Goal: Task Accomplishment & Management: Manage account settings

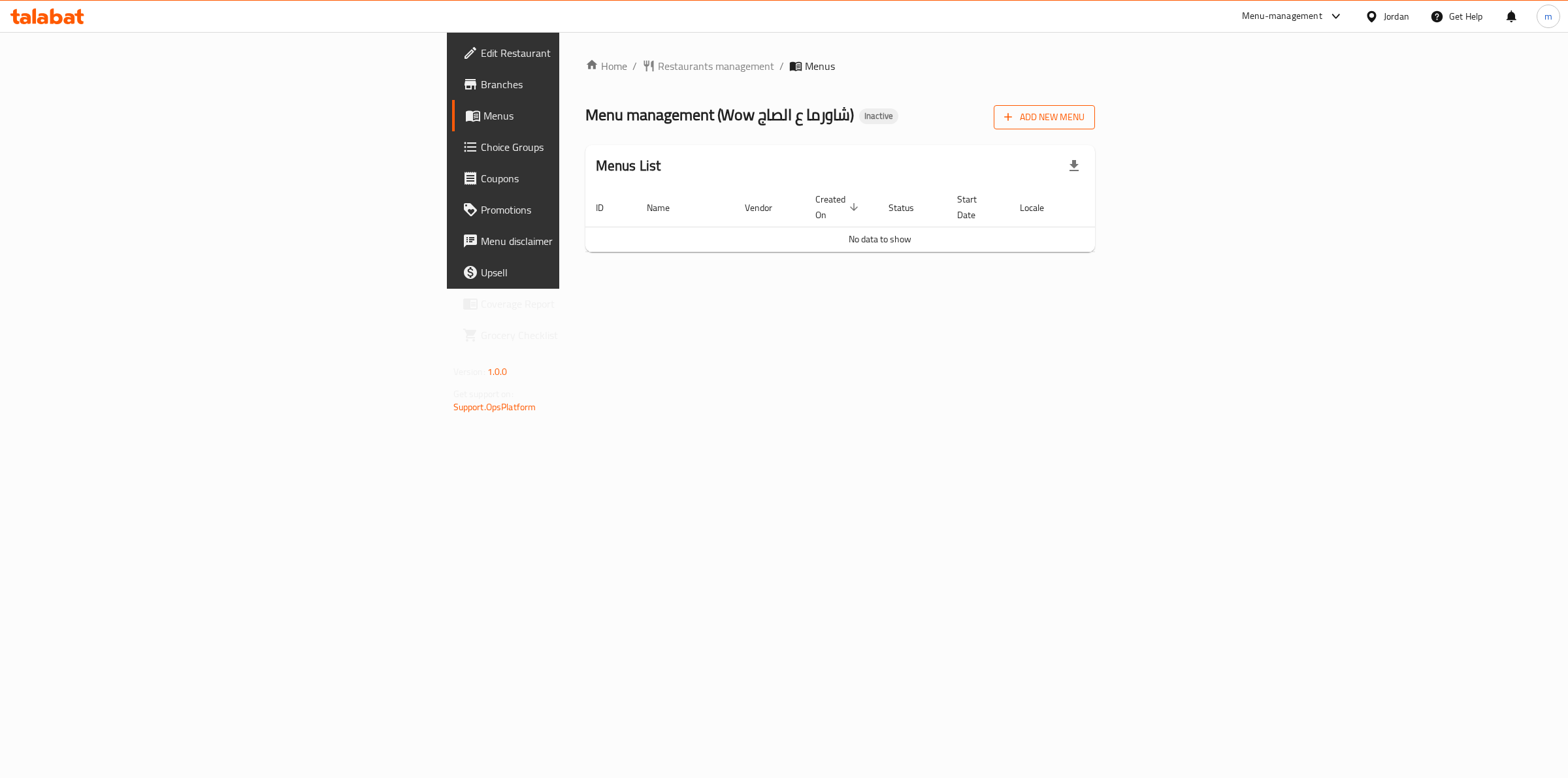
click at [1084, 124] on span "Add New Menu" at bounding box center [1044, 117] width 80 height 16
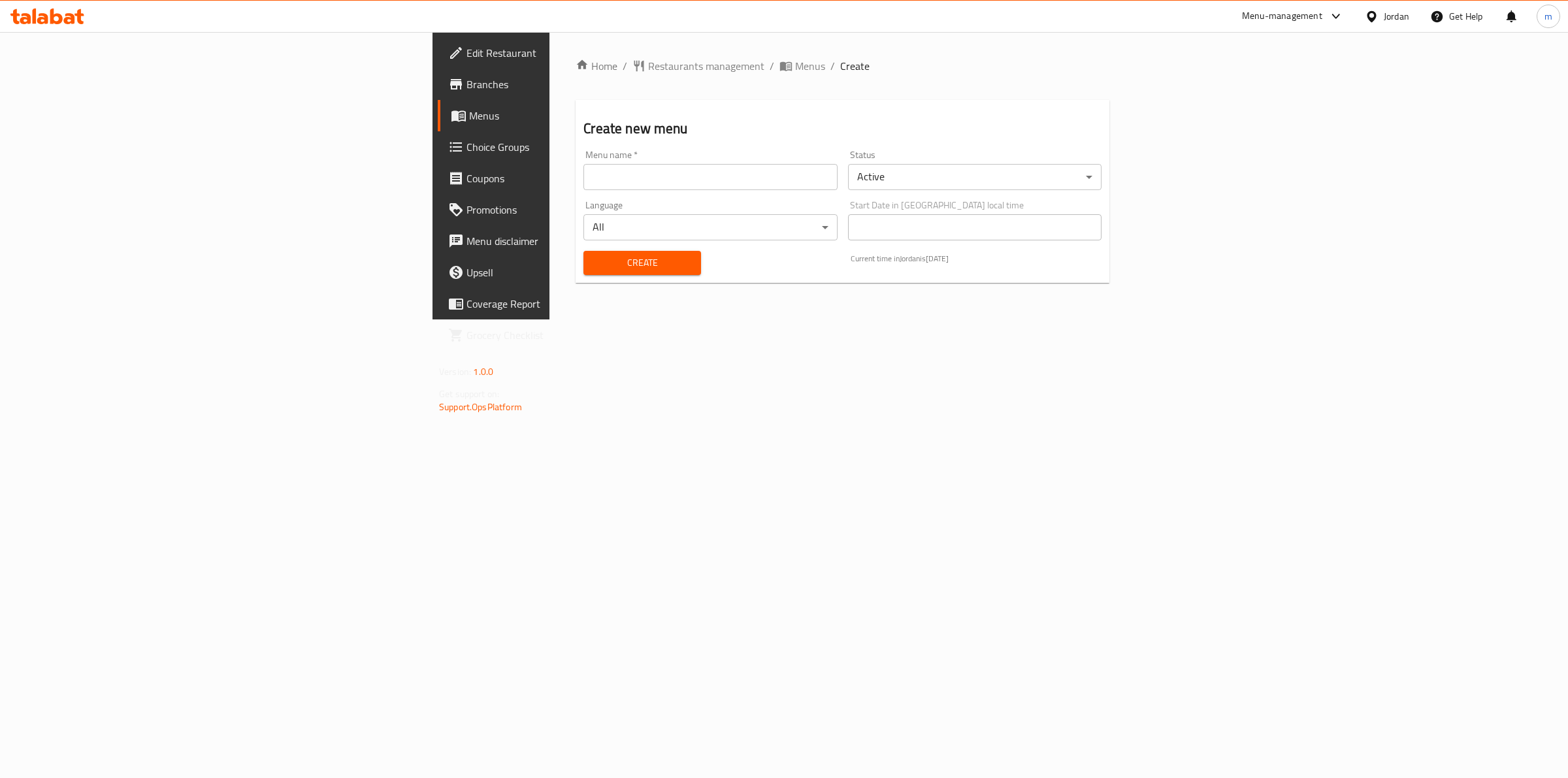
click at [584, 167] on input "text" at bounding box center [710, 177] width 254 height 26
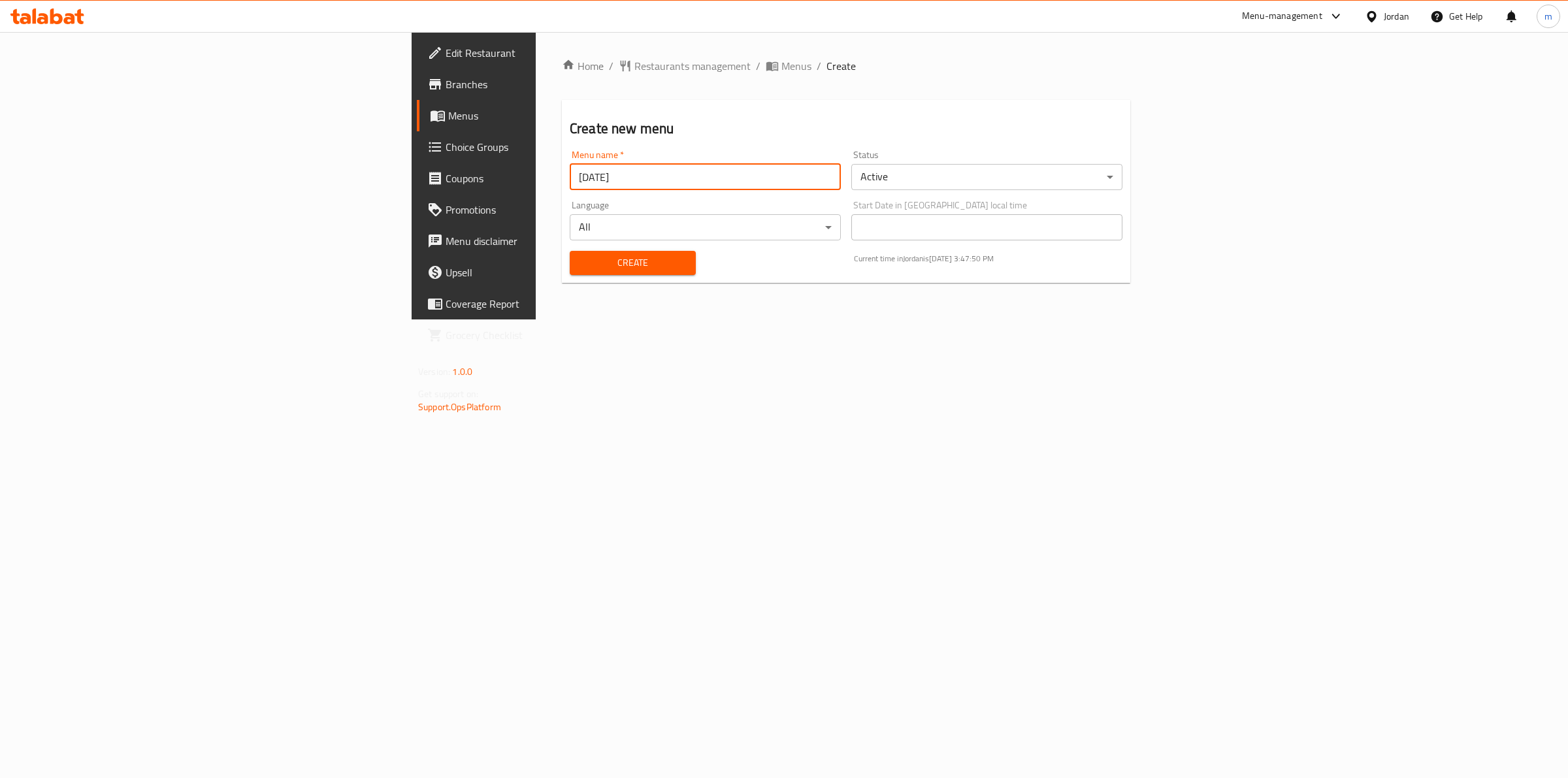
type input "[DATE]"
click at [562, 276] on div "Create" at bounding box center [632, 263] width 142 height 40
click at [580, 270] on span "Create" at bounding box center [632, 263] width 105 height 16
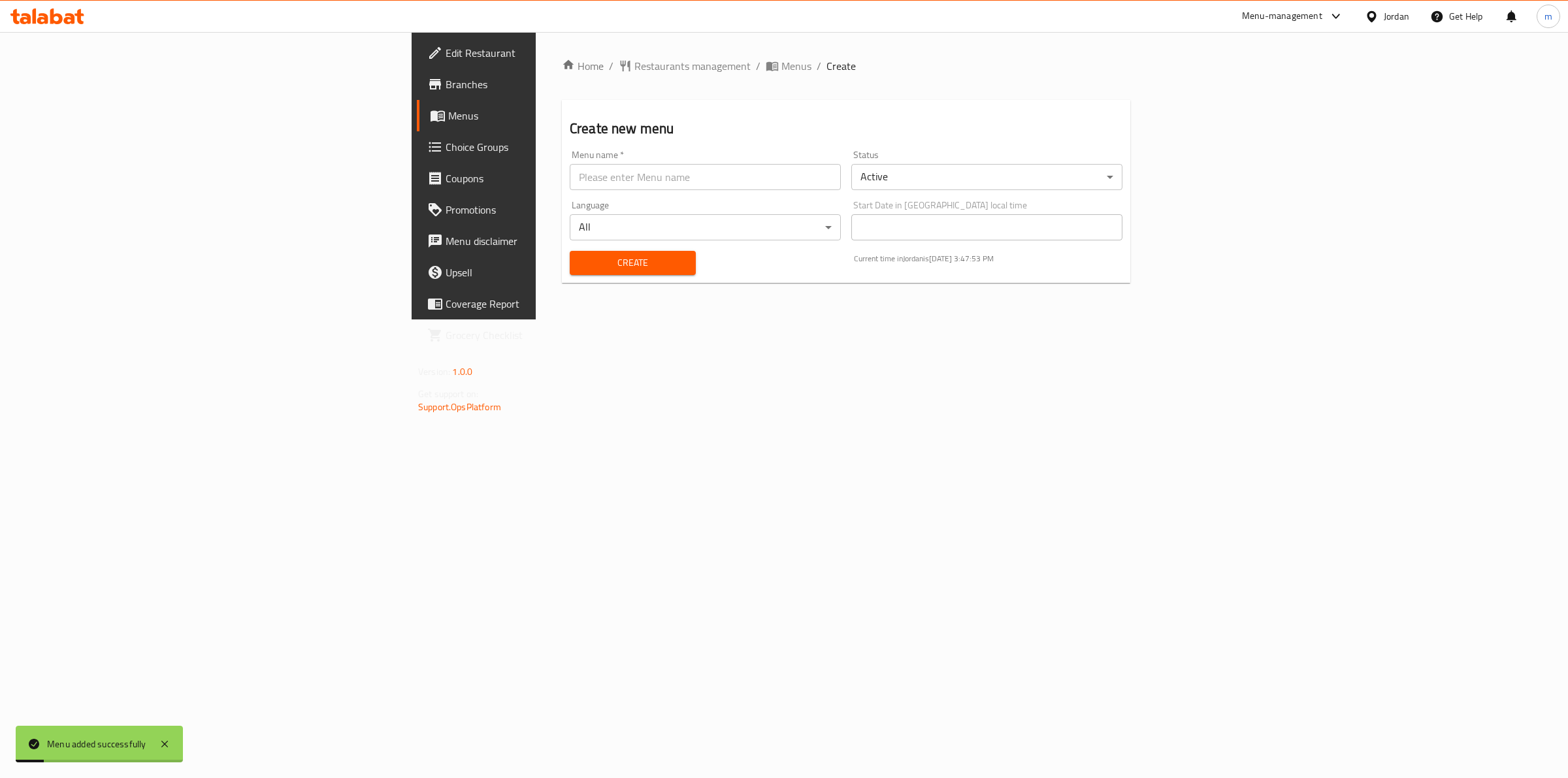
click at [448, 116] on span "Menus" at bounding box center [556, 115] width 215 height 15
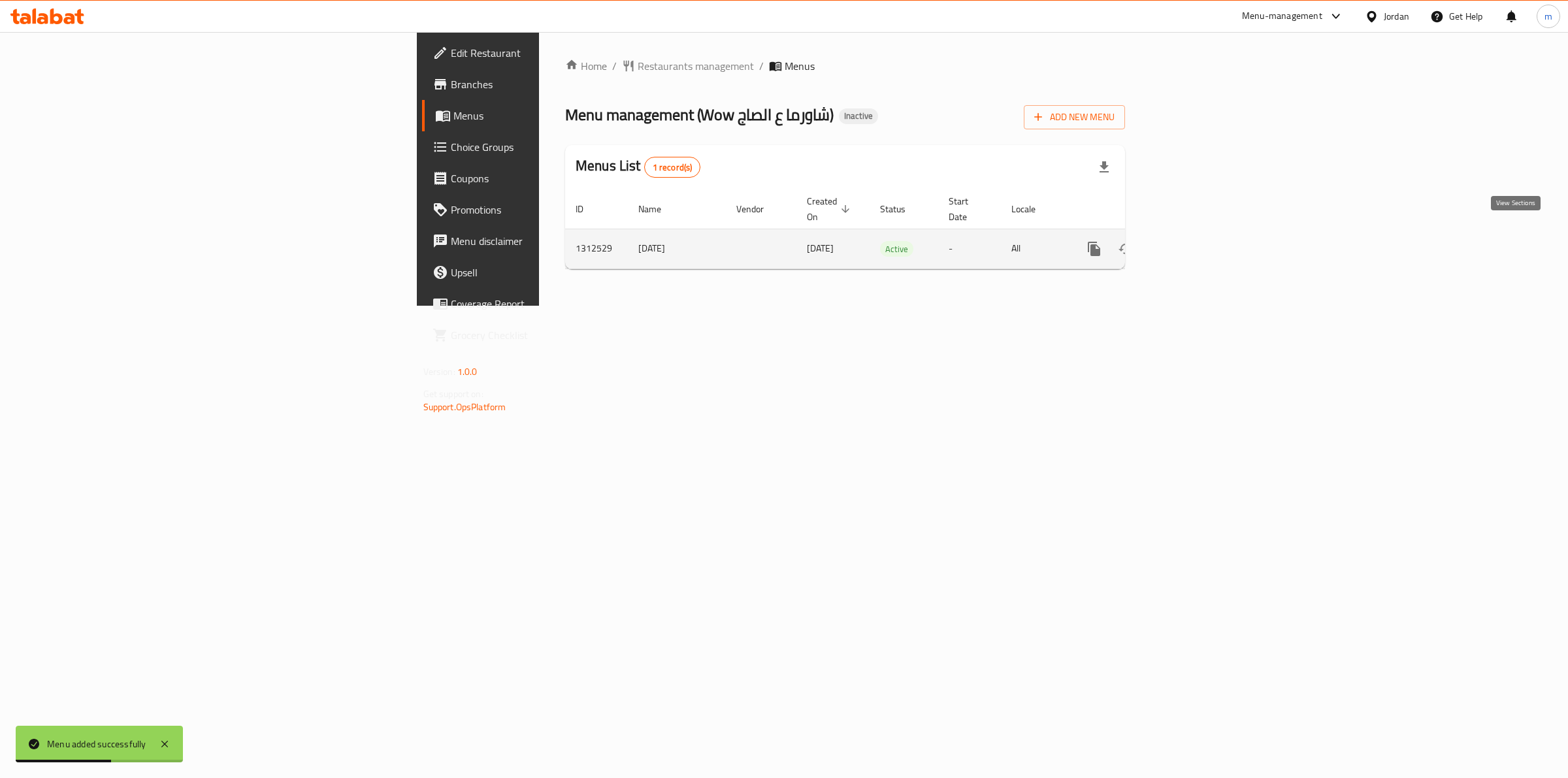
click at [1194, 243] on icon "enhanced table" at bounding box center [1188, 249] width 12 height 12
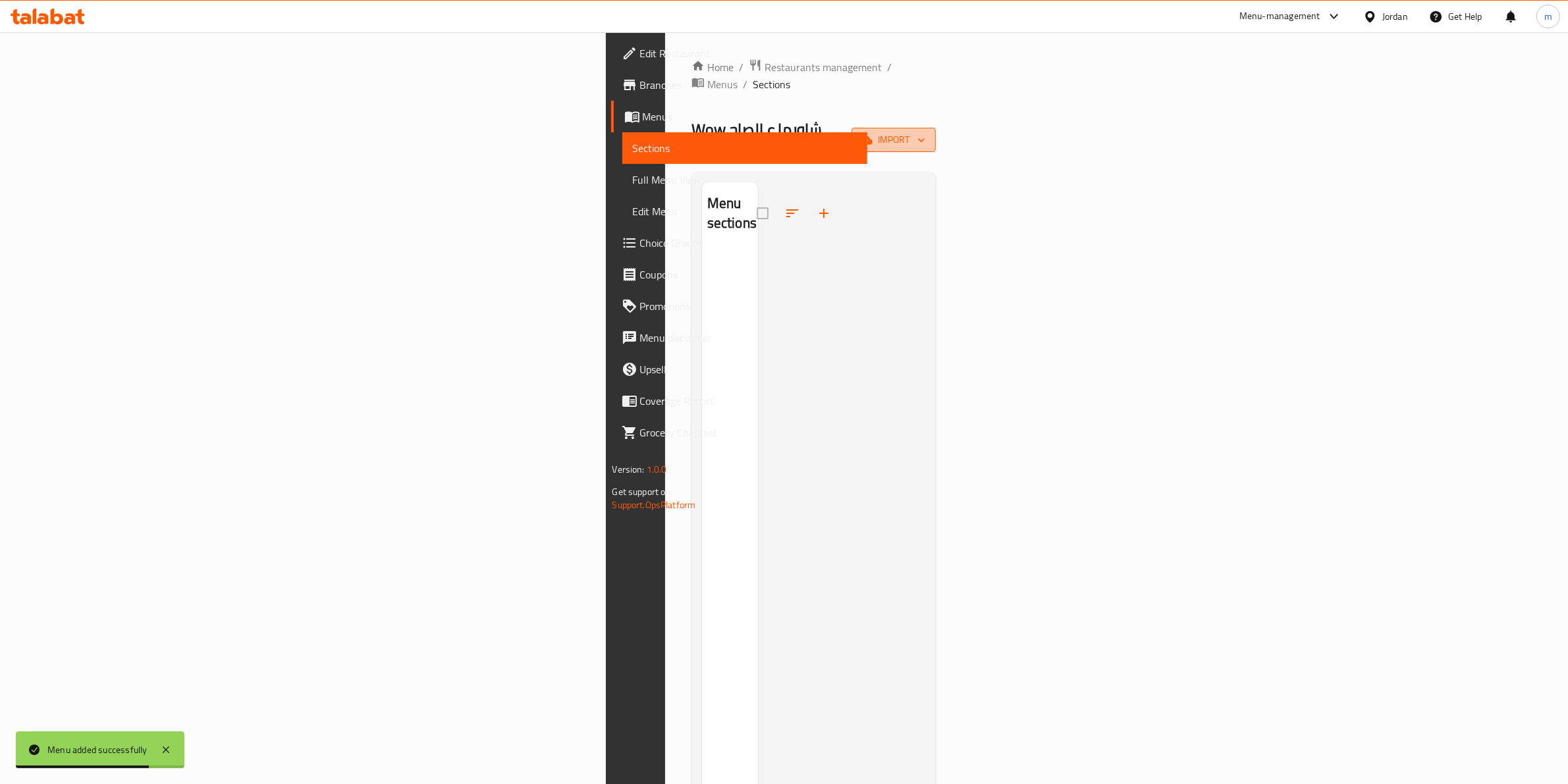
click at [872, 133] on icon "button" at bounding box center [866, 140] width 13 height 13
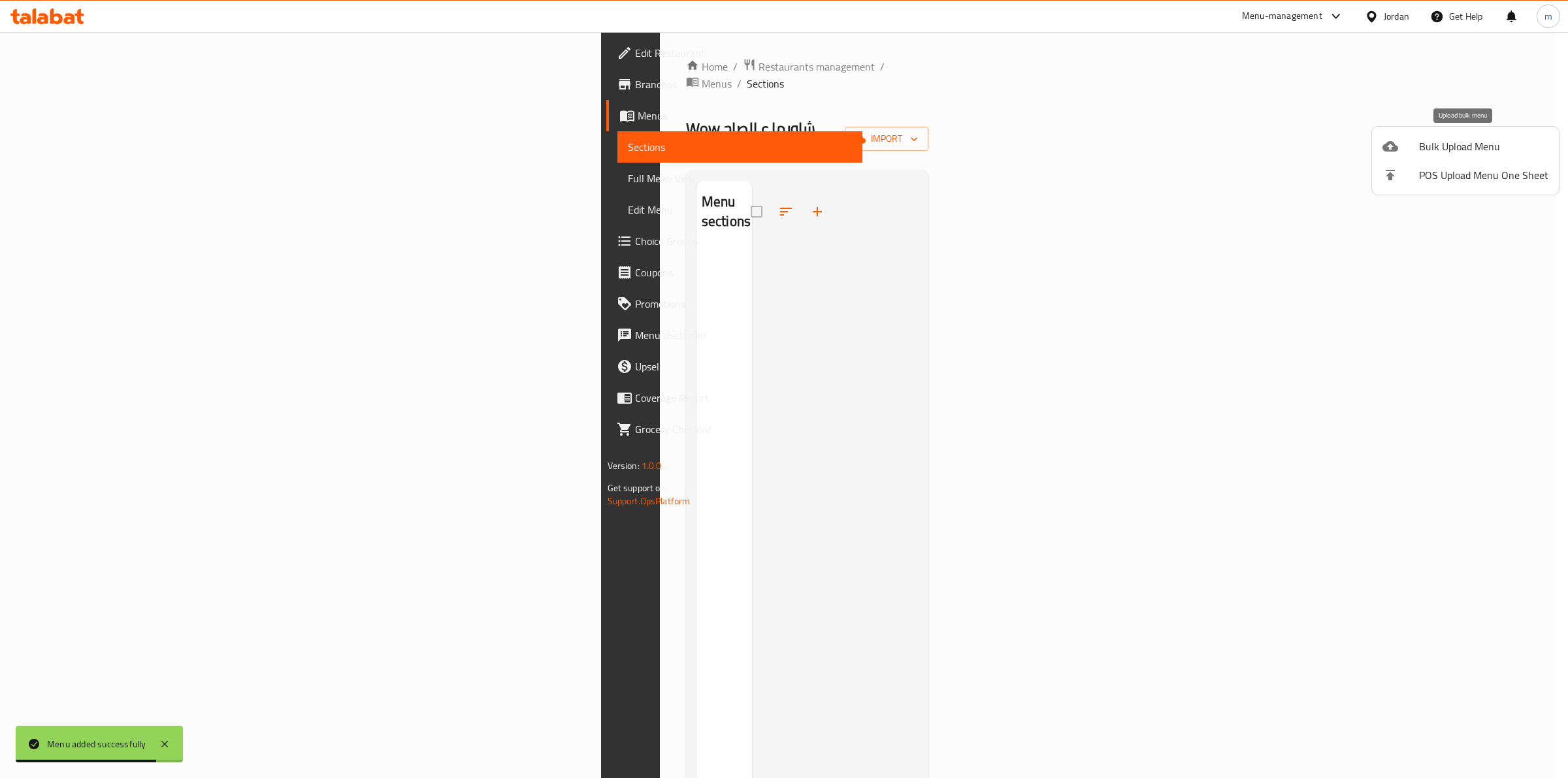
click at [1436, 151] on span "Bulk Upload Menu" at bounding box center [1483, 146] width 129 height 15
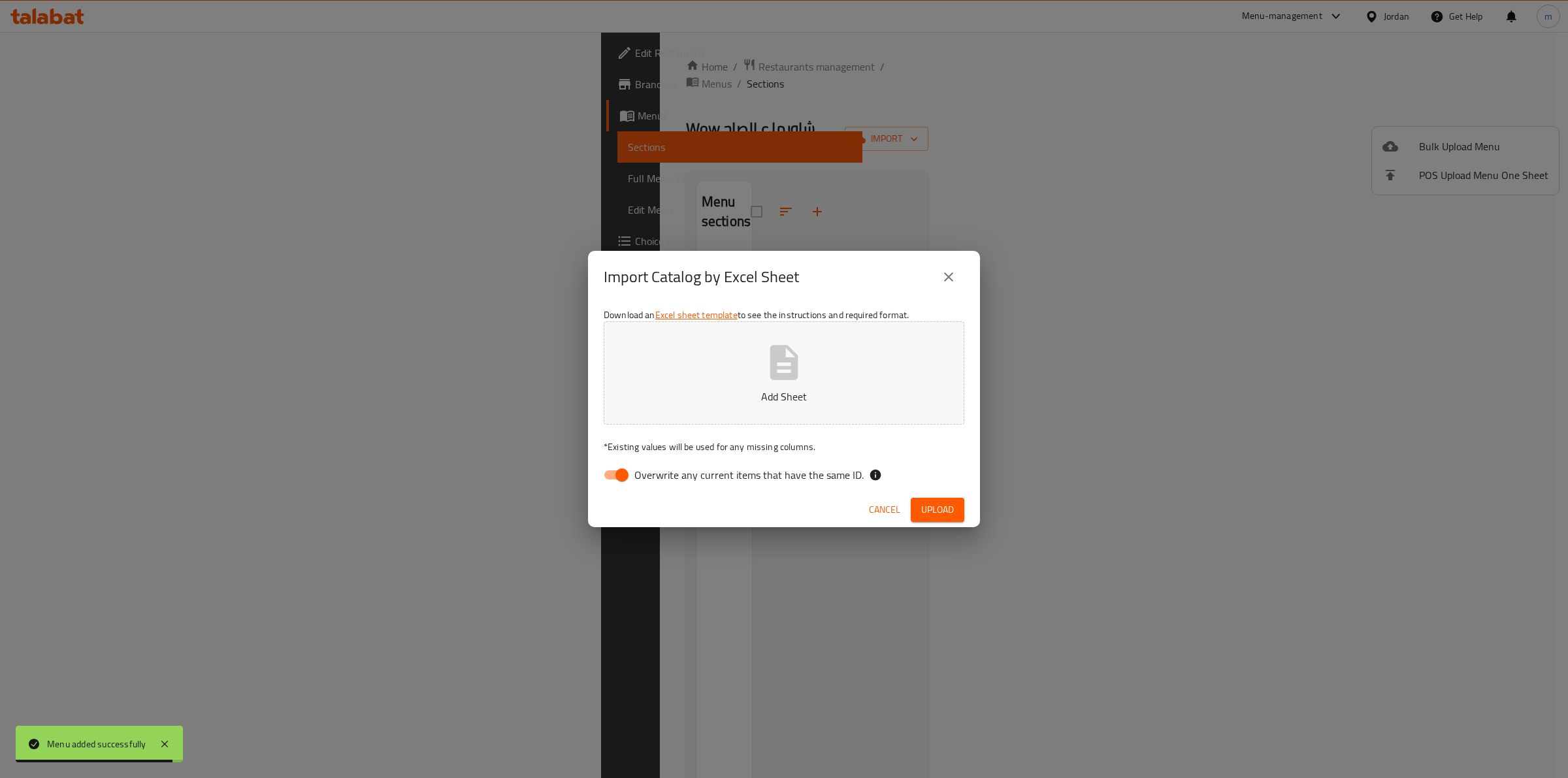
click at [626, 472] on input "Overwrite any current items that have the same ID." at bounding box center [621, 475] width 74 height 25
checkbox input "false"
click at [736, 374] on button "Add Sheet" at bounding box center [784, 373] width 361 height 103
click at [937, 498] on button "Upload" at bounding box center [937, 510] width 54 height 24
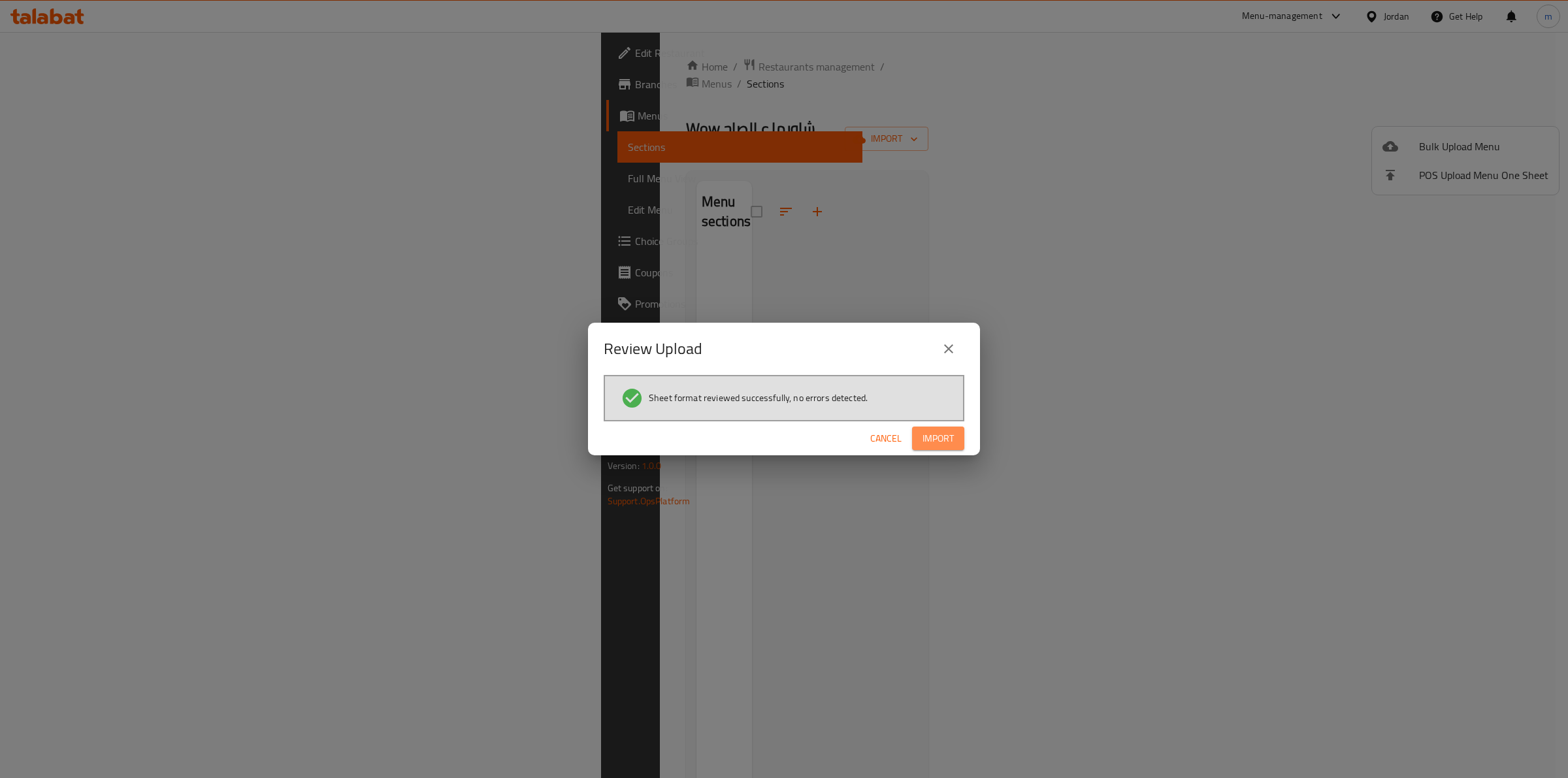
click at [931, 437] on span "Import" at bounding box center [938, 439] width 32 height 16
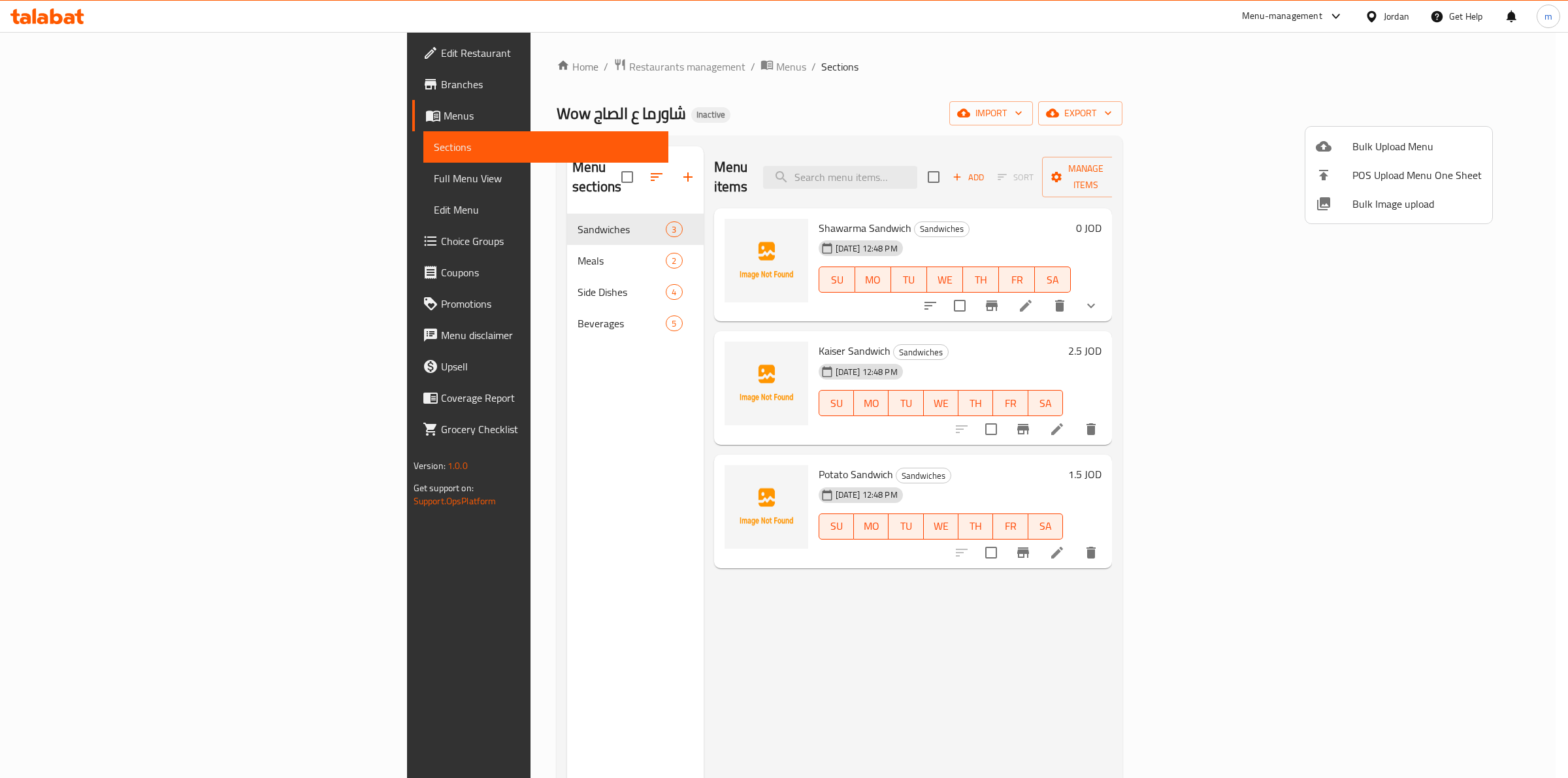
click at [1199, 109] on div at bounding box center [784, 389] width 1568 height 778
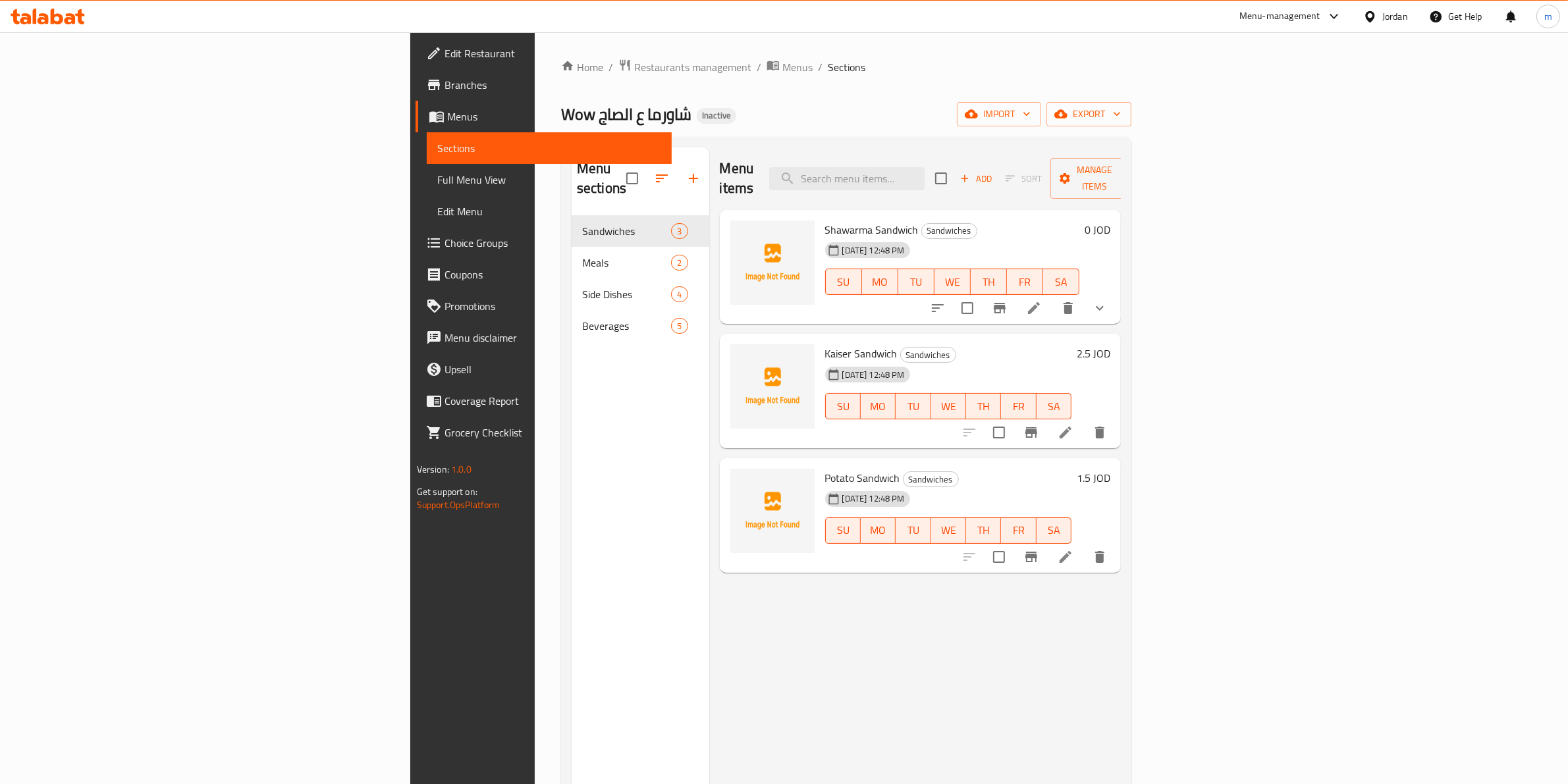
click at [437, 185] on span "Full Menu View" at bounding box center [549, 179] width 225 height 16
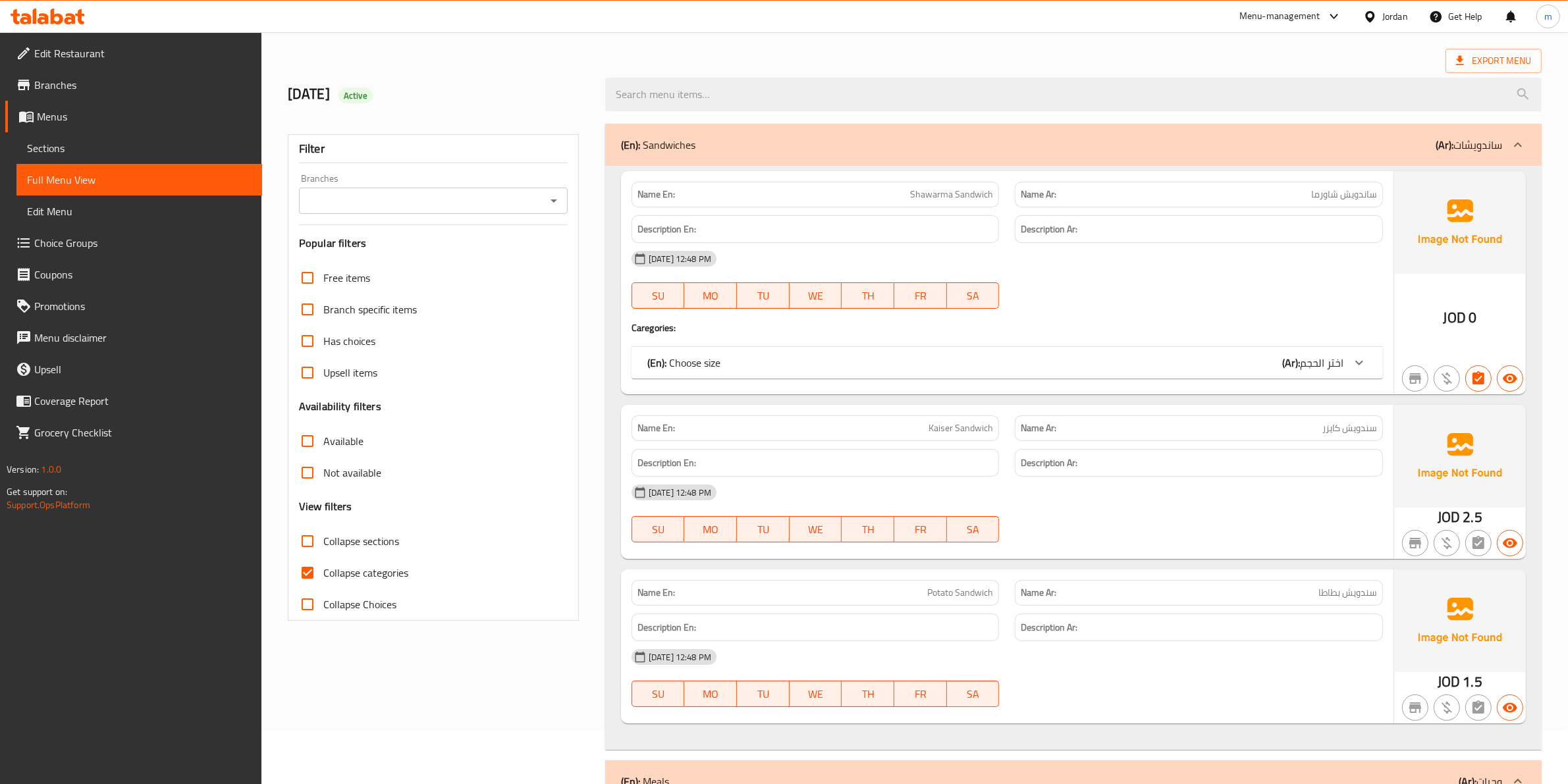
scroll to position [82, 0]
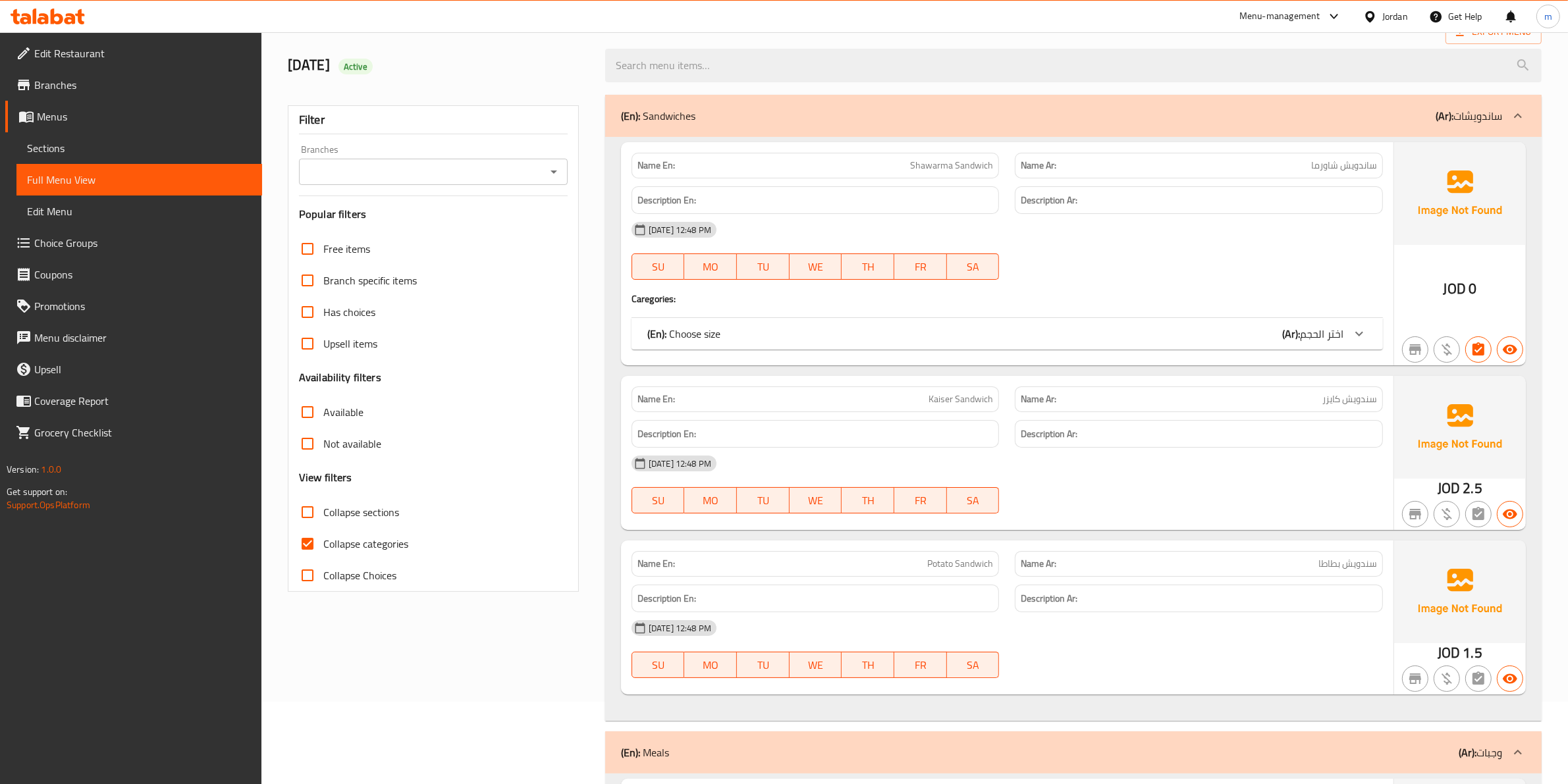
click at [358, 548] on span "Collapse categories" at bounding box center [365, 543] width 85 height 16
click at [323, 548] on input "Collapse categories" at bounding box center [308, 544] width 32 height 32
checkbox input "false"
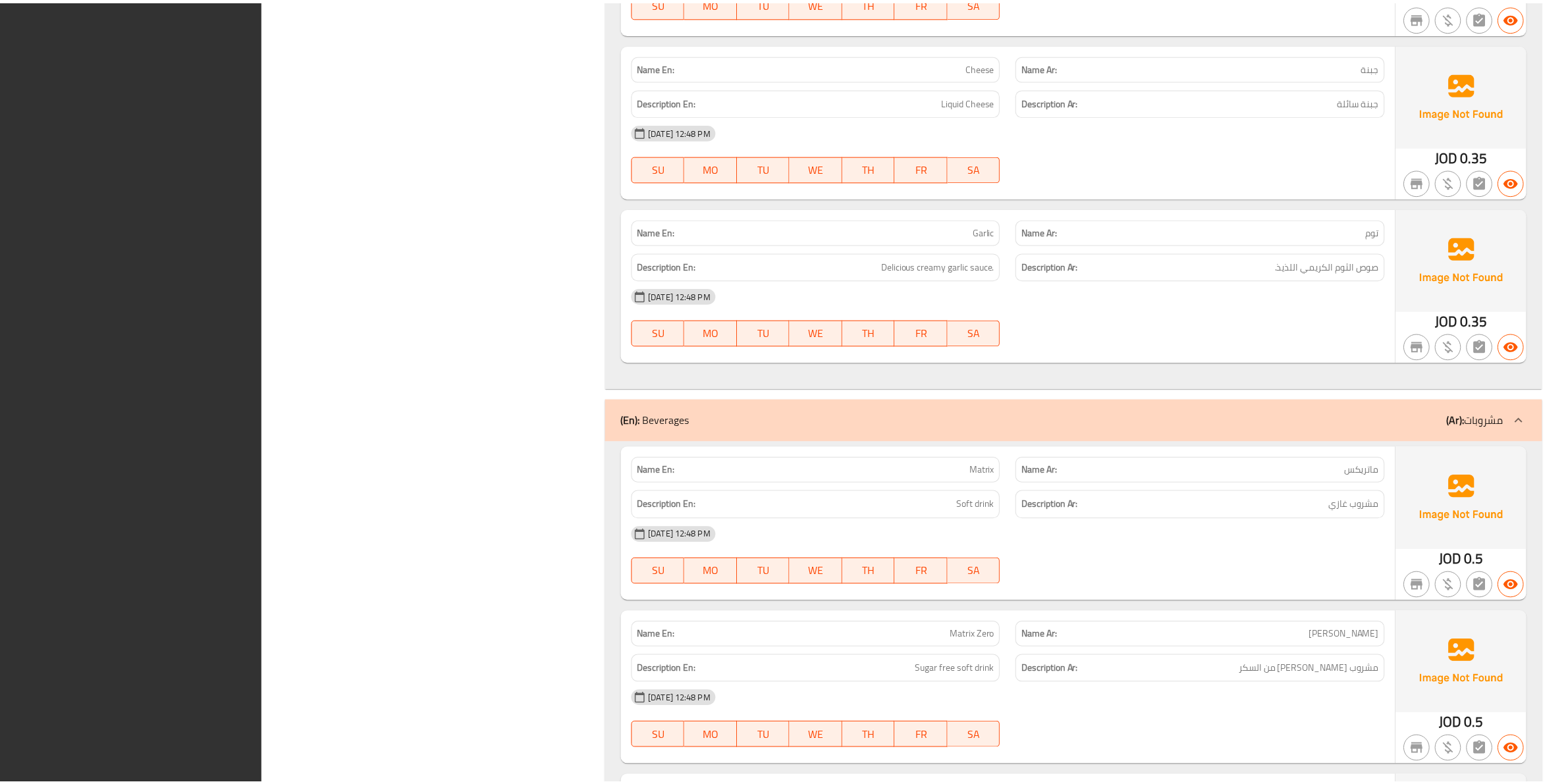
scroll to position [2488, 0]
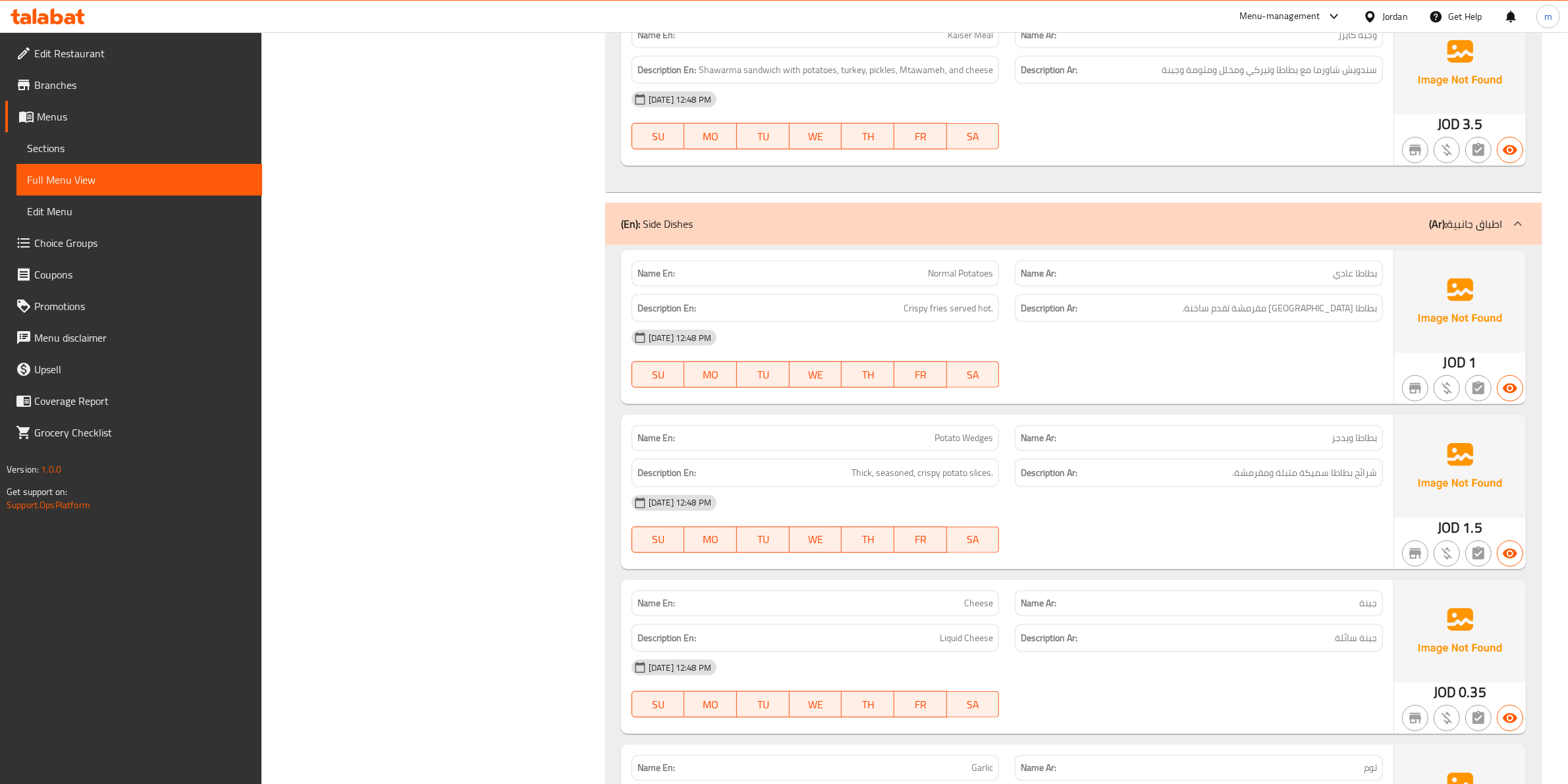
click at [74, 140] on span "Sections" at bounding box center [139, 147] width 225 height 16
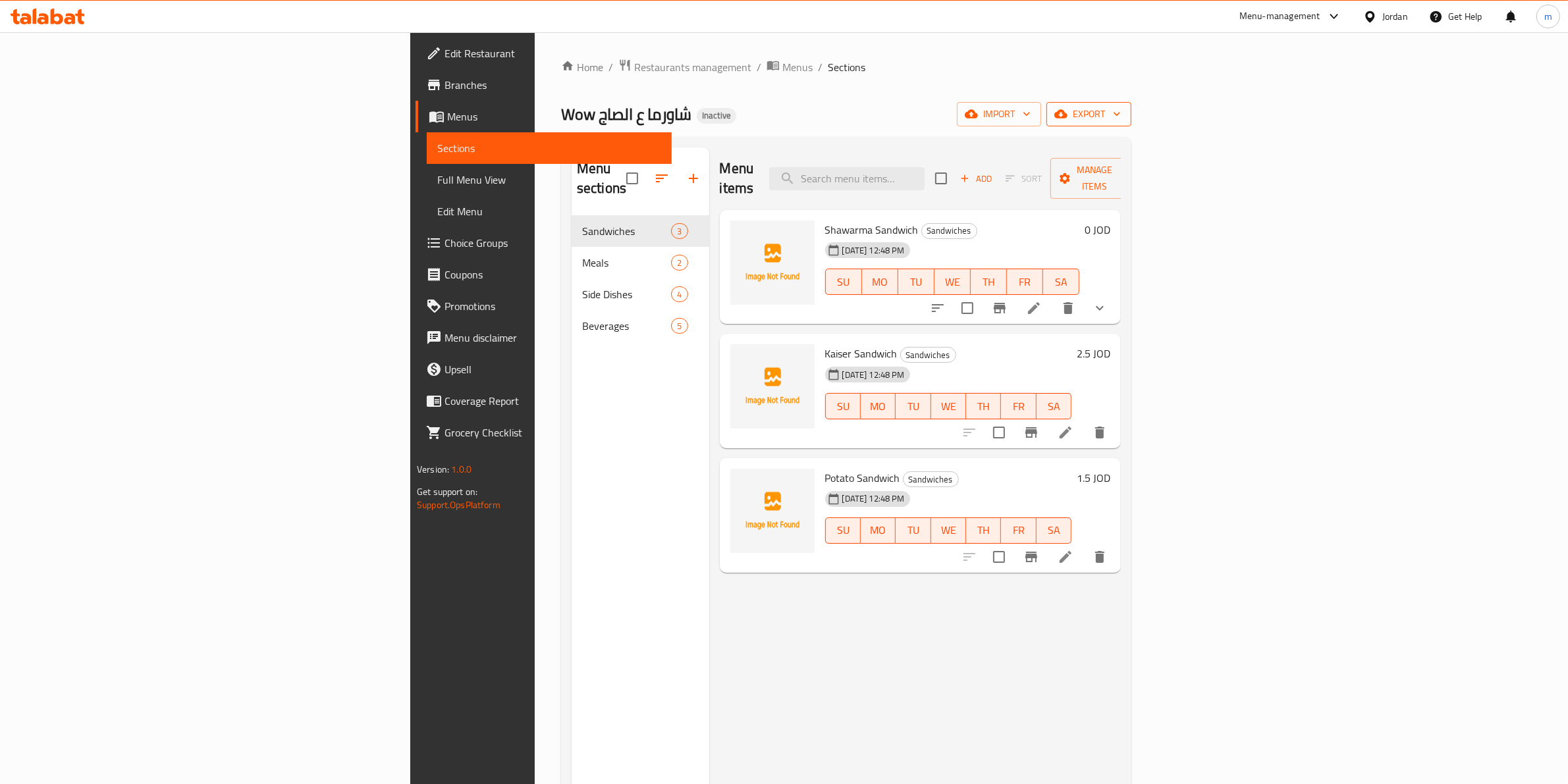
click at [1120, 119] on span "export" at bounding box center [1089, 114] width 64 height 16
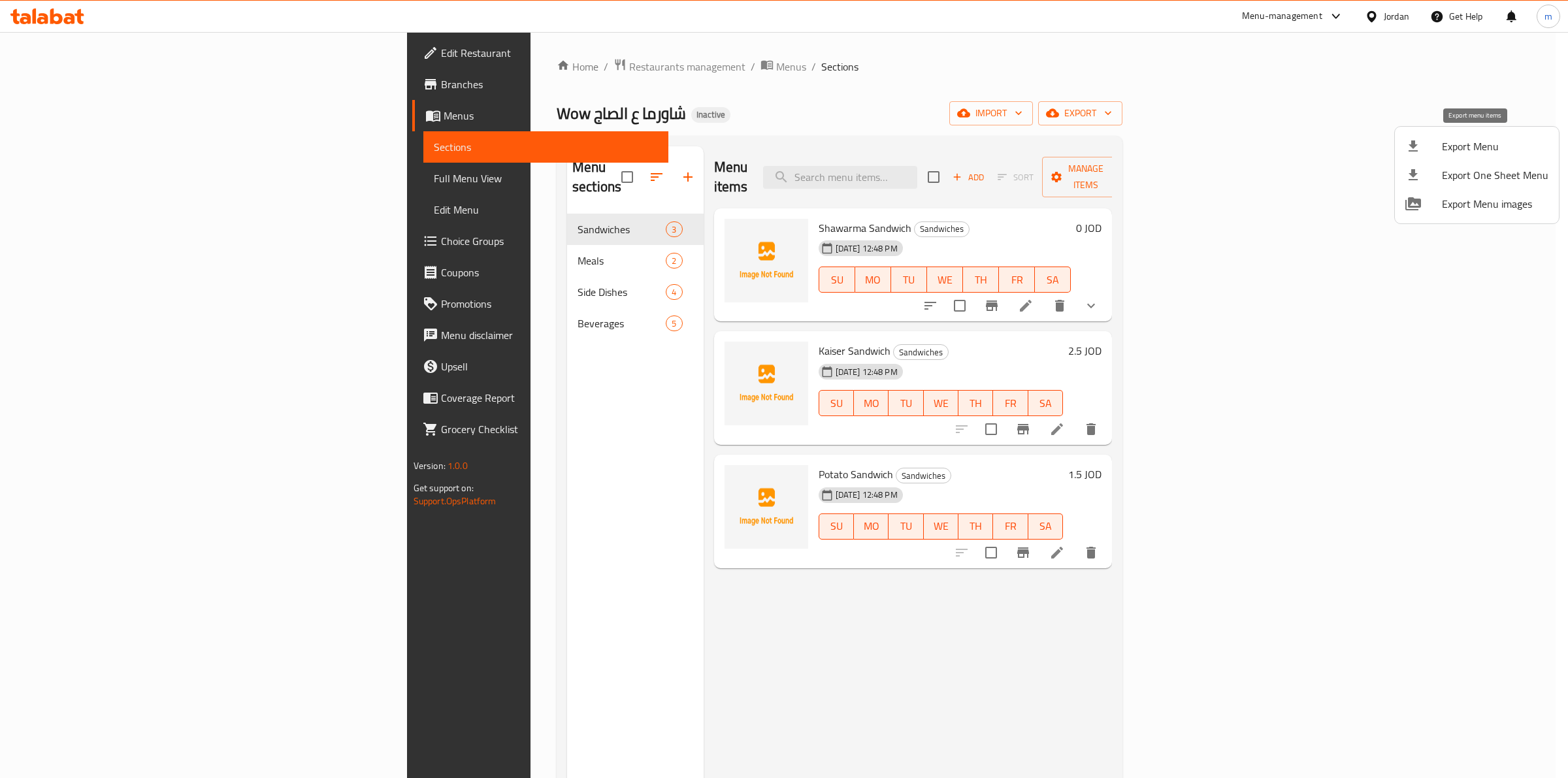
click at [1480, 149] on span "Export Menu" at bounding box center [1494, 146] width 107 height 15
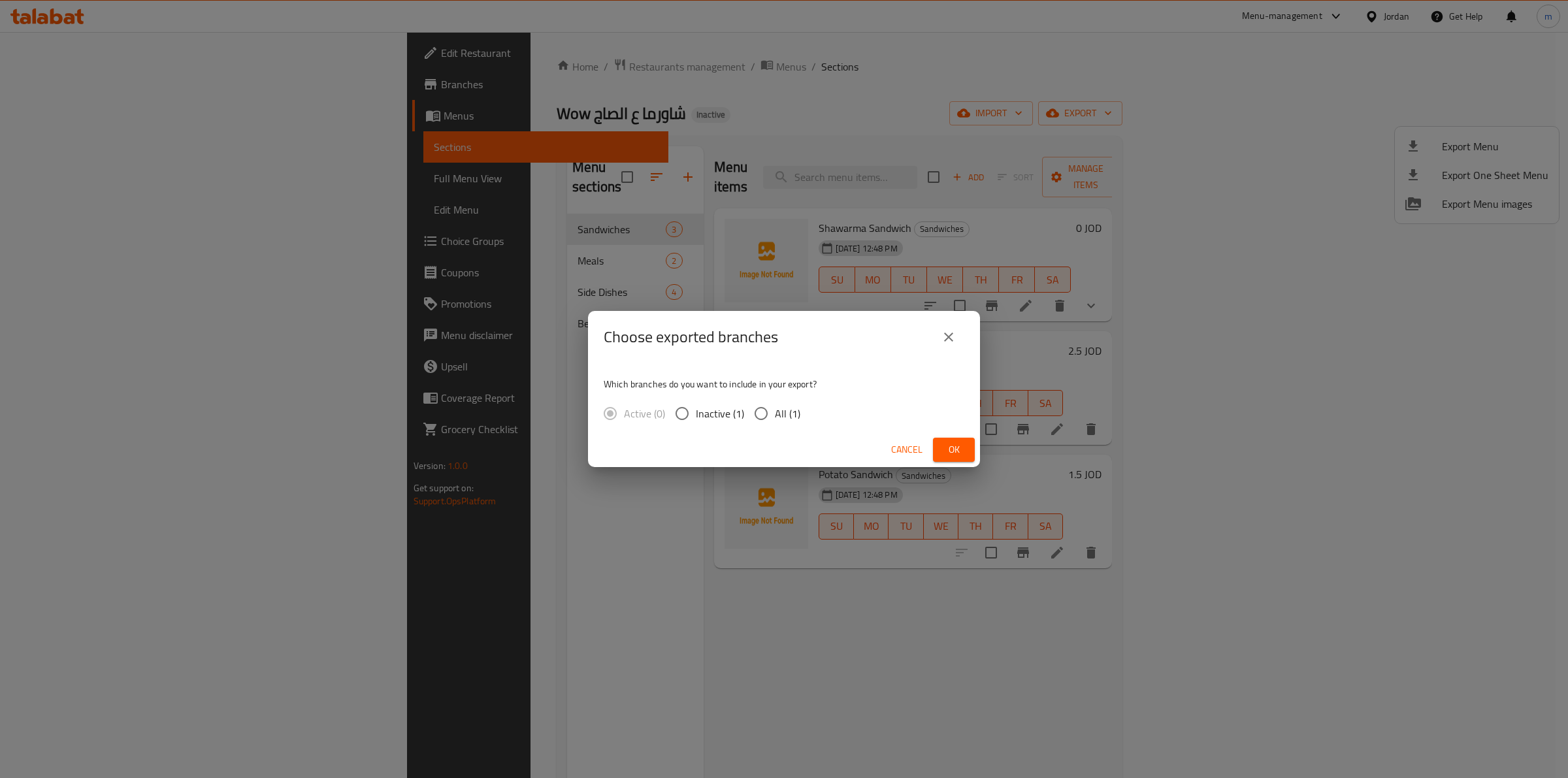
click at [766, 407] on input "All (1)" at bounding box center [761, 413] width 27 height 27
radio input "true"
click at [948, 452] on span "Ok" at bounding box center [953, 450] width 21 height 16
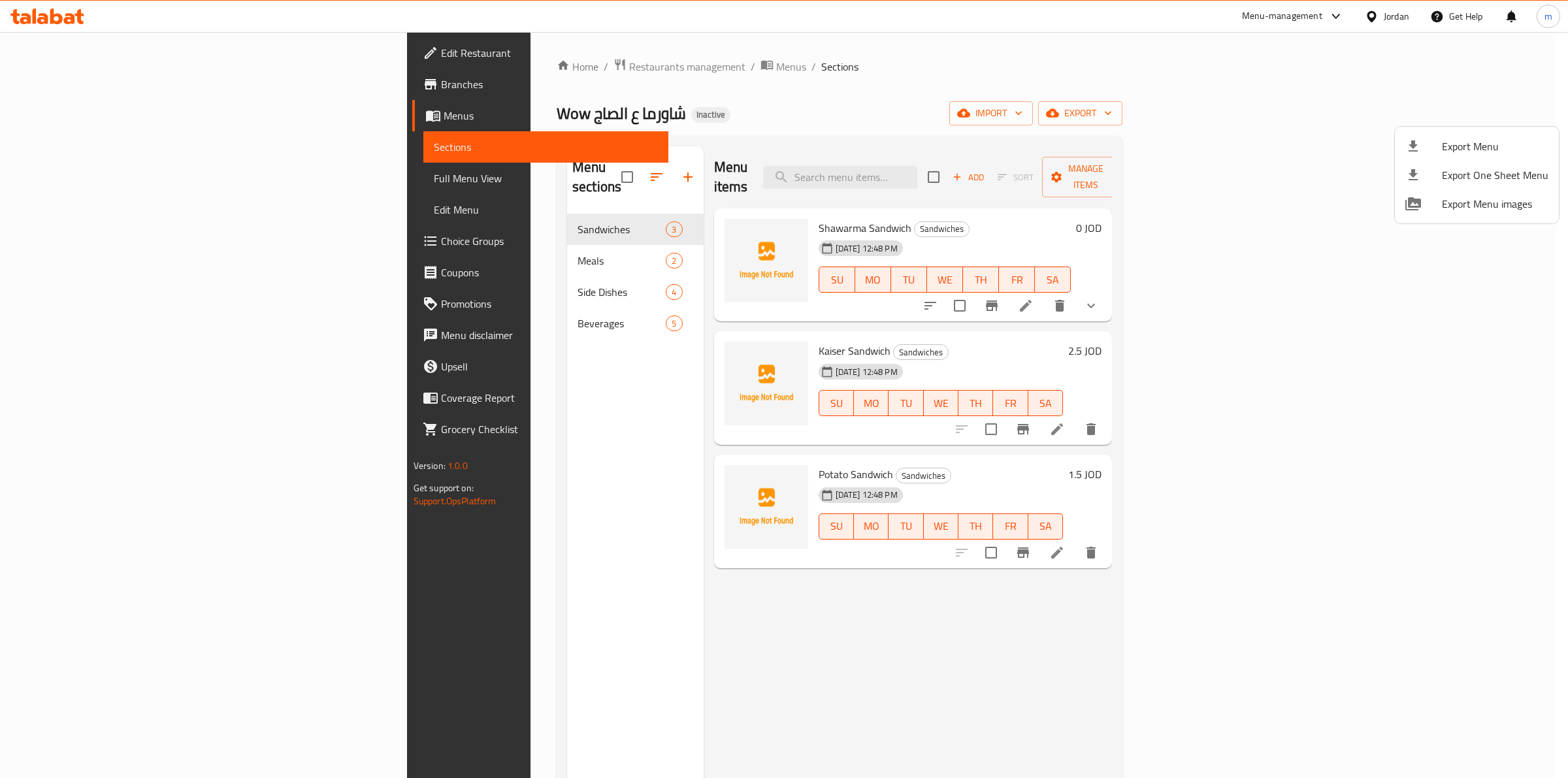
click at [680, 57] on div at bounding box center [784, 389] width 1568 height 778
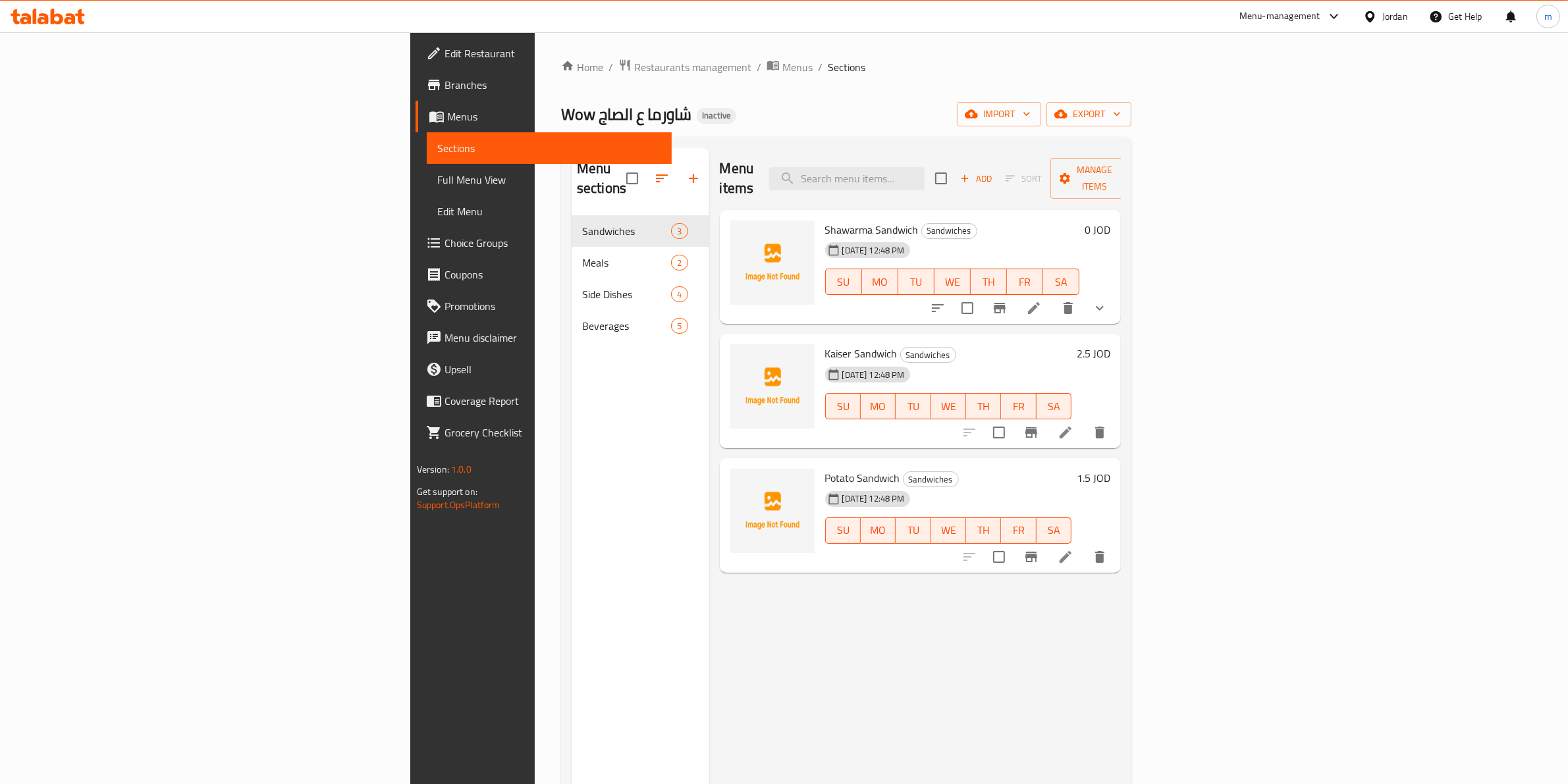
click at [437, 179] on span "Full Menu View" at bounding box center [549, 179] width 225 height 16
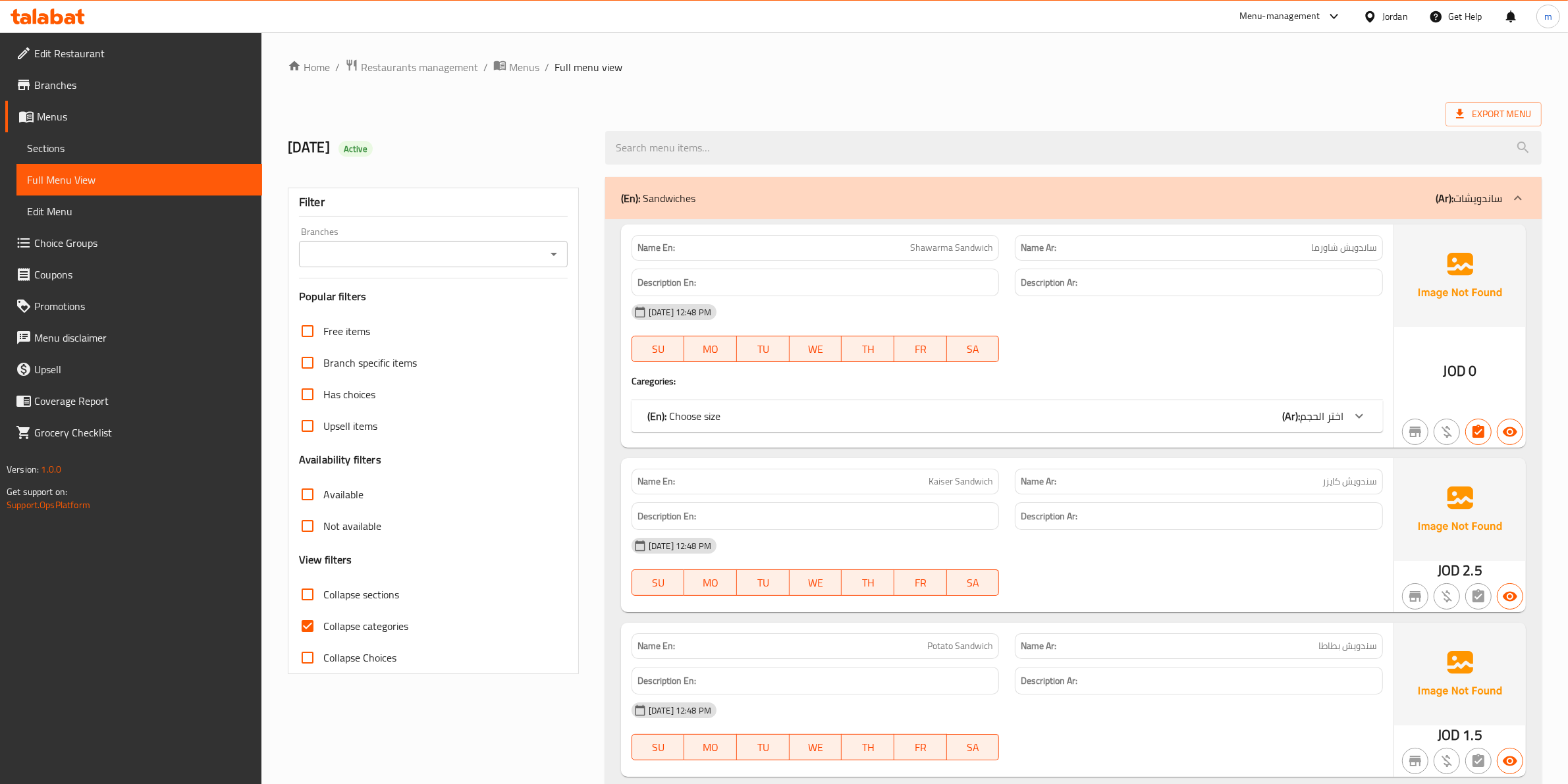
click at [330, 628] on span "Collapse categories" at bounding box center [365, 625] width 85 height 16
click at [323, 628] on input "Collapse categories" at bounding box center [308, 626] width 32 height 32
checkbox input "false"
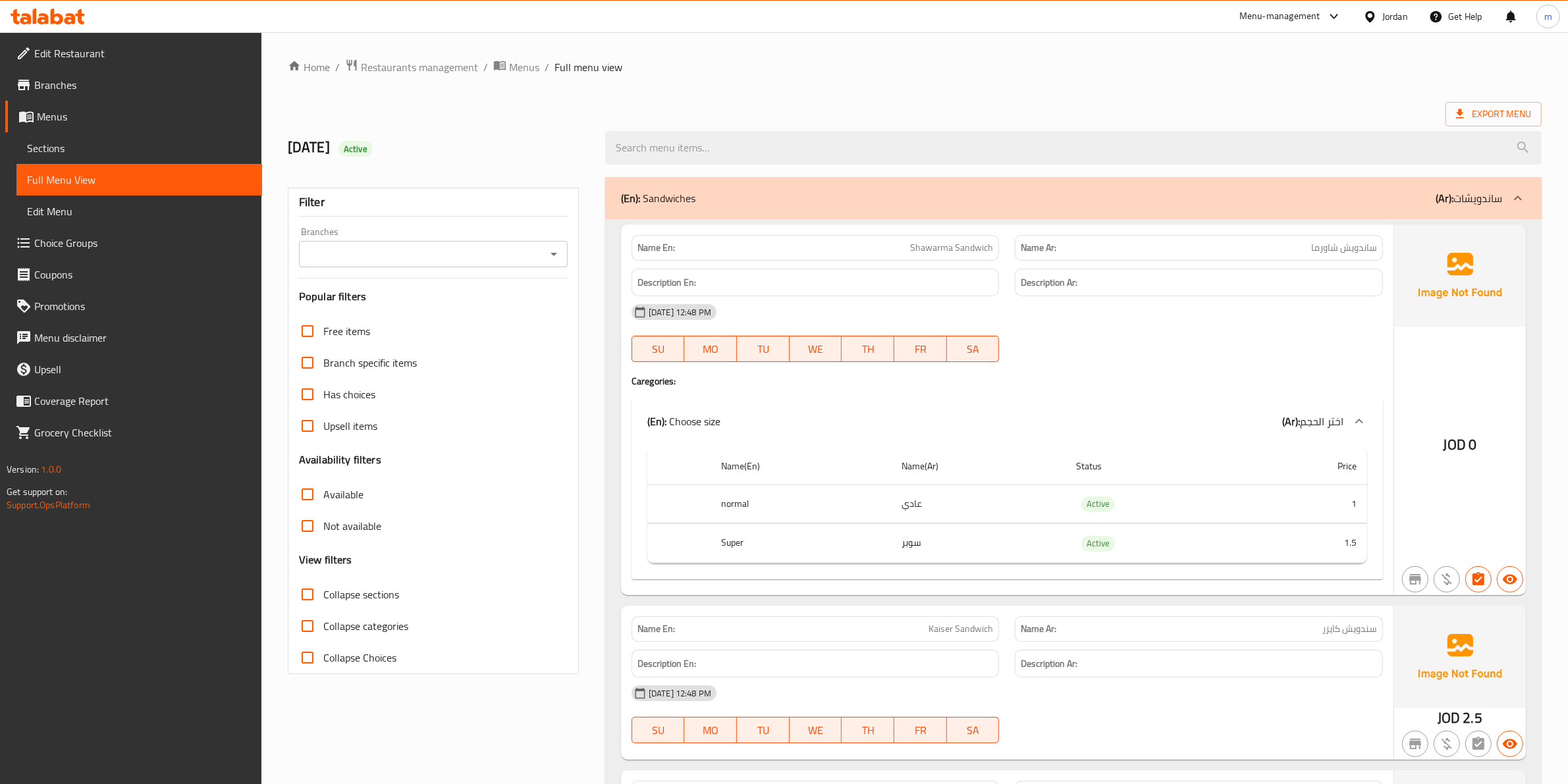
click at [1246, 654] on div "Description Ar:" at bounding box center [1198, 664] width 368 height 28
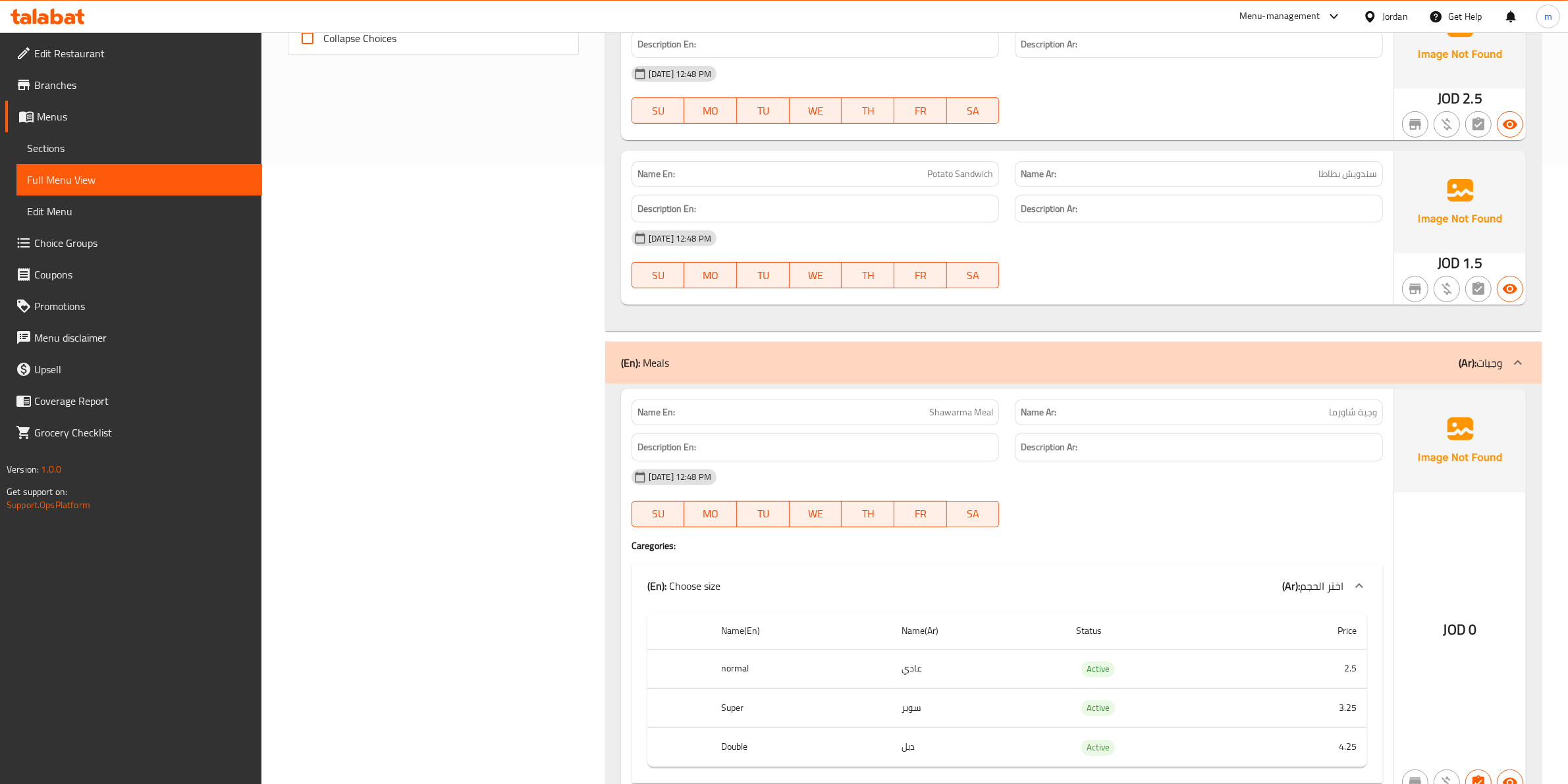
scroll to position [659, 0]
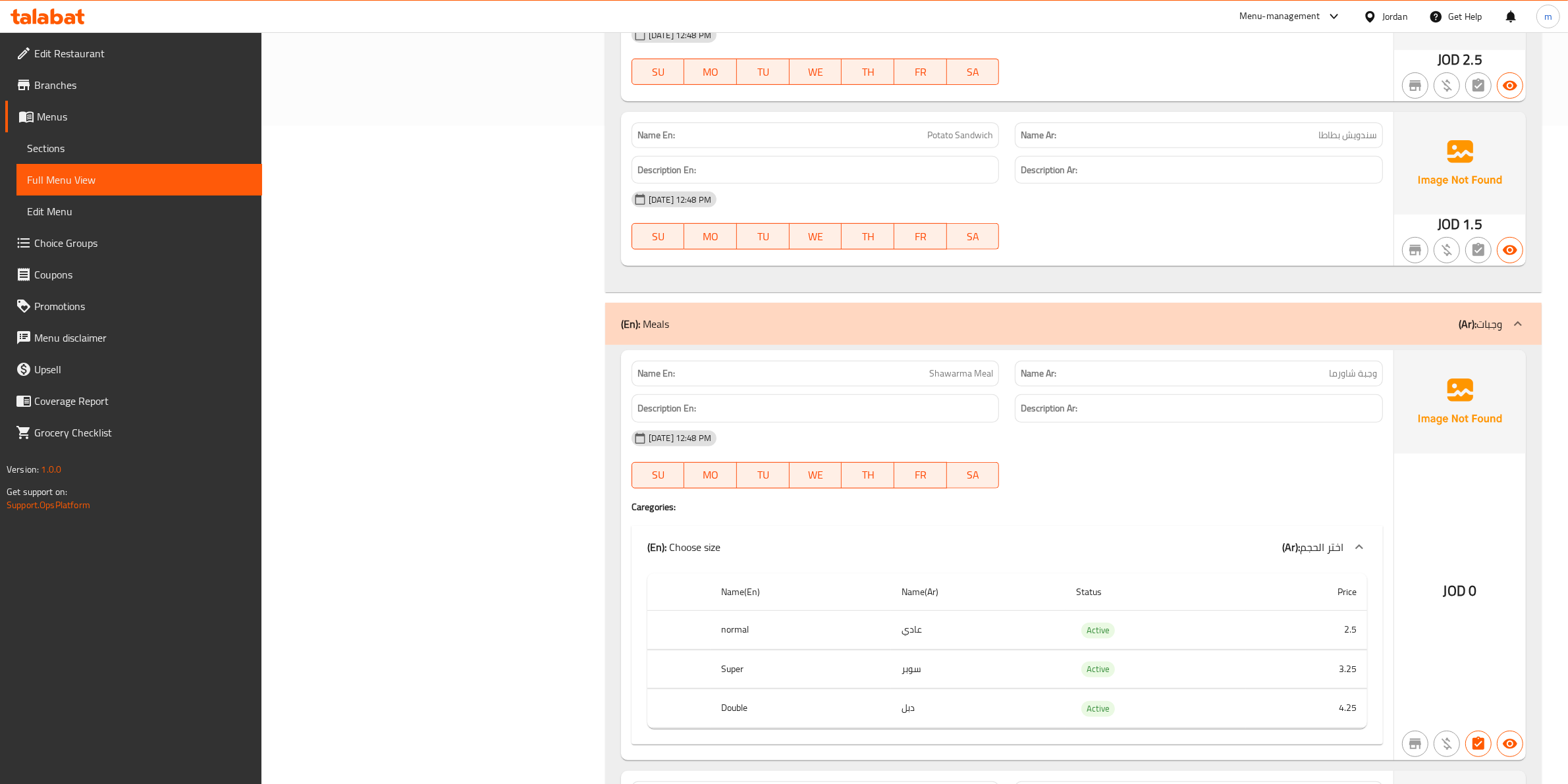
click at [1309, 505] on h4 "Caregories:" at bounding box center [1007, 507] width 751 height 13
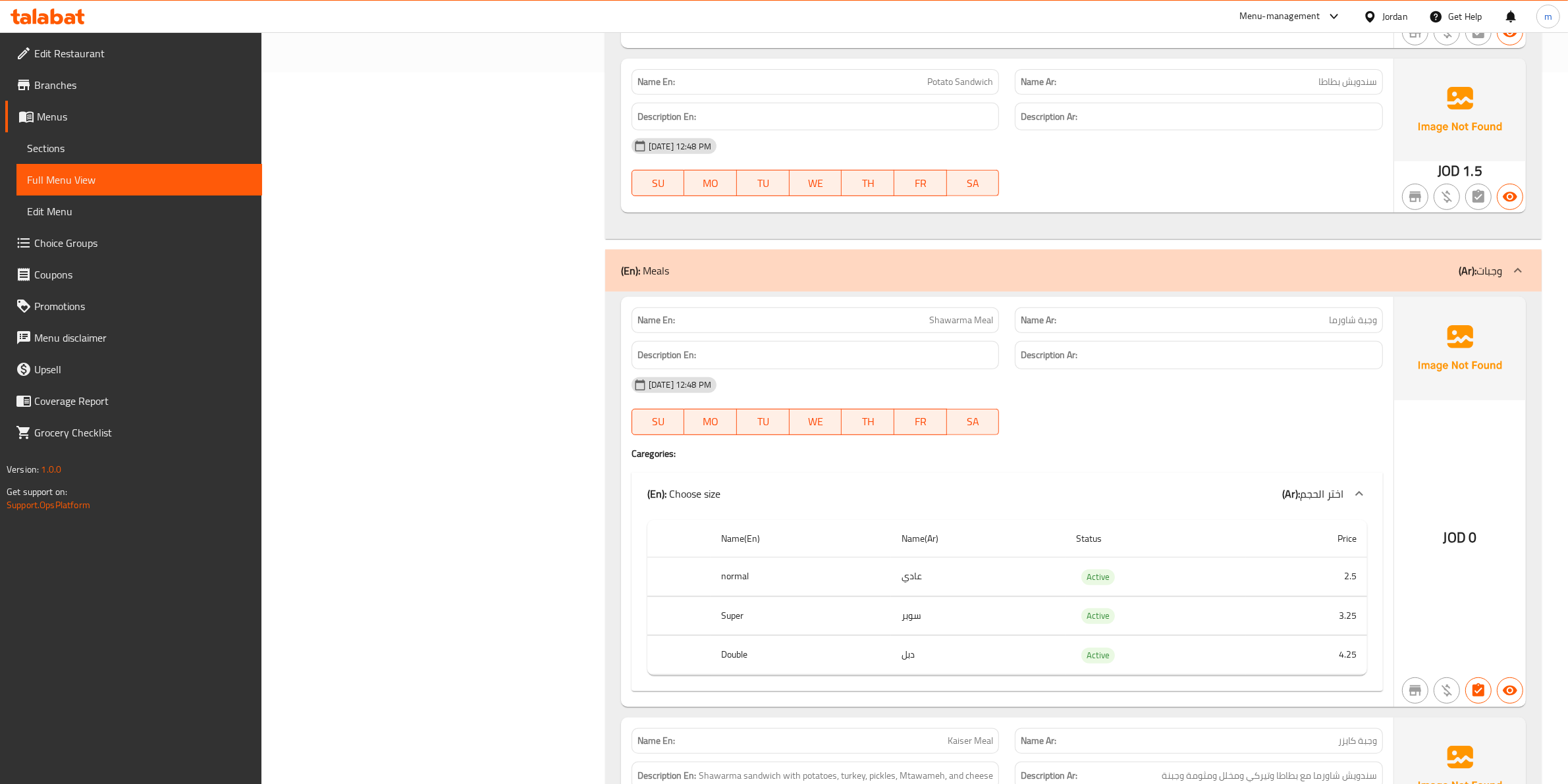
scroll to position [741, 0]
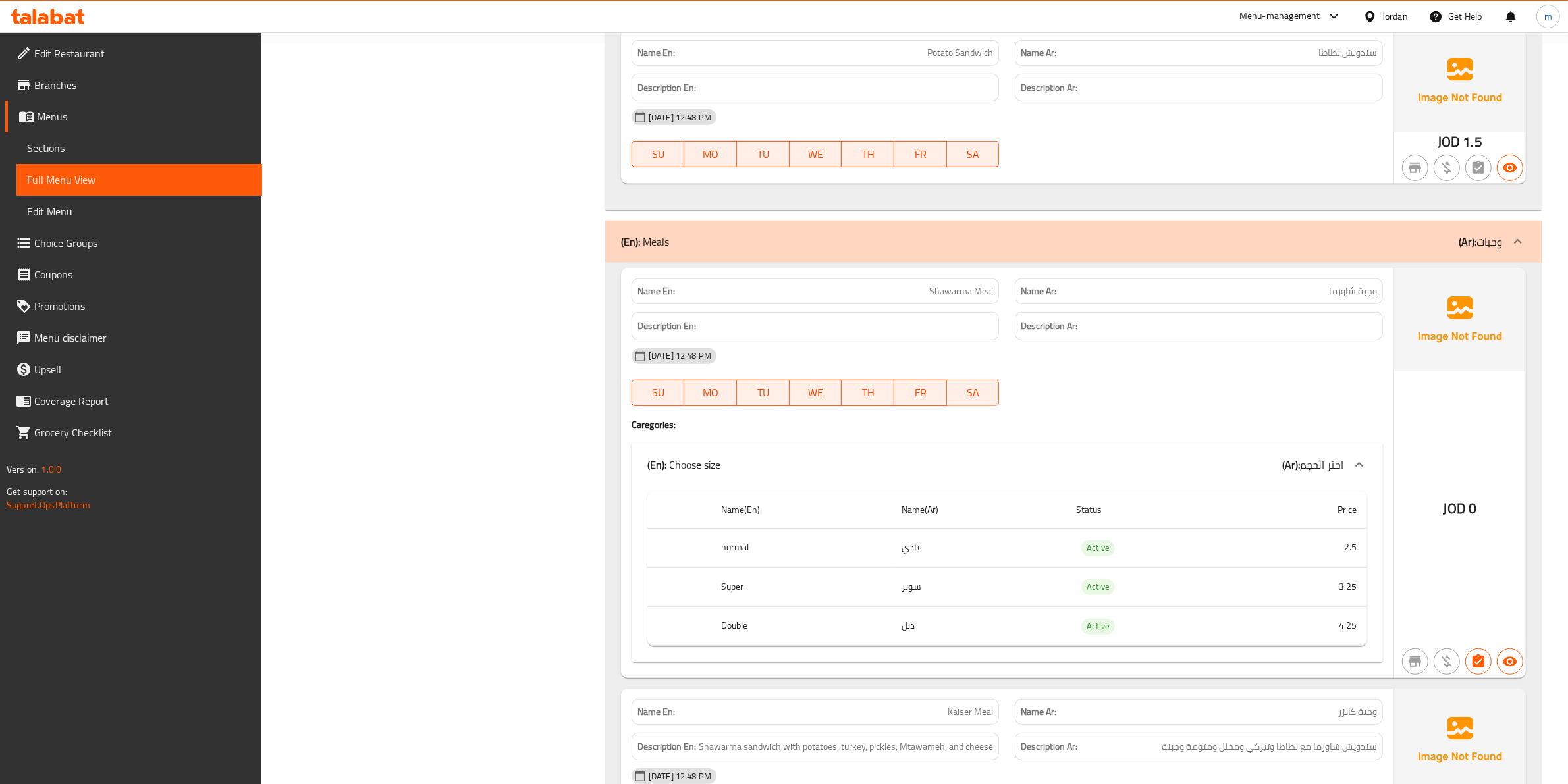
click at [1125, 517] on th "Status" at bounding box center [1155, 510] width 180 height 38
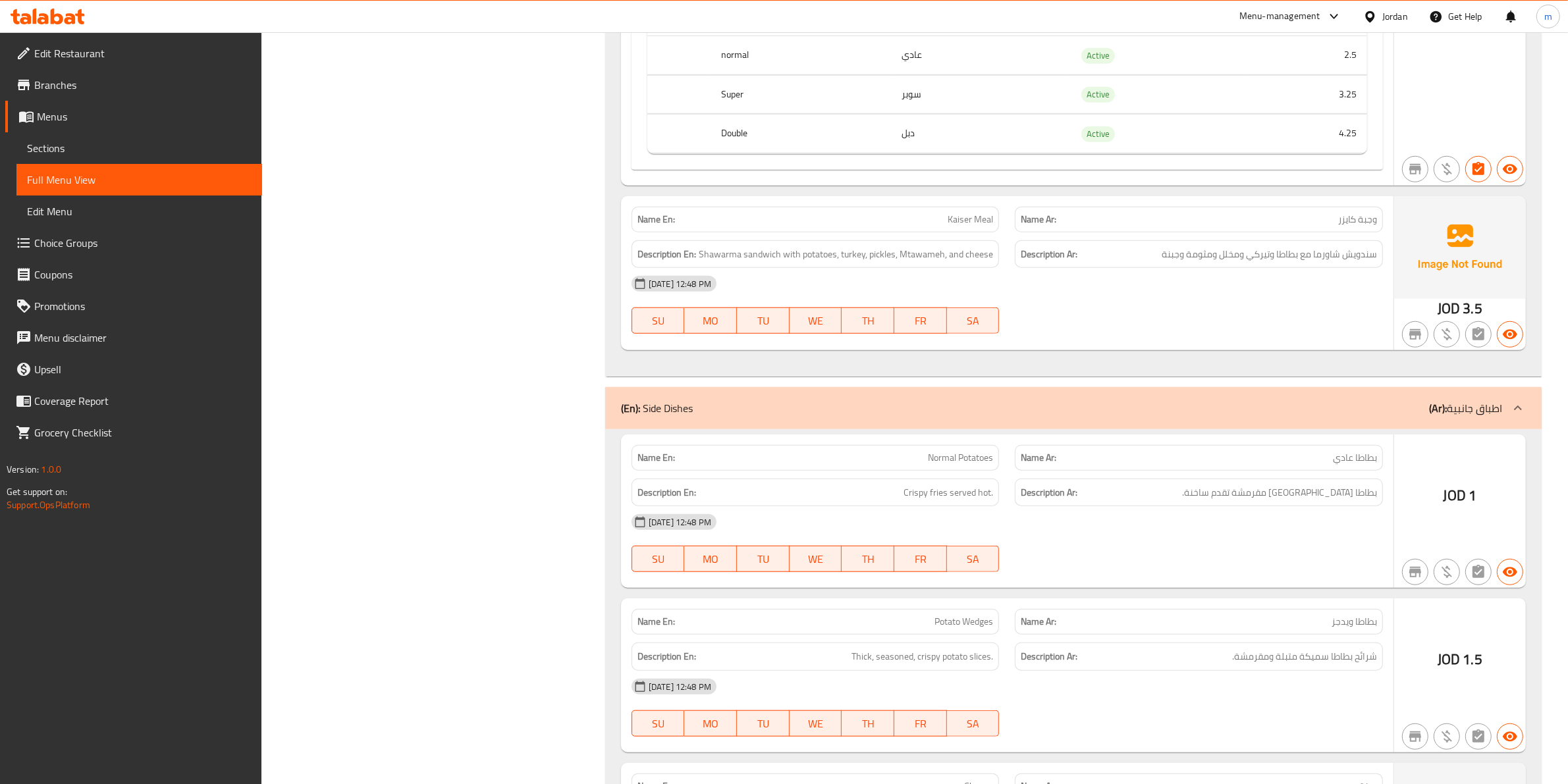
scroll to position [1235, 0]
click at [1213, 531] on div "17-09-2025 12:48 PM" at bounding box center [1007, 521] width 767 height 32
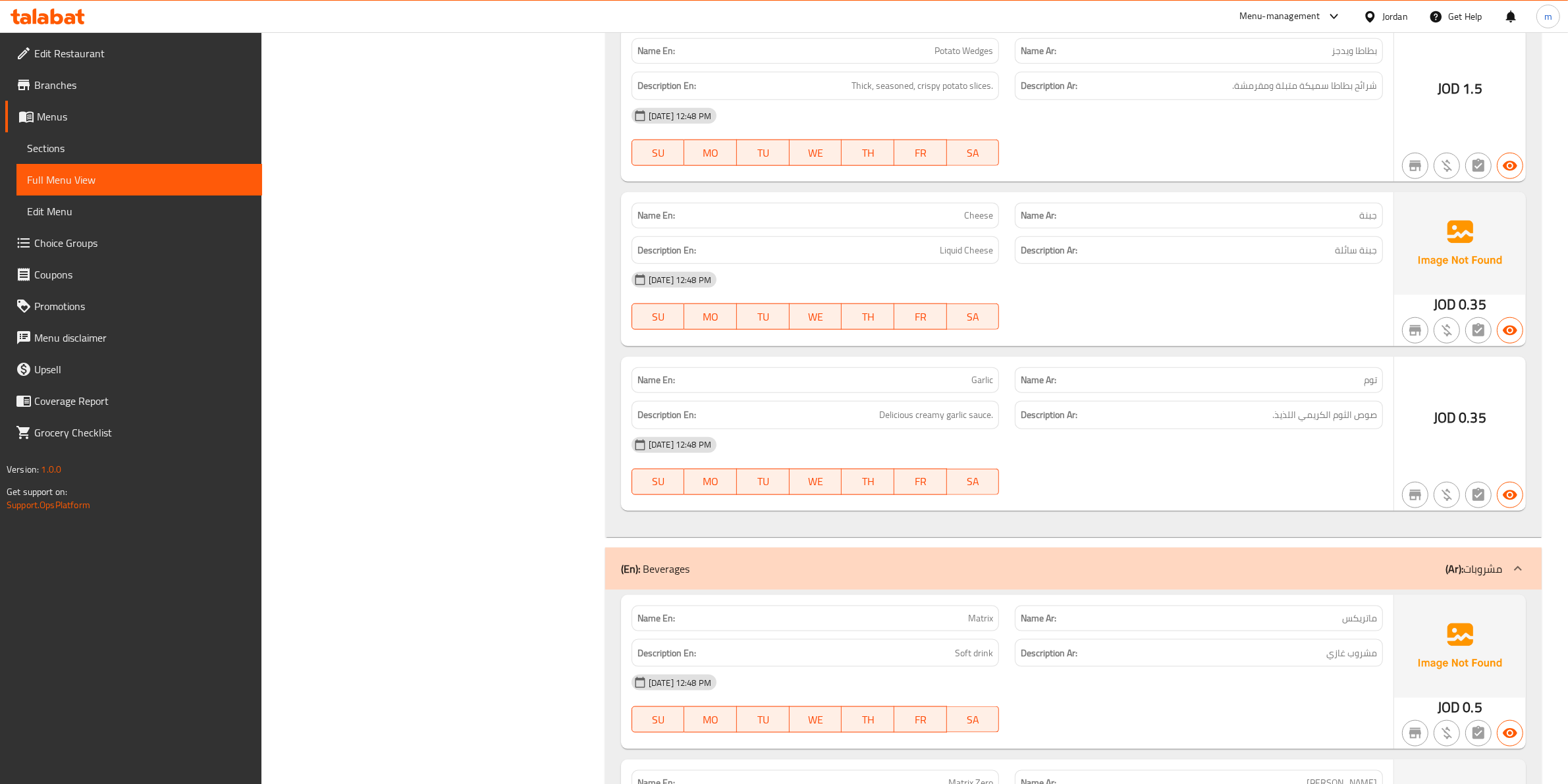
scroll to position [1811, 0]
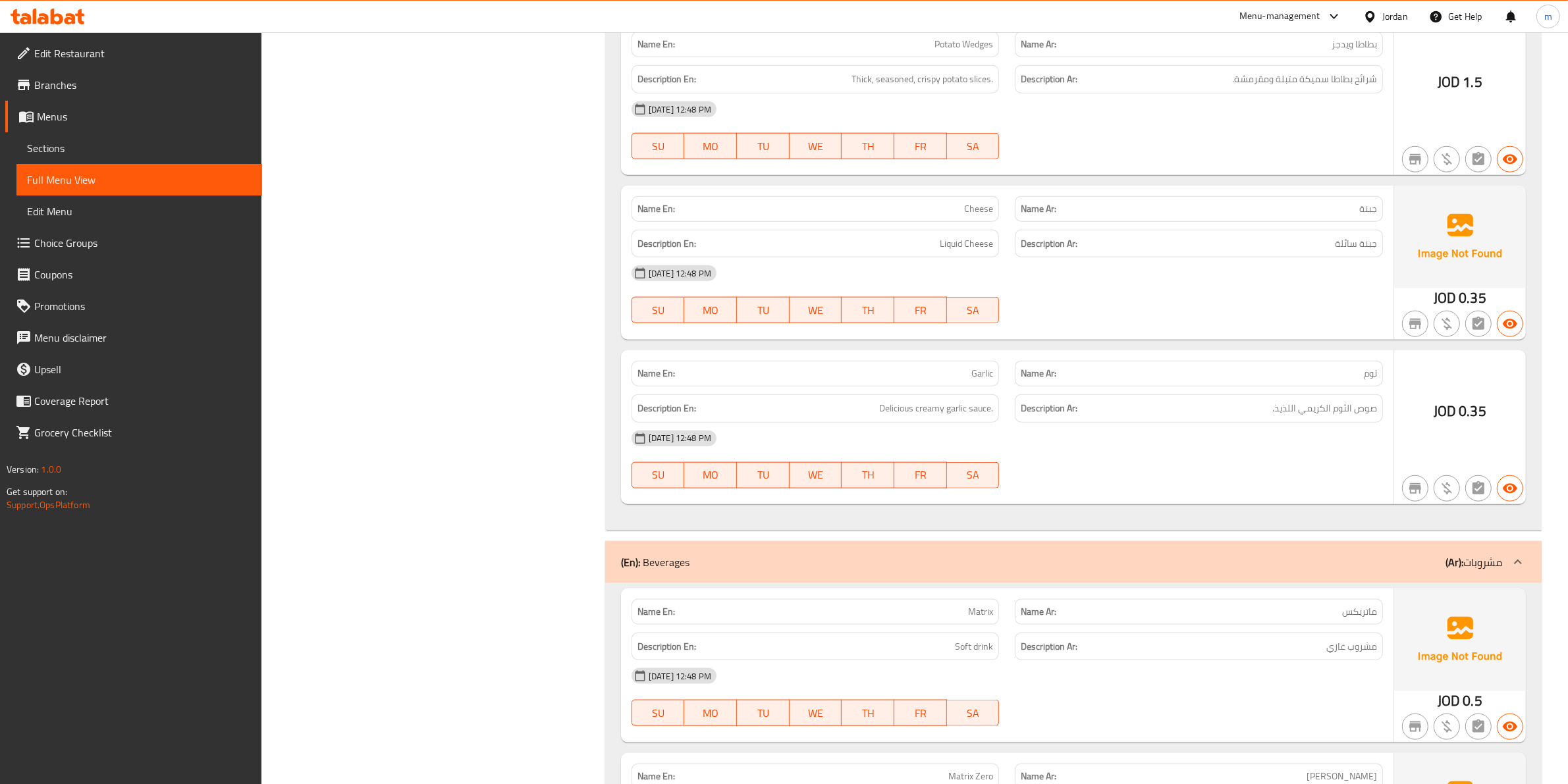
click at [1312, 417] on span "صوص الثوم الكريمي اللذيذ." at bounding box center [1324, 408] width 104 height 16
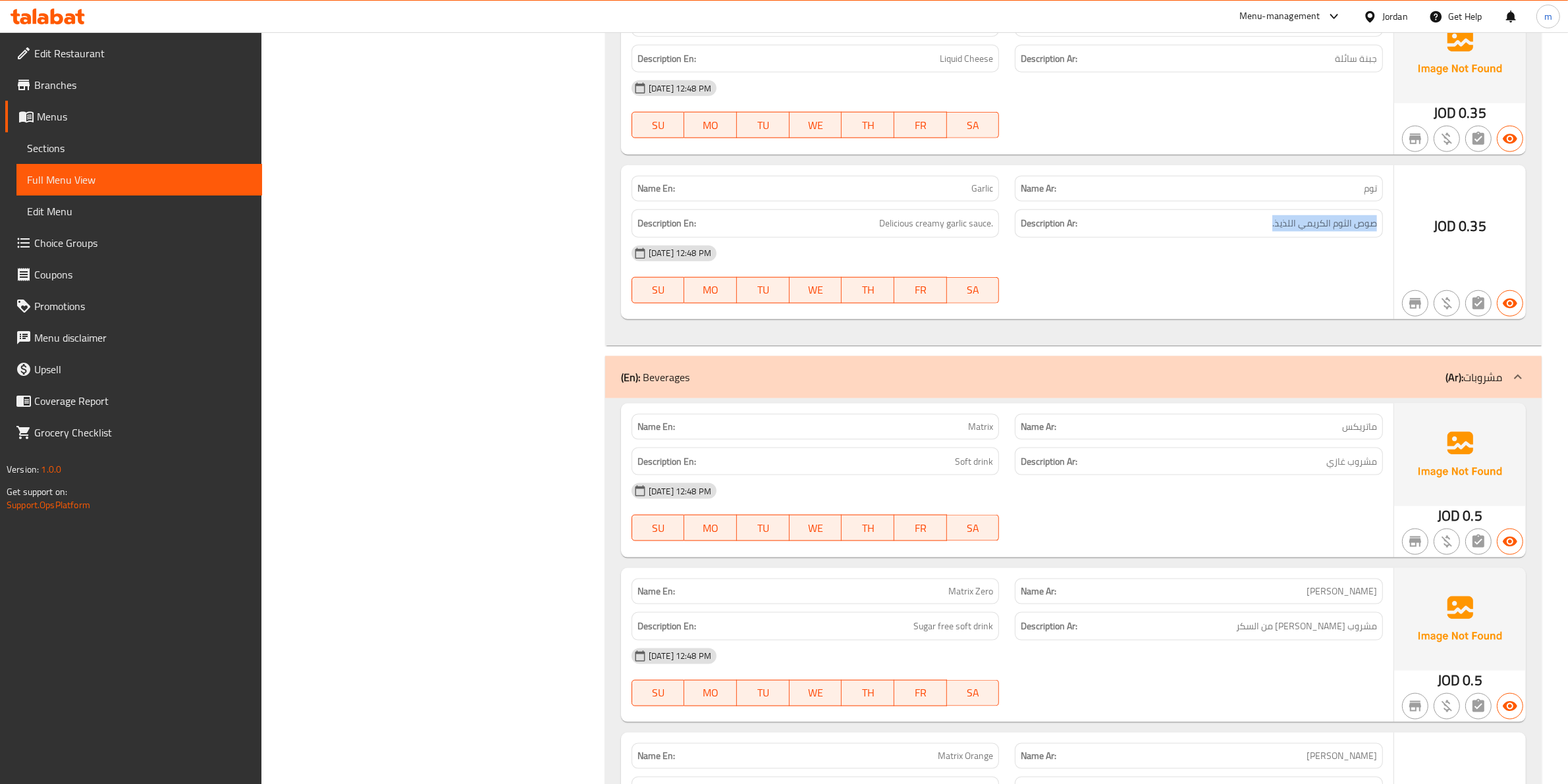
scroll to position [2058, 0]
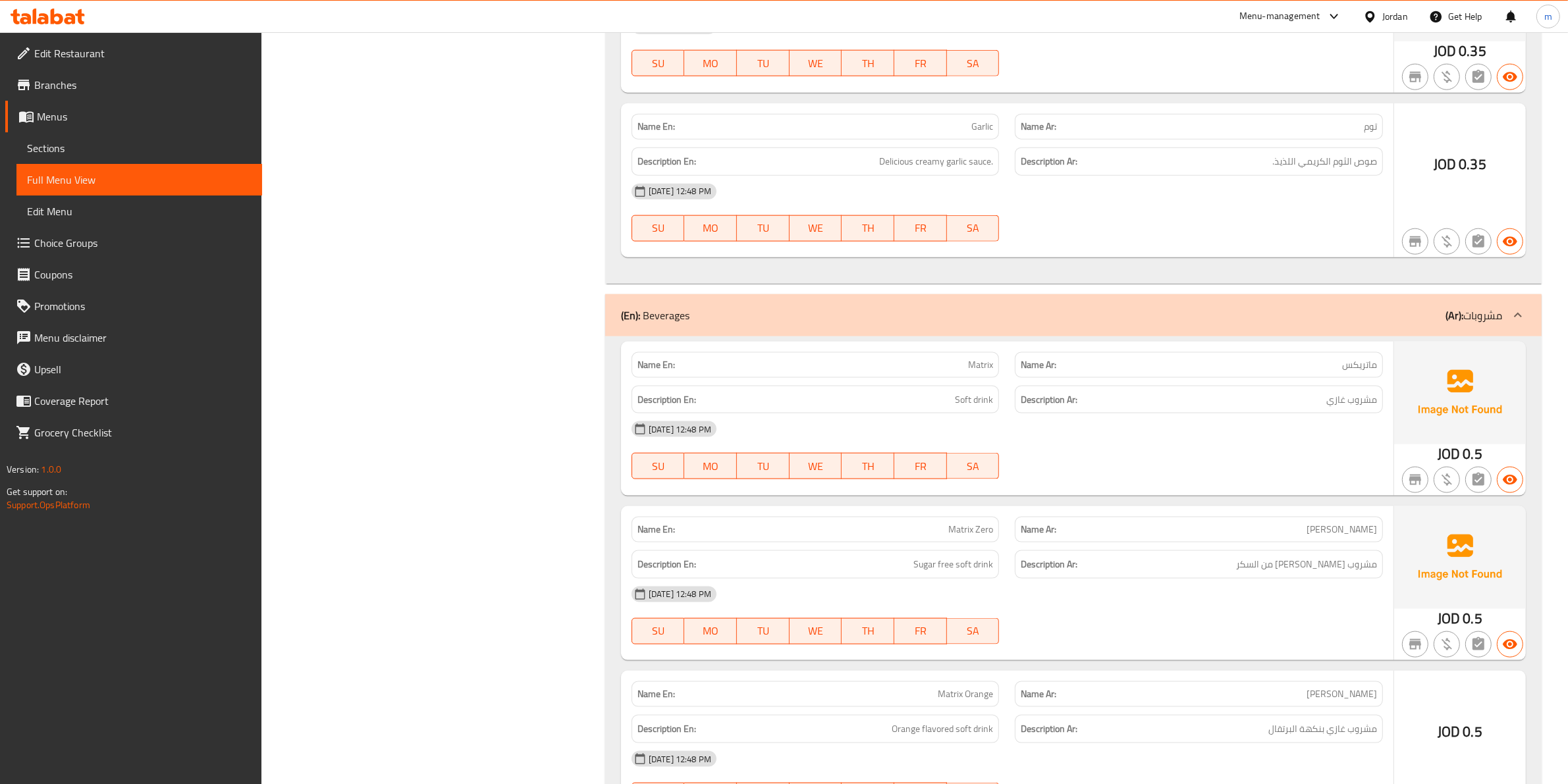
click at [1176, 408] on h6 "Description Ar: مشروب غازي" at bounding box center [1198, 400] width 356 height 16
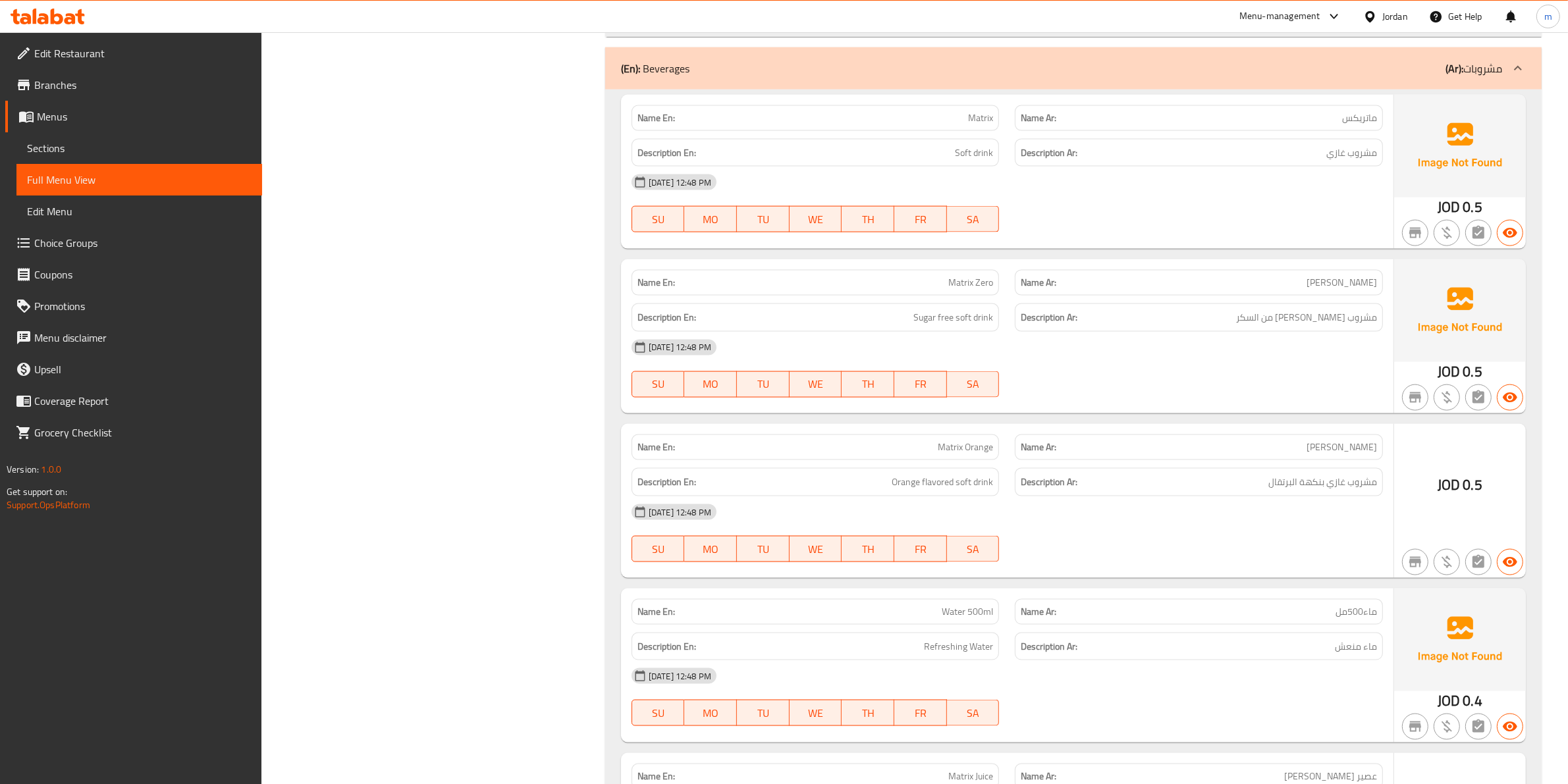
scroll to position [2387, 0]
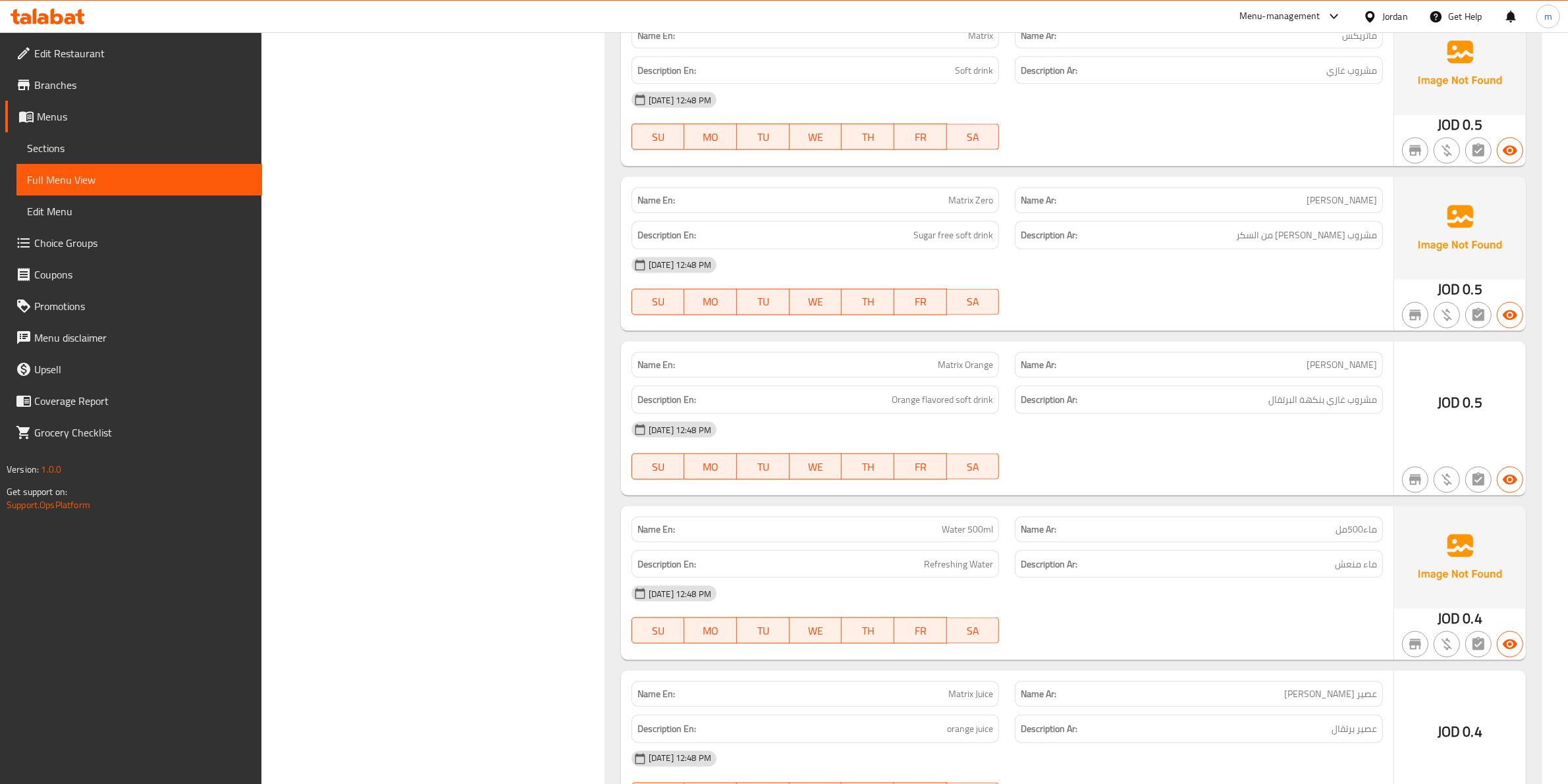
click at [931, 562] on div "Description En: Refreshing Water" at bounding box center [815, 565] width 368 height 28
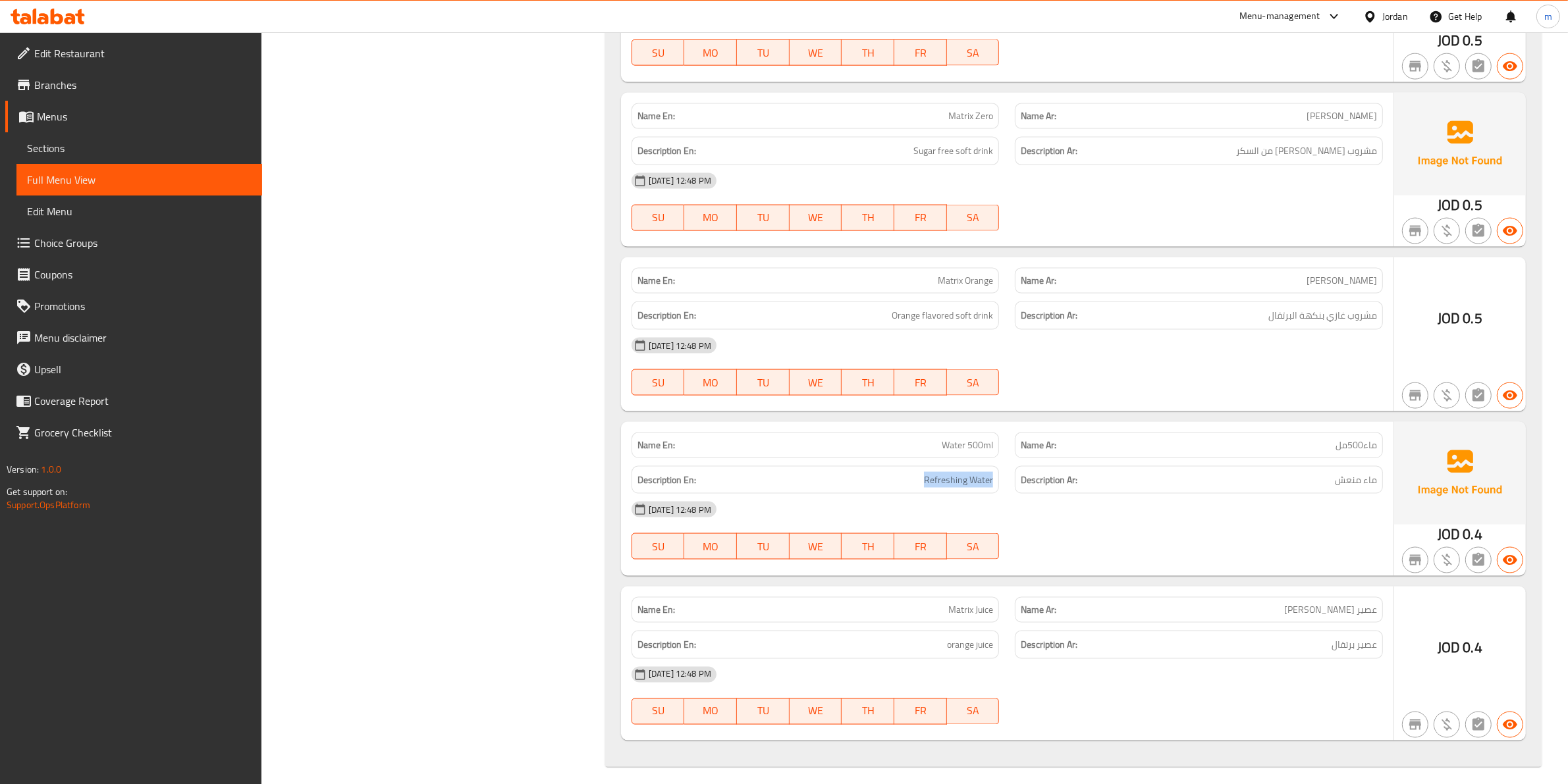
scroll to position [2488, 0]
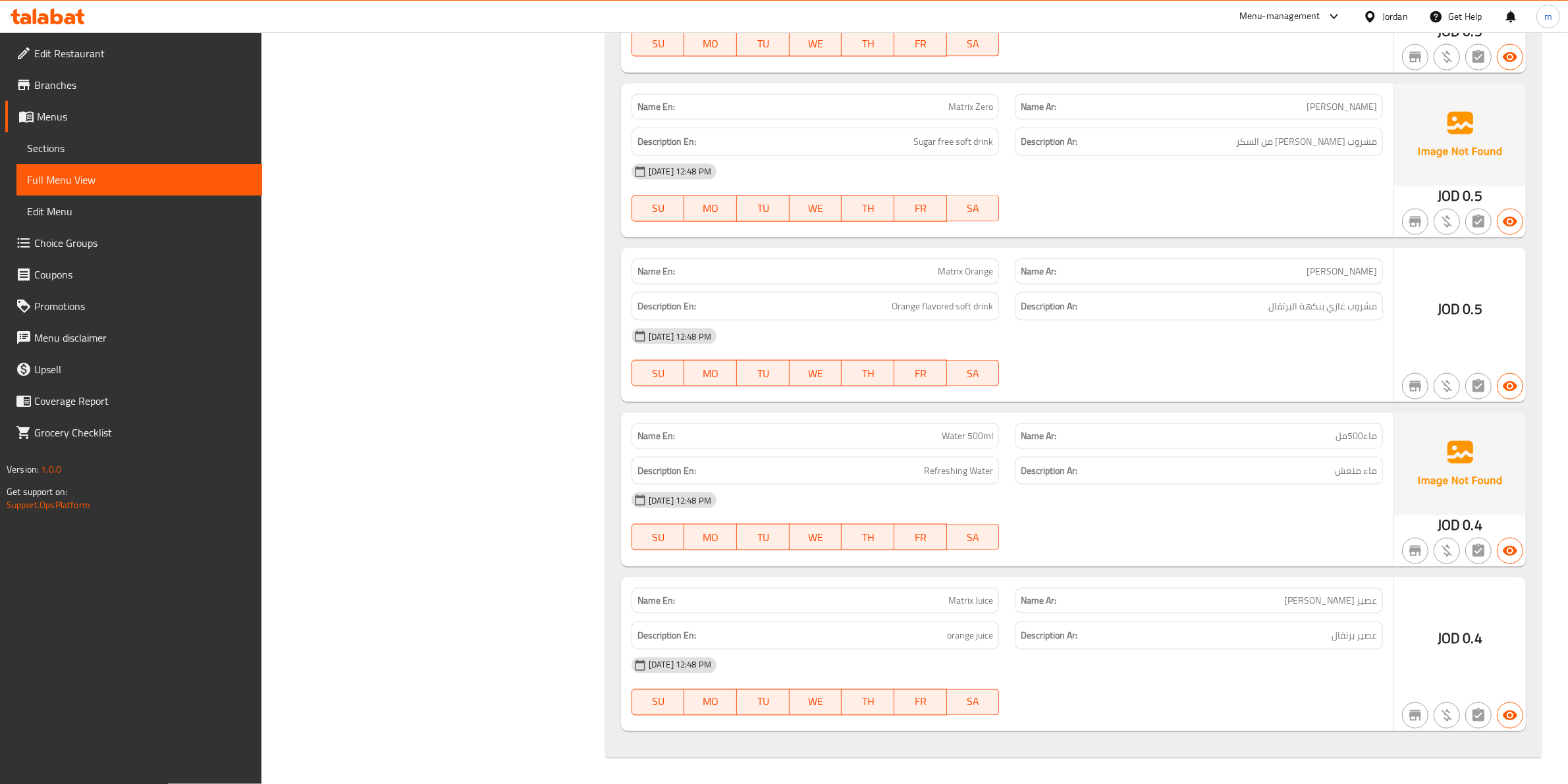
click at [963, 640] on span "orange juice" at bounding box center [970, 636] width 46 height 16
click at [1034, 633] on strong "Description Ar:" at bounding box center [1049, 636] width 56 height 16
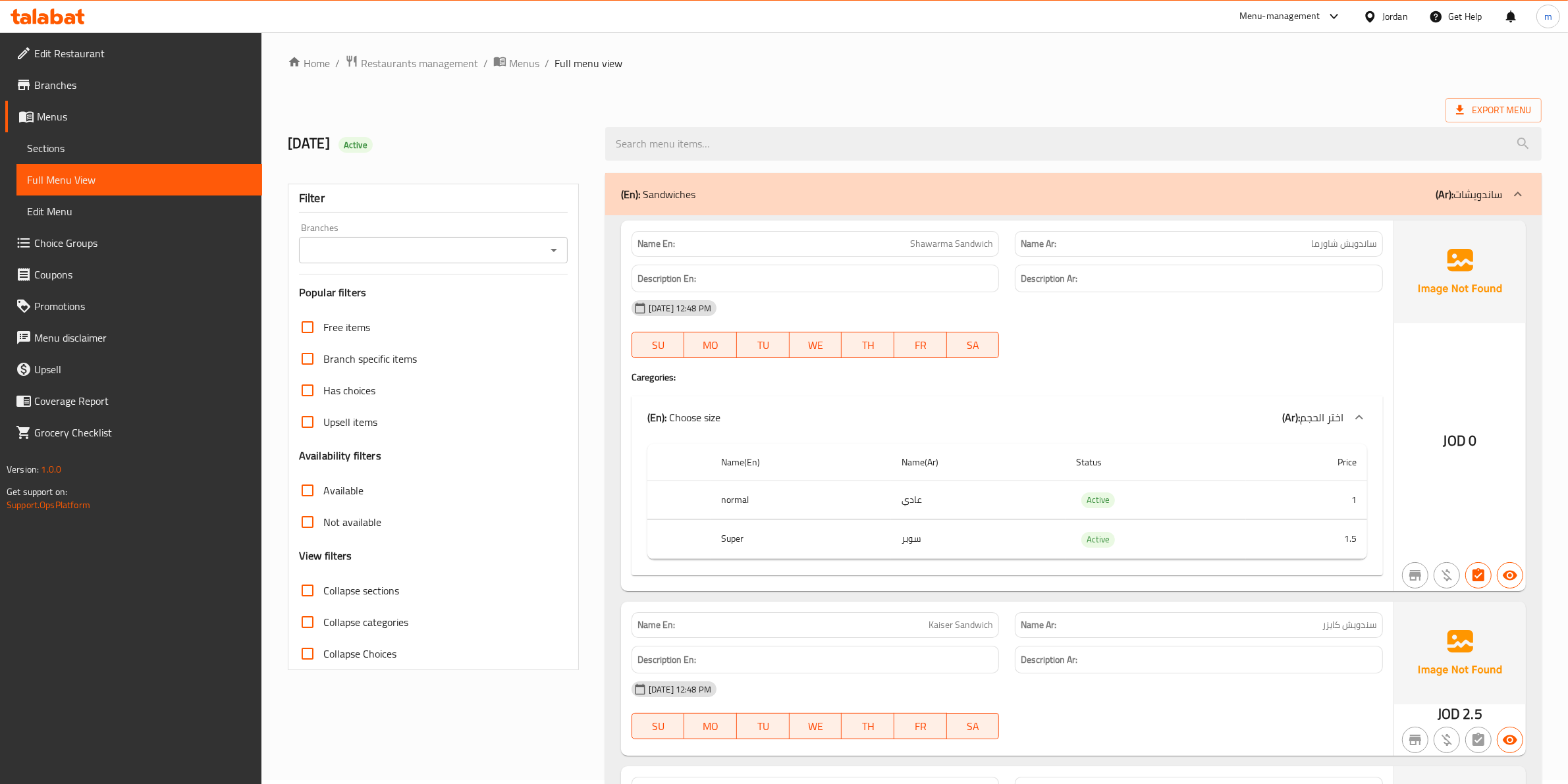
scroll to position [0, 0]
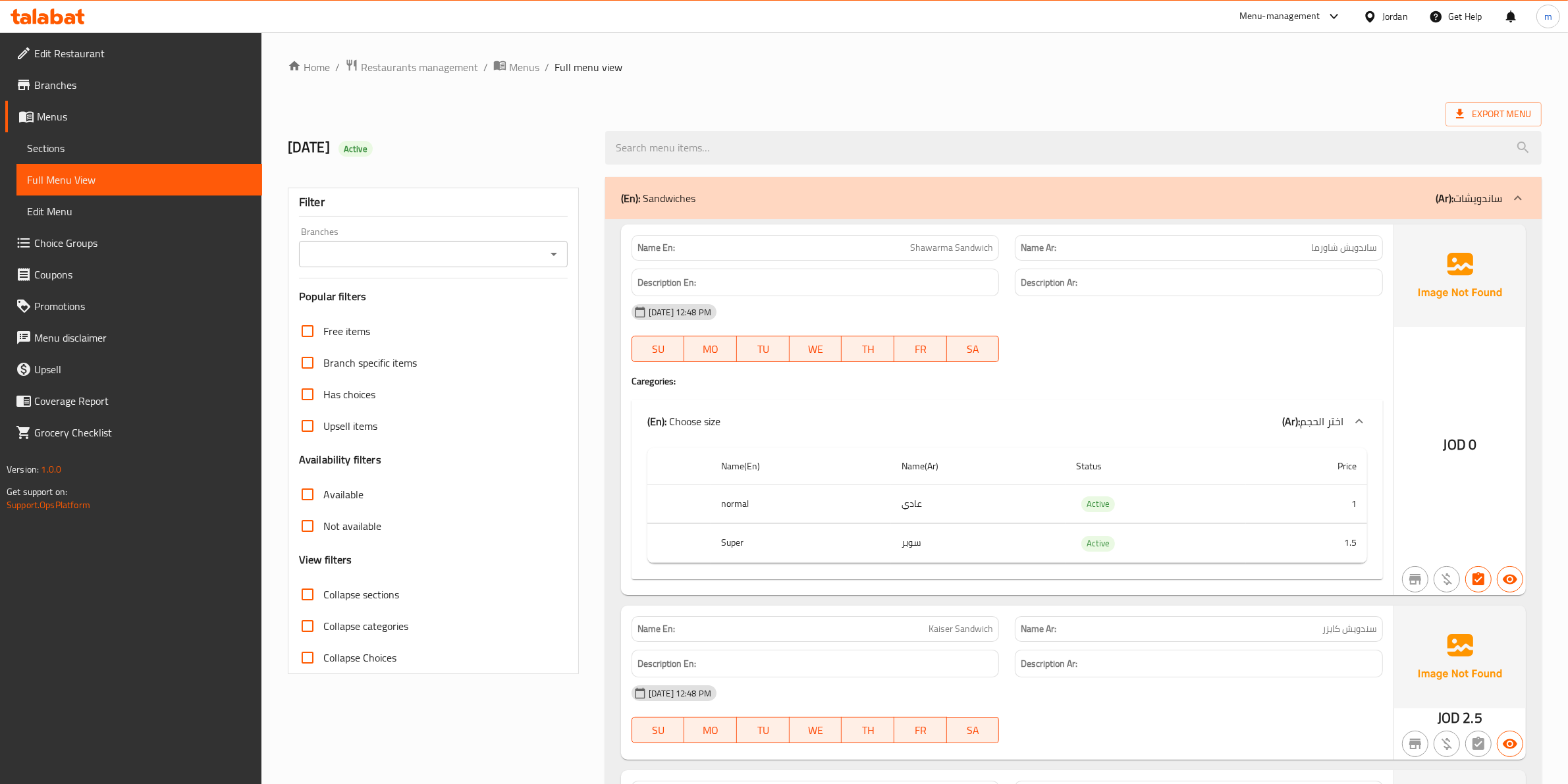
click at [1093, 278] on h6 "Description Ar:" at bounding box center [1198, 283] width 356 height 16
click at [1085, 253] on p "Name Ar: ساندويش شاورما" at bounding box center [1198, 248] width 356 height 14
click at [1085, 245] on p "Name Ar: ساندويش شاورما" at bounding box center [1198, 248] width 356 height 14
click at [1077, 391] on div "Name En: Shawarma Sandwich Name Ar: ساندويش شاورما Description En: Description …" at bounding box center [1007, 410] width 772 height 371
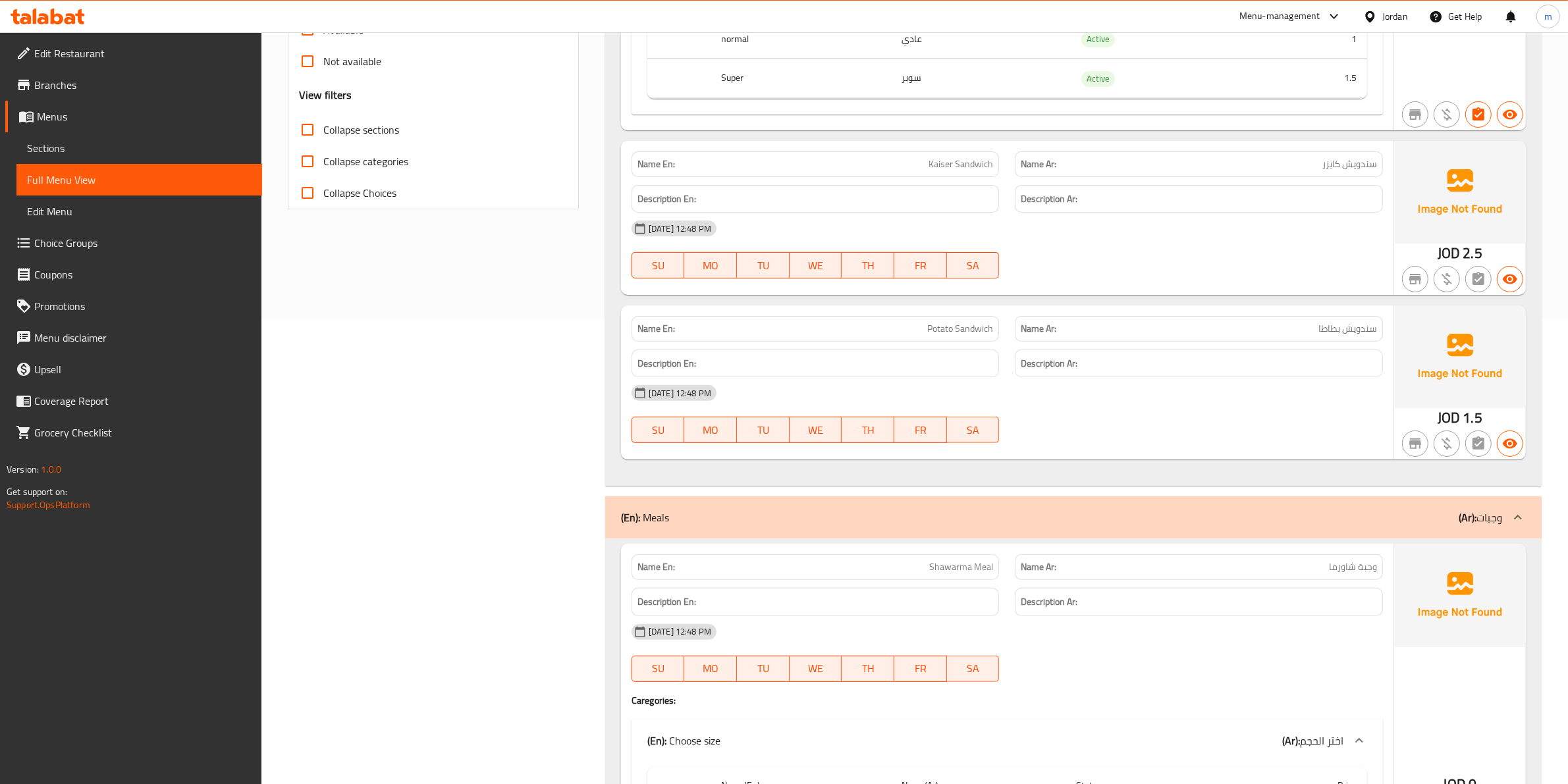
scroll to position [494, 0]
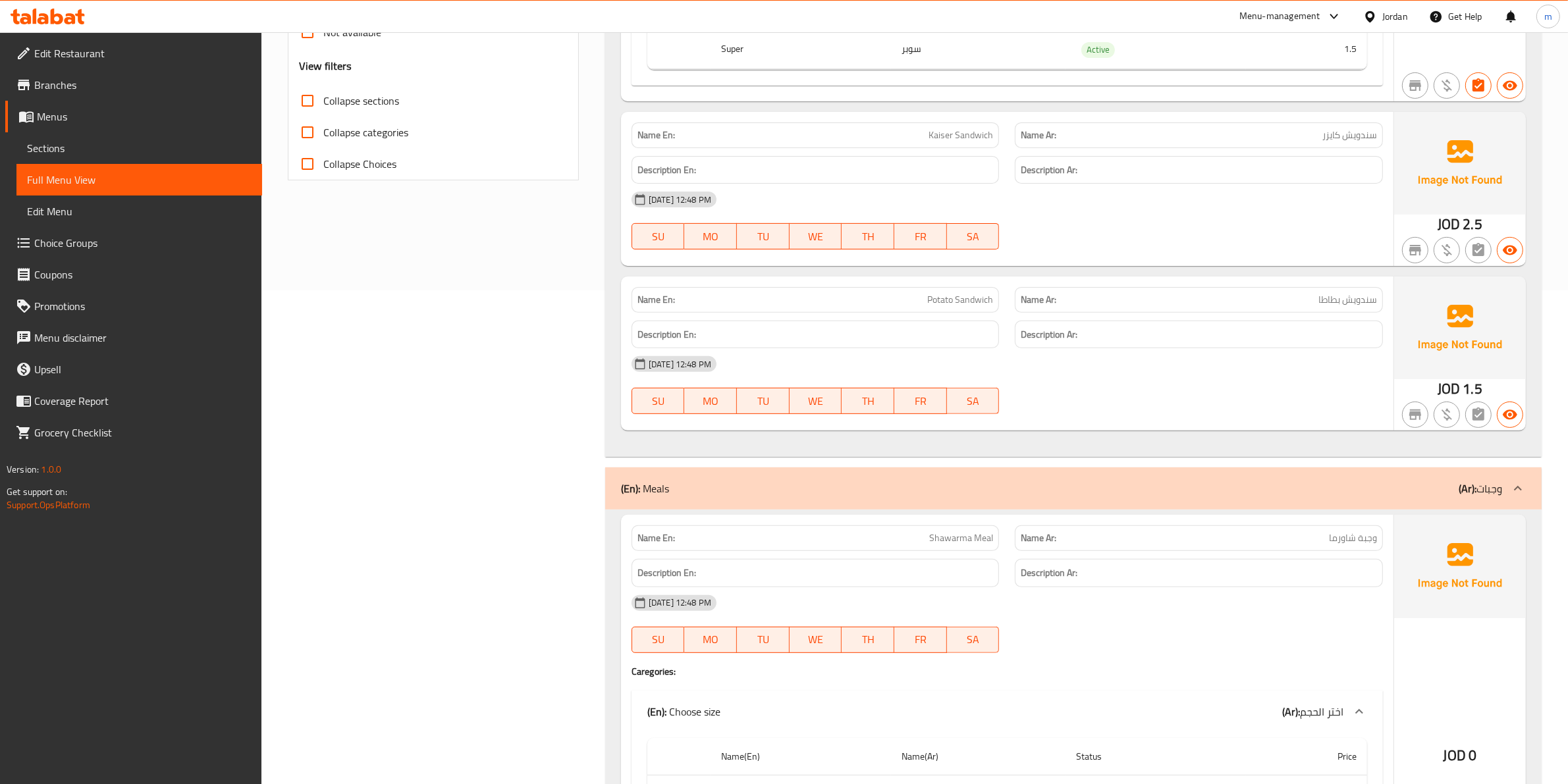
click at [1169, 651] on div at bounding box center [1199, 653] width 384 height 16
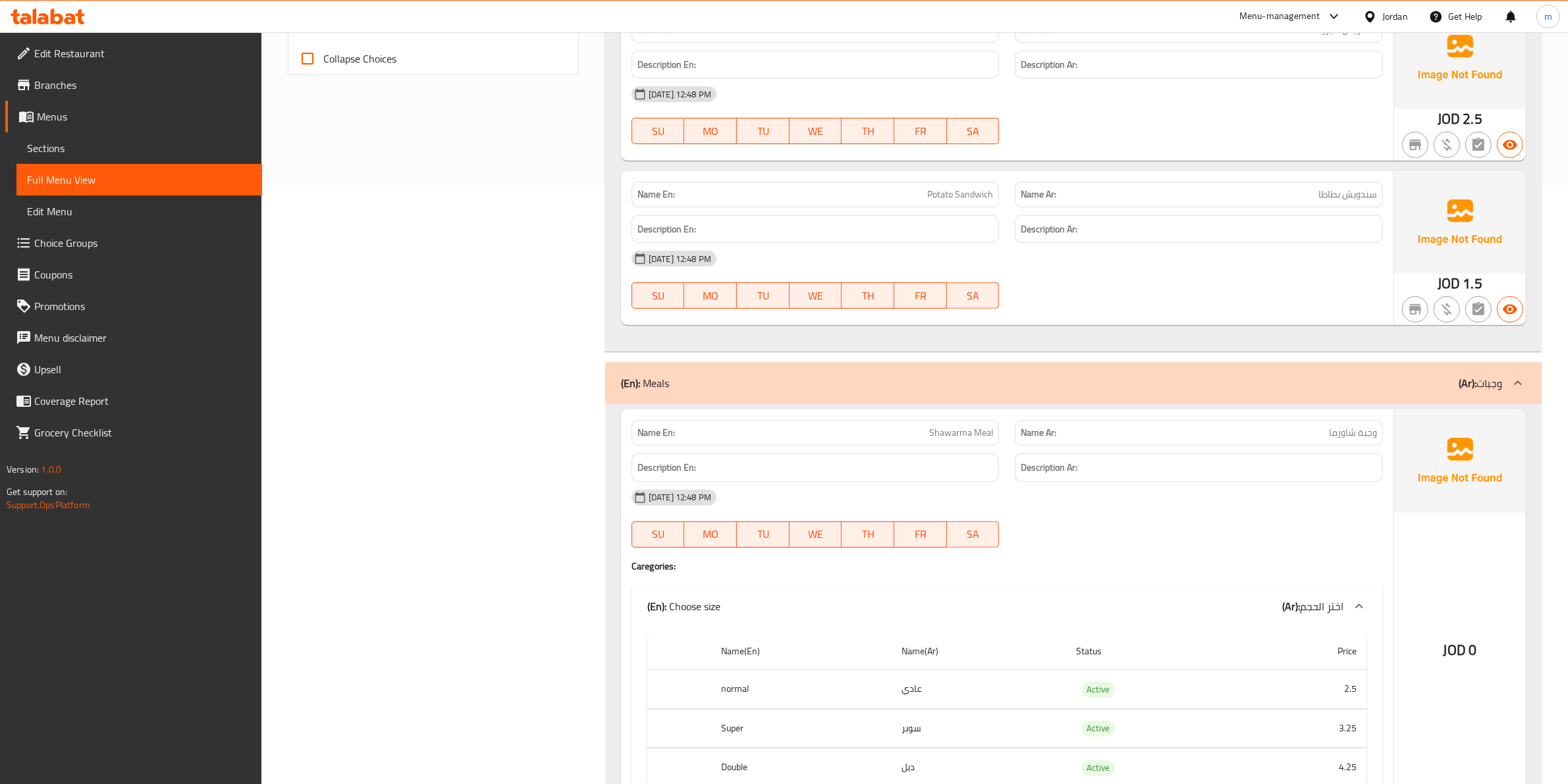
scroll to position [577, 0]
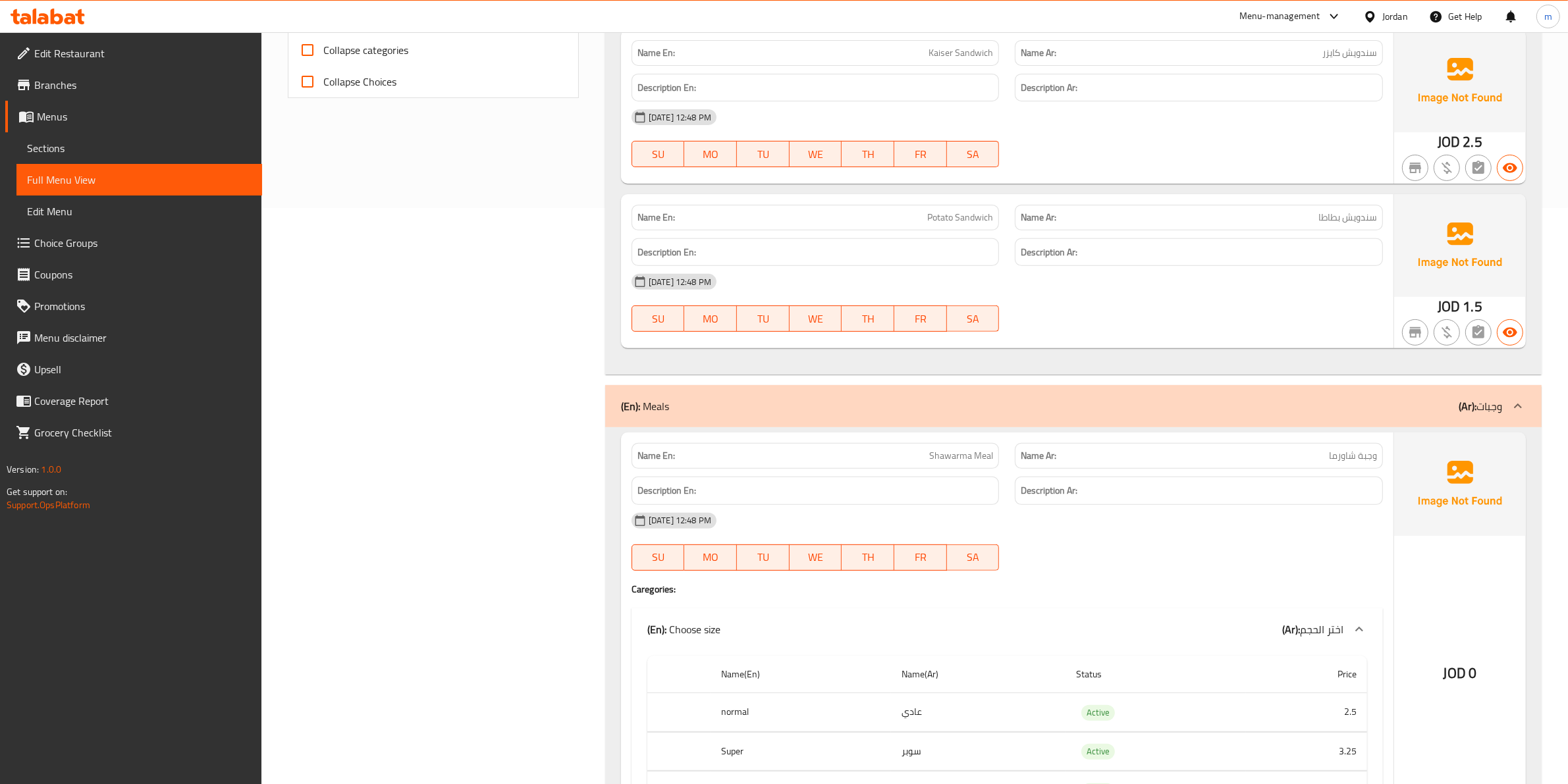
click at [1140, 44] on div "Name Ar: سندويش كايزر" at bounding box center [1198, 53] width 368 height 26
click at [1137, 56] on p "Name Ar: سندويش كايزر" at bounding box center [1198, 53] width 356 height 14
click at [1073, 90] on strong "Description Ar:" at bounding box center [1049, 88] width 56 height 16
click at [1092, 87] on h6 "Description Ar:" at bounding box center [1198, 88] width 356 height 16
drag, startPoint x: 1111, startPoint y: 87, endPoint x: 1045, endPoint y: 99, distance: 67.1
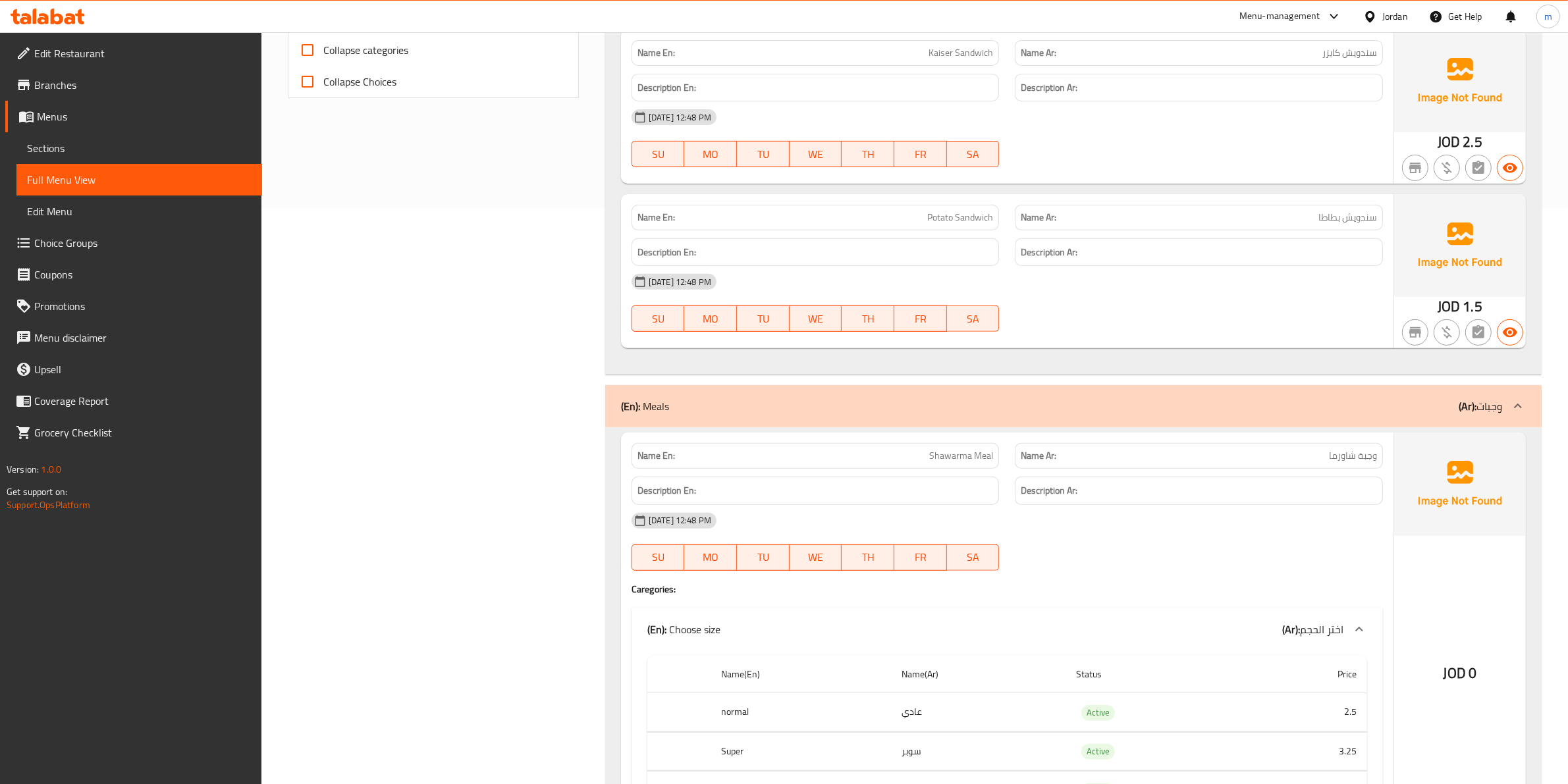
click at [1112, 89] on h6 "Description Ar:" at bounding box center [1198, 88] width 356 height 16
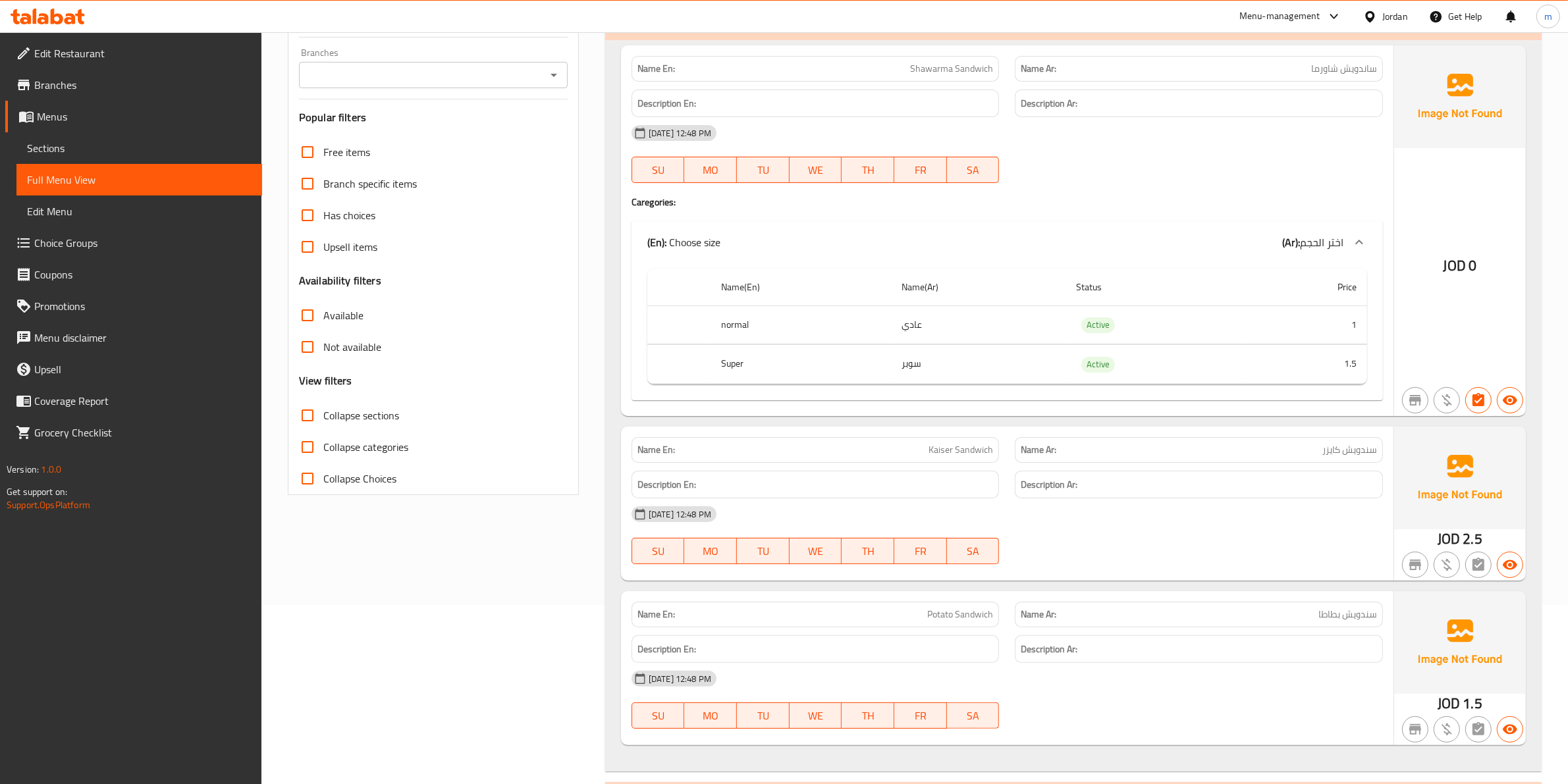
scroll to position [165, 0]
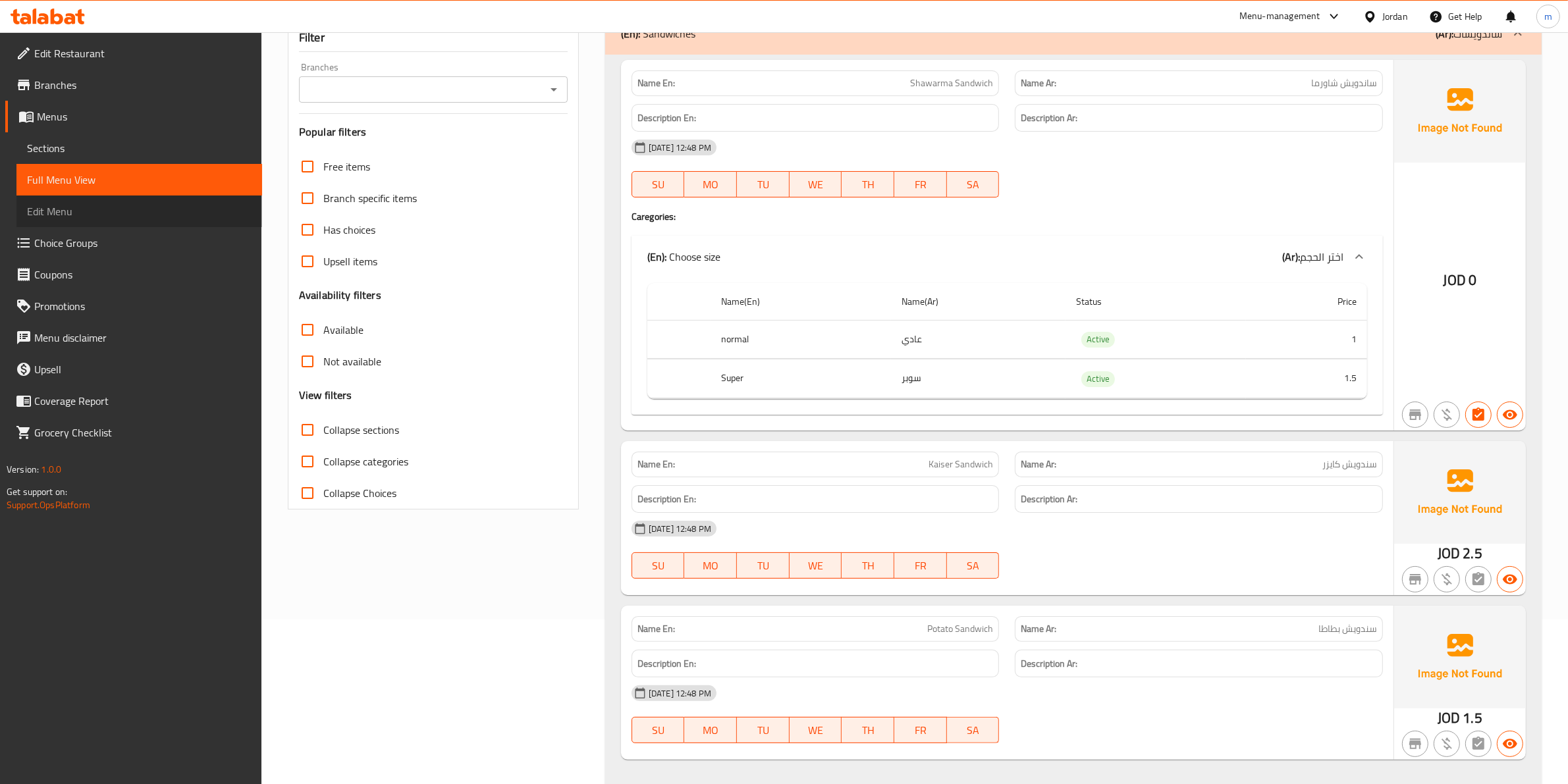
click at [60, 213] on span "Edit Menu" at bounding box center [139, 211] width 225 height 16
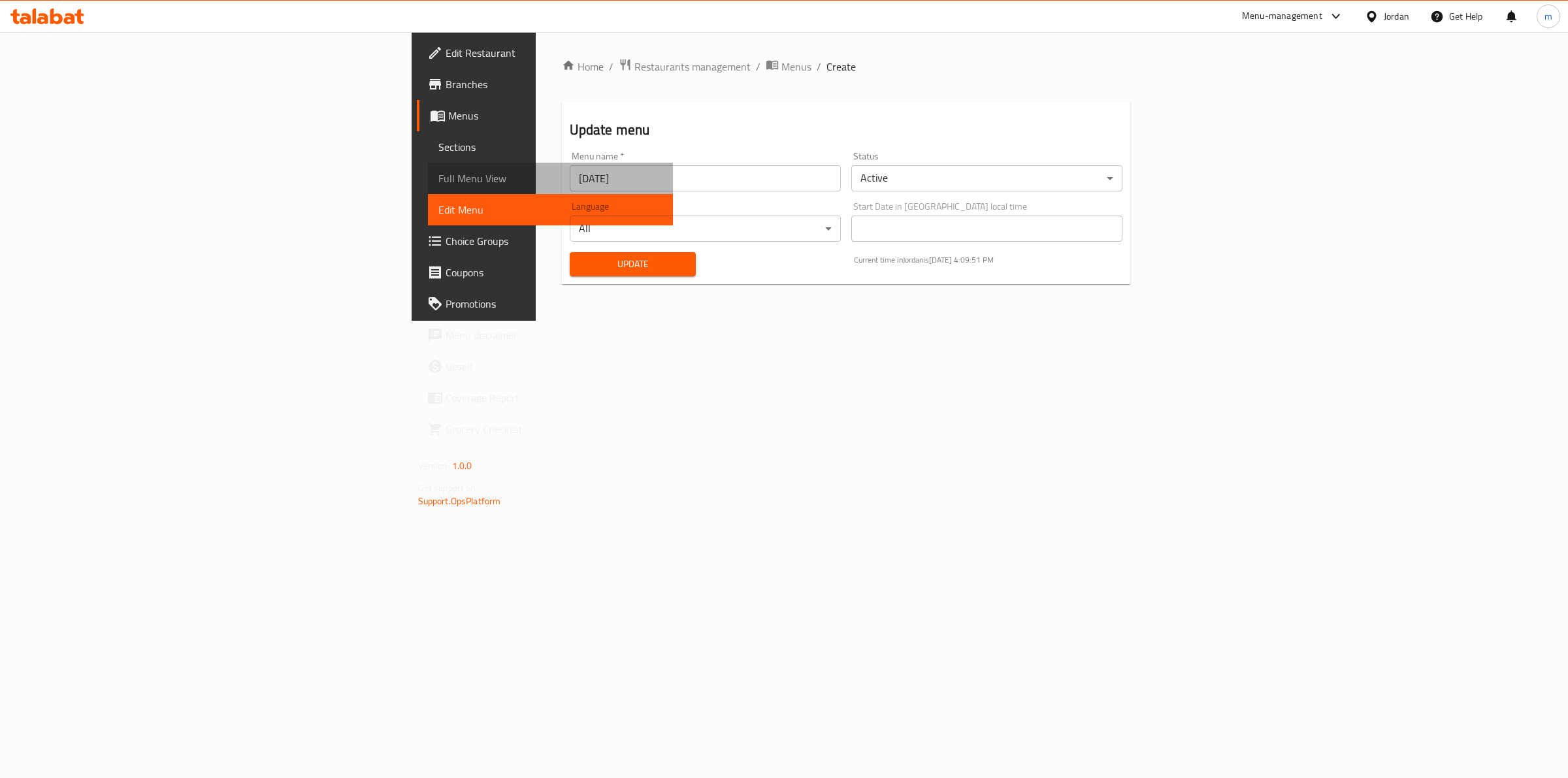
click at [438, 171] on span "Full Menu View" at bounding box center [551, 178] width 225 height 15
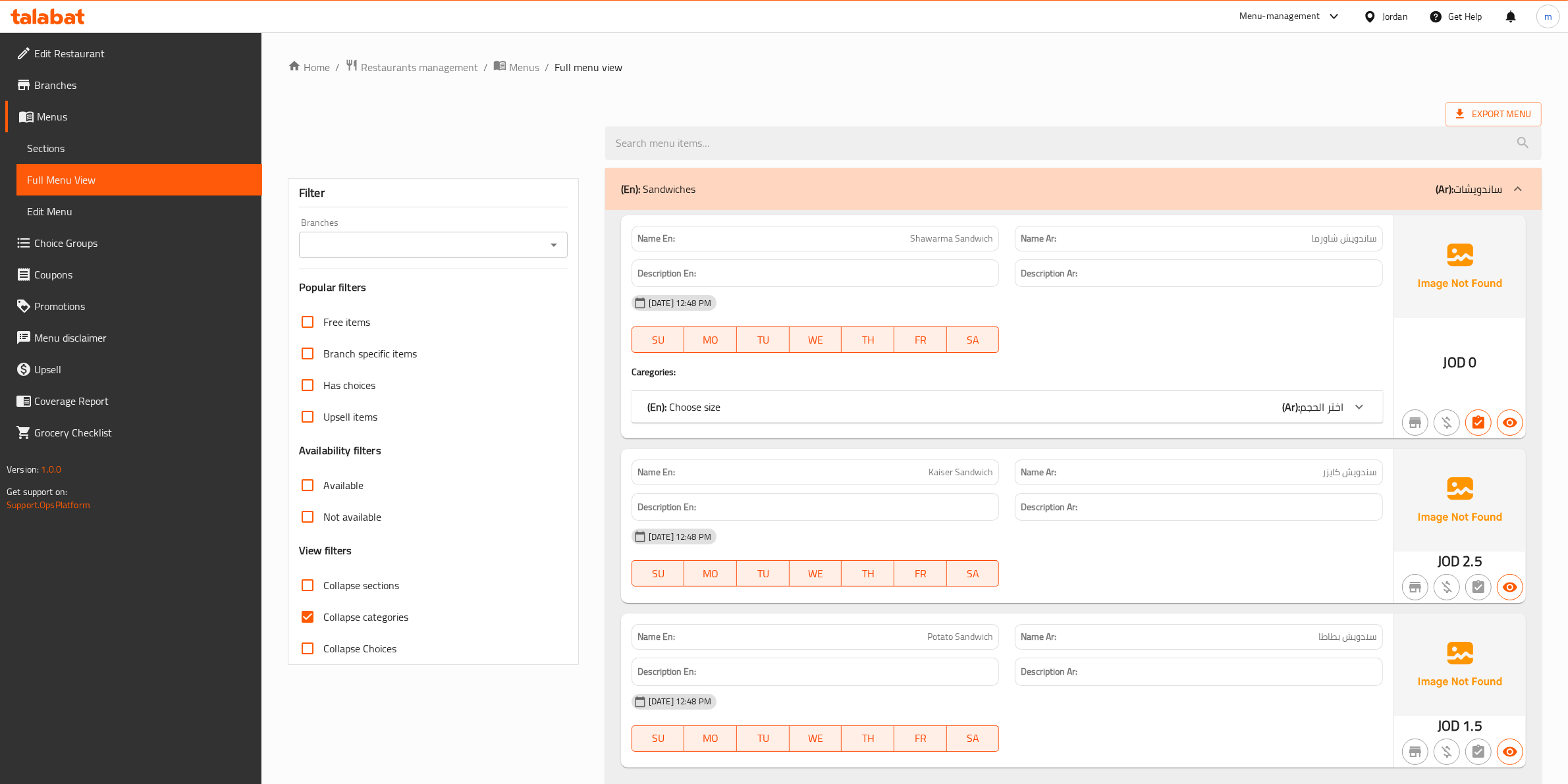
click at [348, 619] on span "Collapse categories" at bounding box center [365, 617] width 85 height 16
click at [323, 619] on input "Collapse categories" at bounding box center [308, 617] width 32 height 32
checkbox input "false"
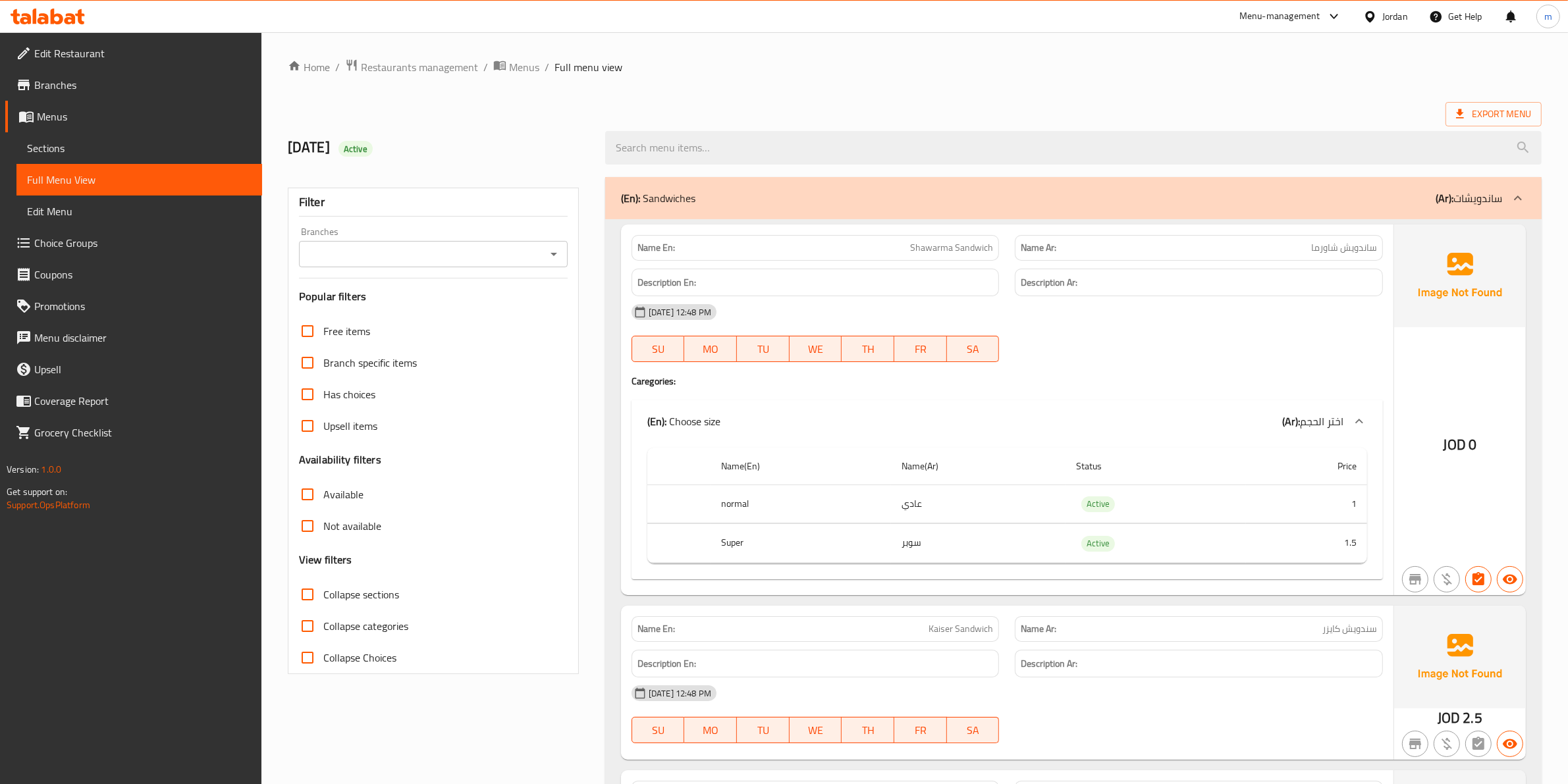
click at [1161, 385] on h4 "Caregories:" at bounding box center [1007, 382] width 751 height 13
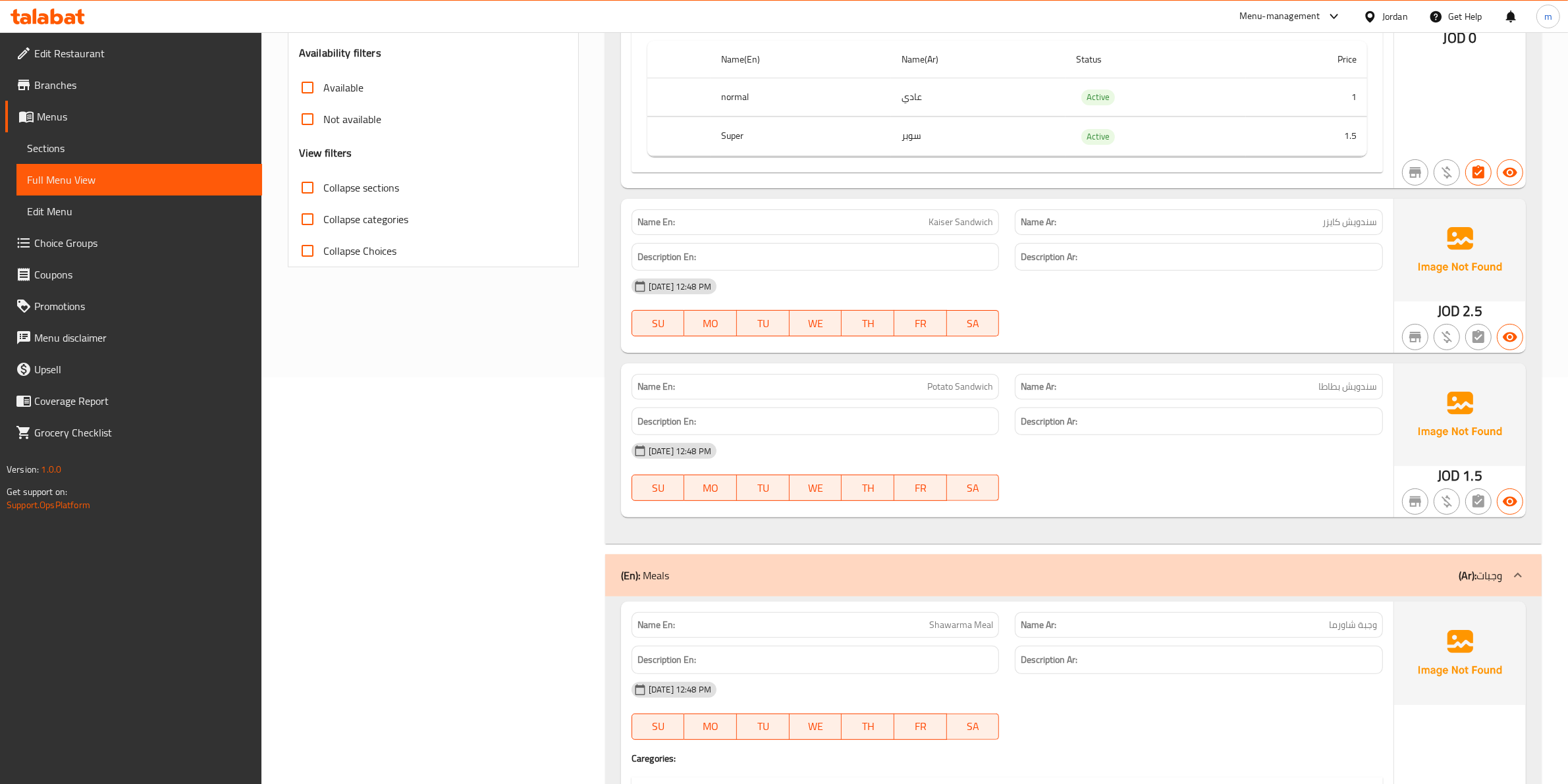
scroll to position [411, 0]
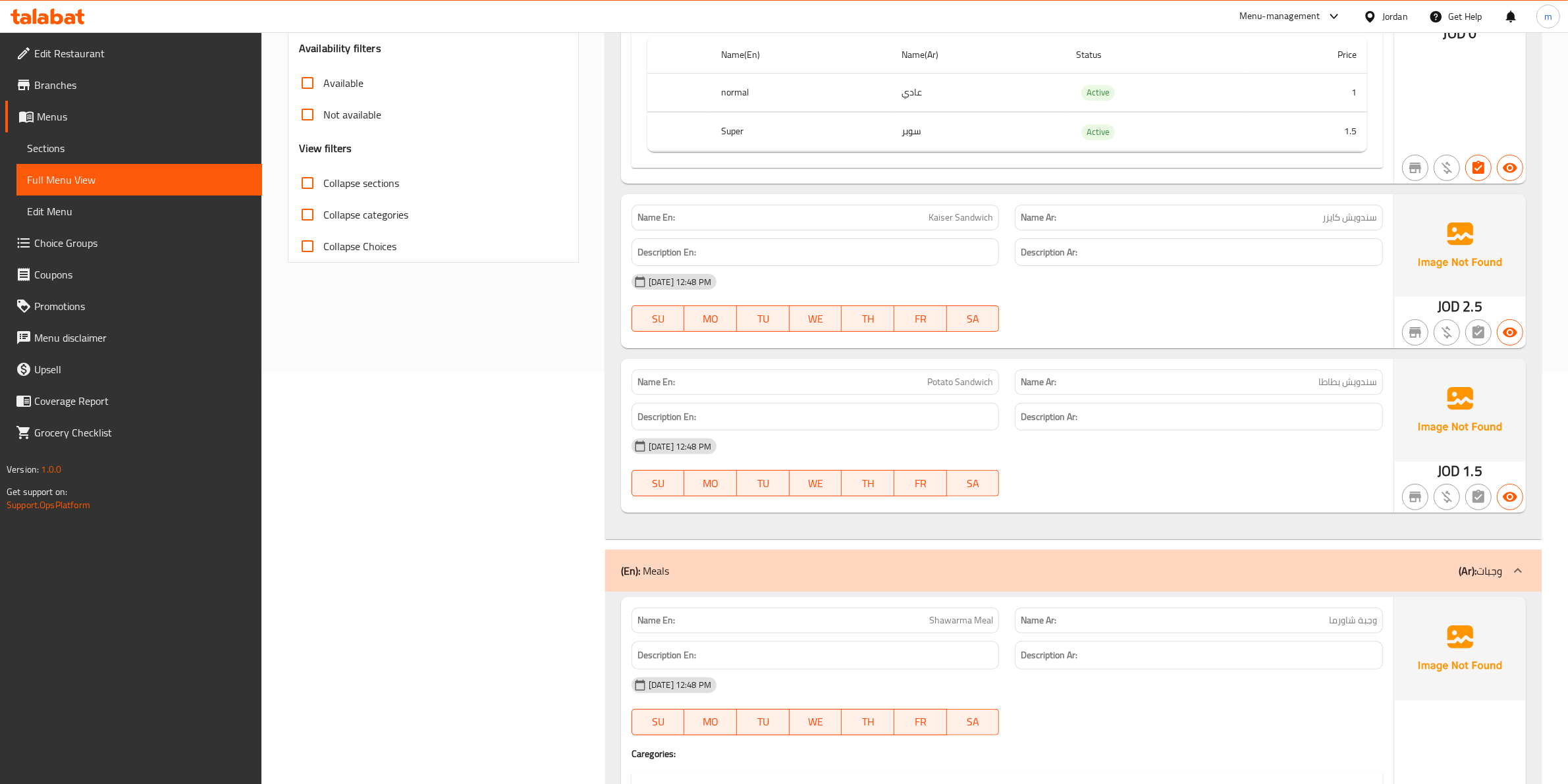
click at [1347, 311] on div "17-09-2025 12:48 PM SU MO TU WE TH FR SA" at bounding box center [1007, 303] width 767 height 74
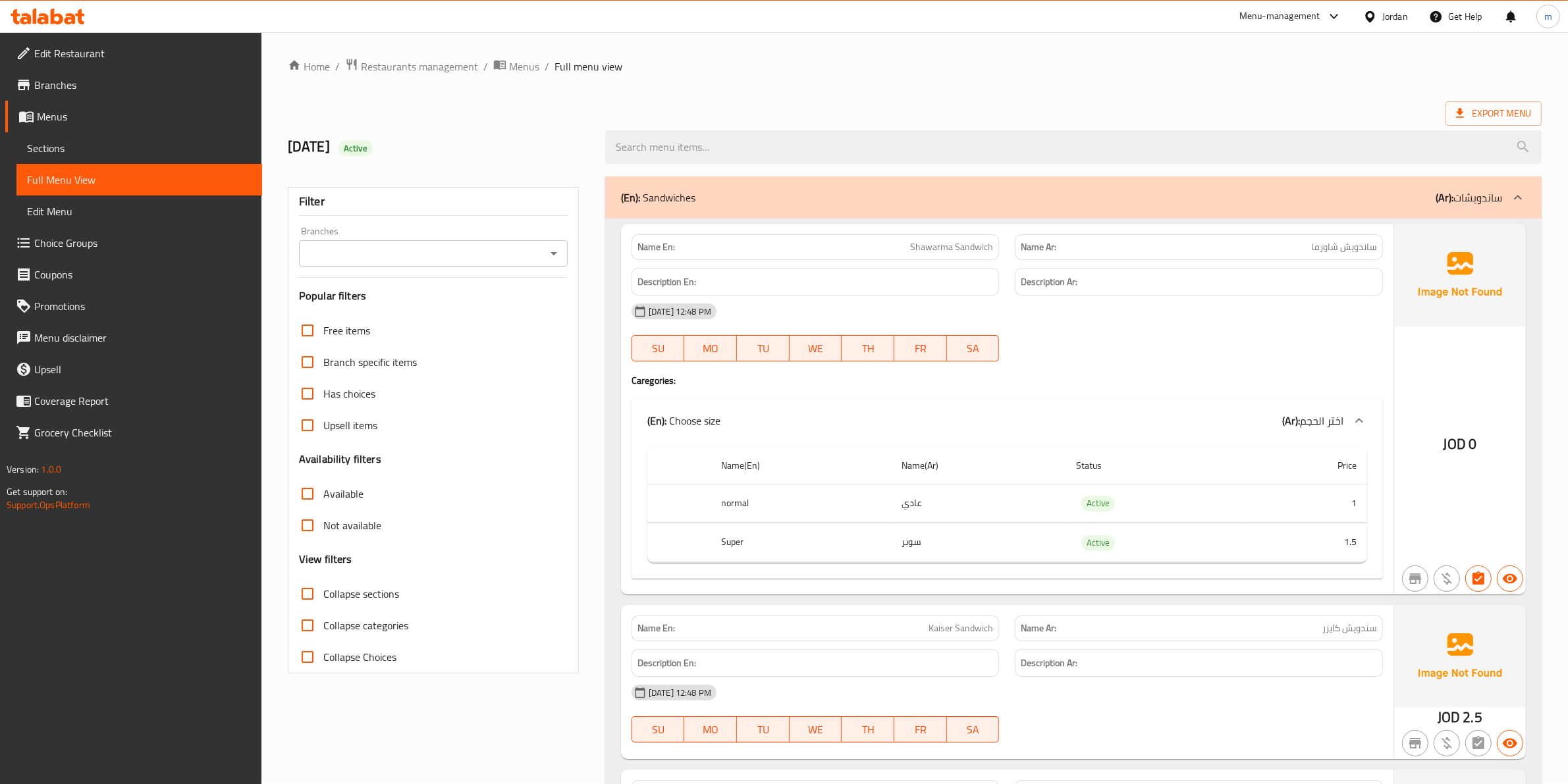
scroll to position [0, 0]
click at [58, 150] on span "Sections" at bounding box center [139, 147] width 225 height 16
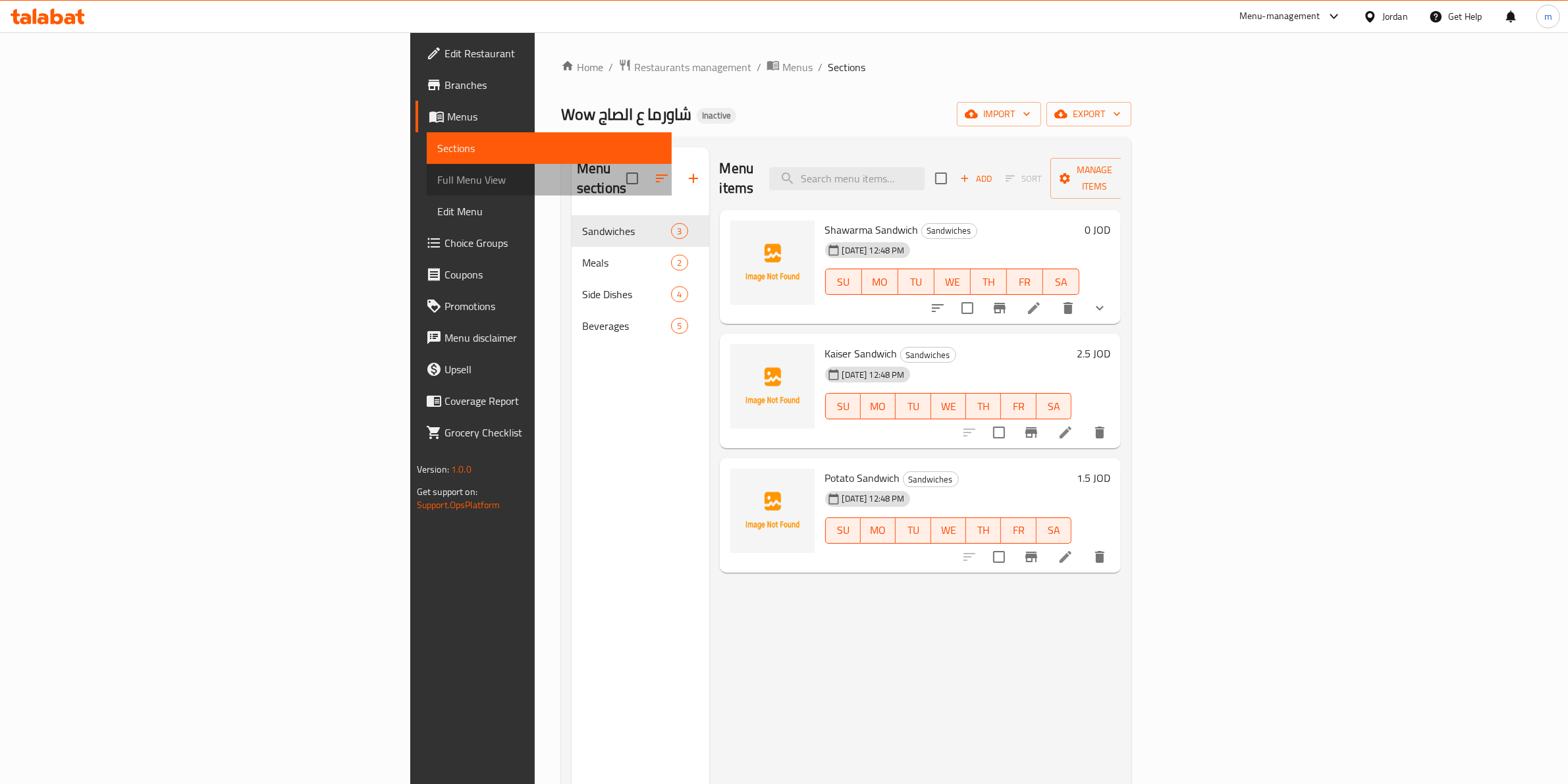
click at [437, 179] on span "Full Menu View" at bounding box center [549, 179] width 225 height 16
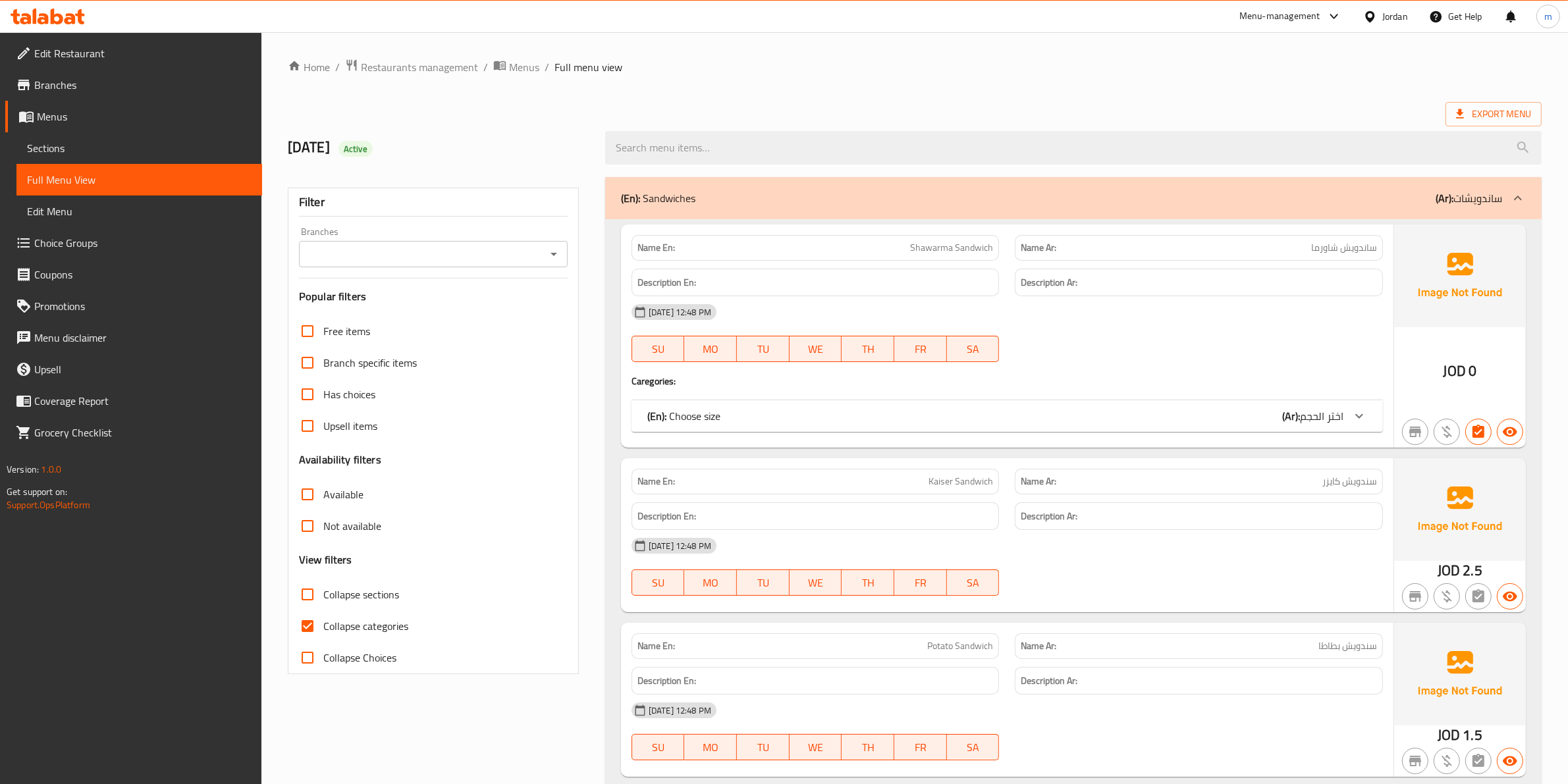
click at [116, 150] on span "Sections" at bounding box center [139, 147] width 225 height 16
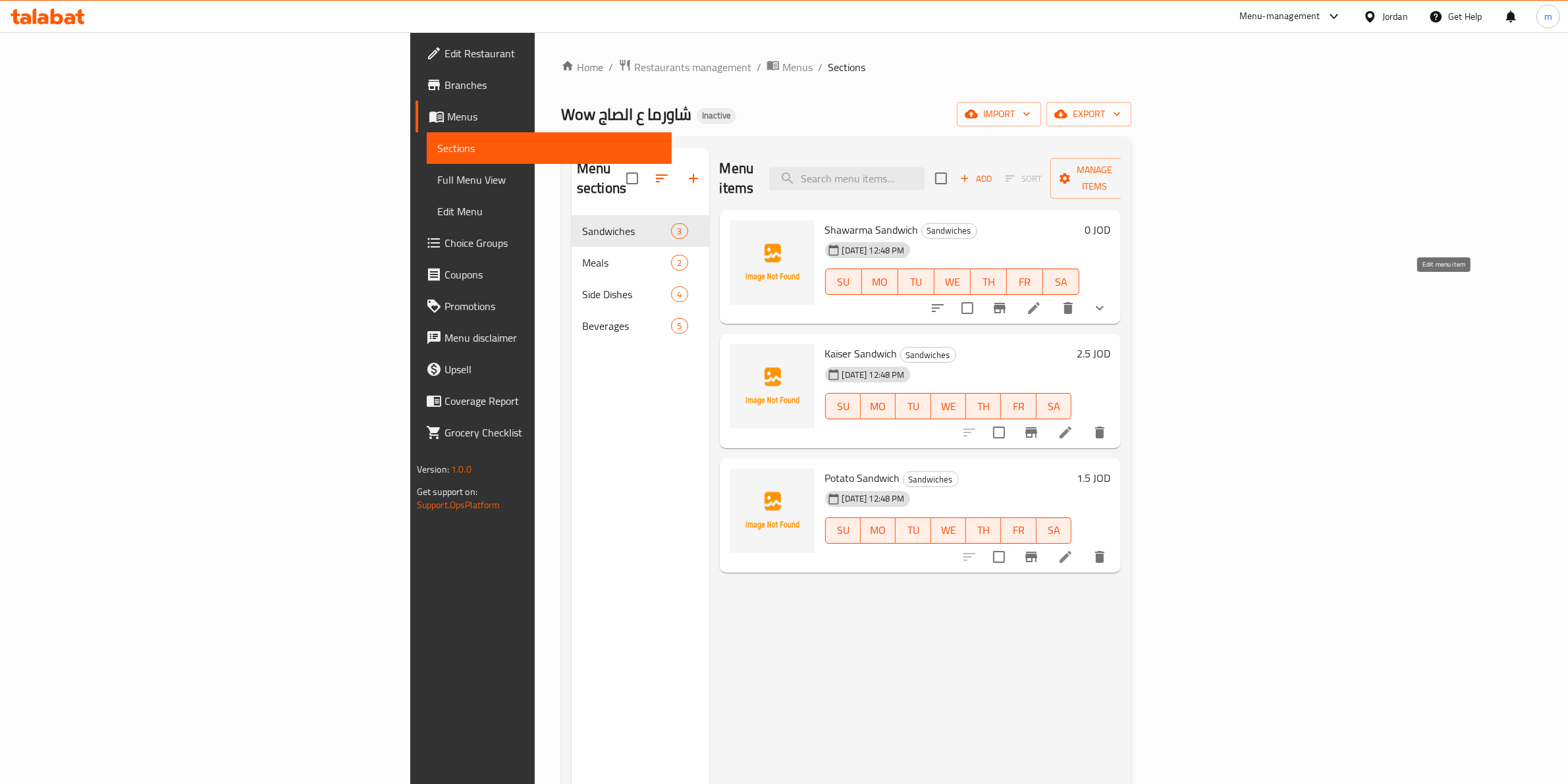
click at [1042, 300] on icon at bounding box center [1033, 308] width 16 height 16
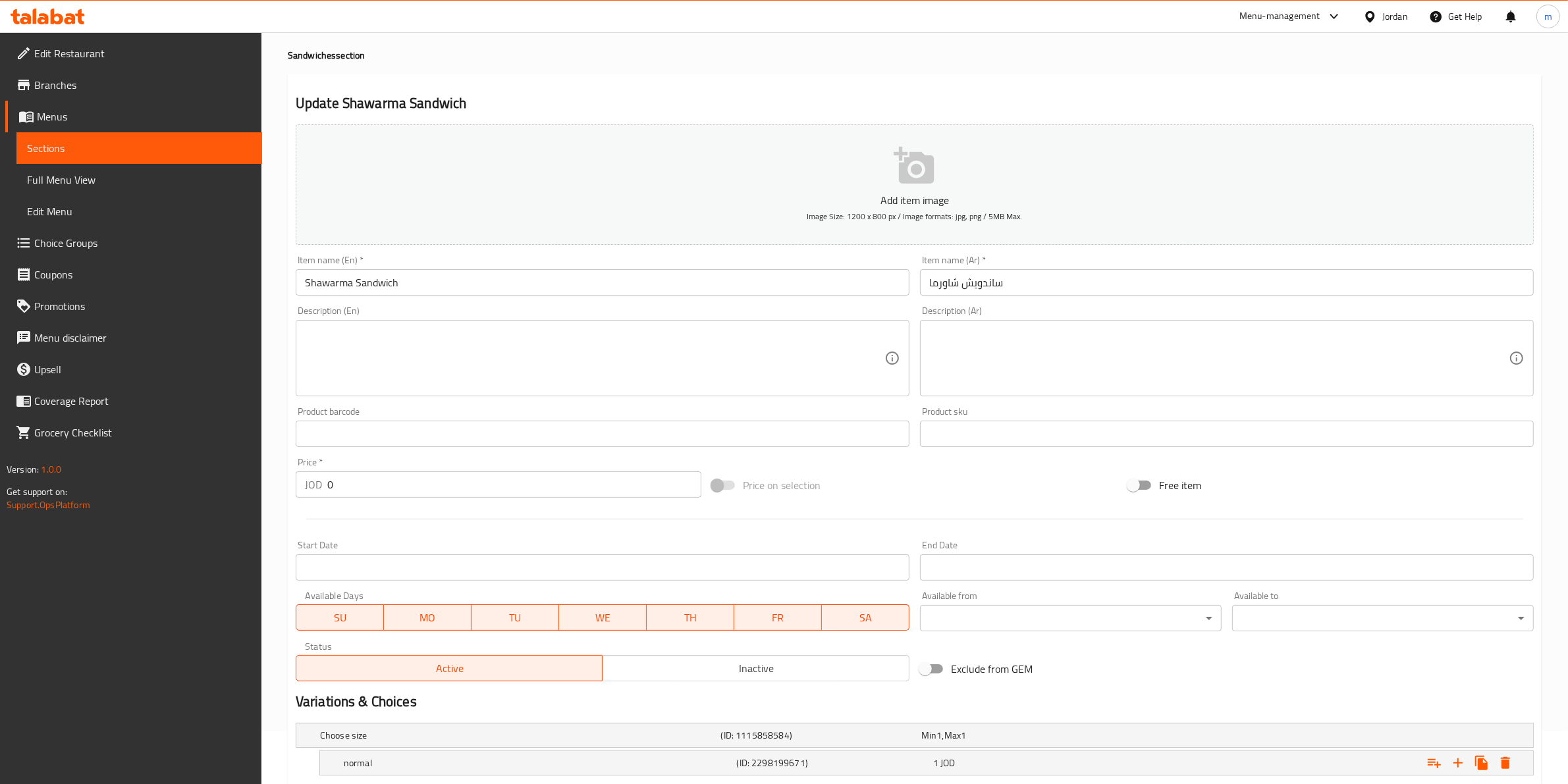
scroll to position [82, 0]
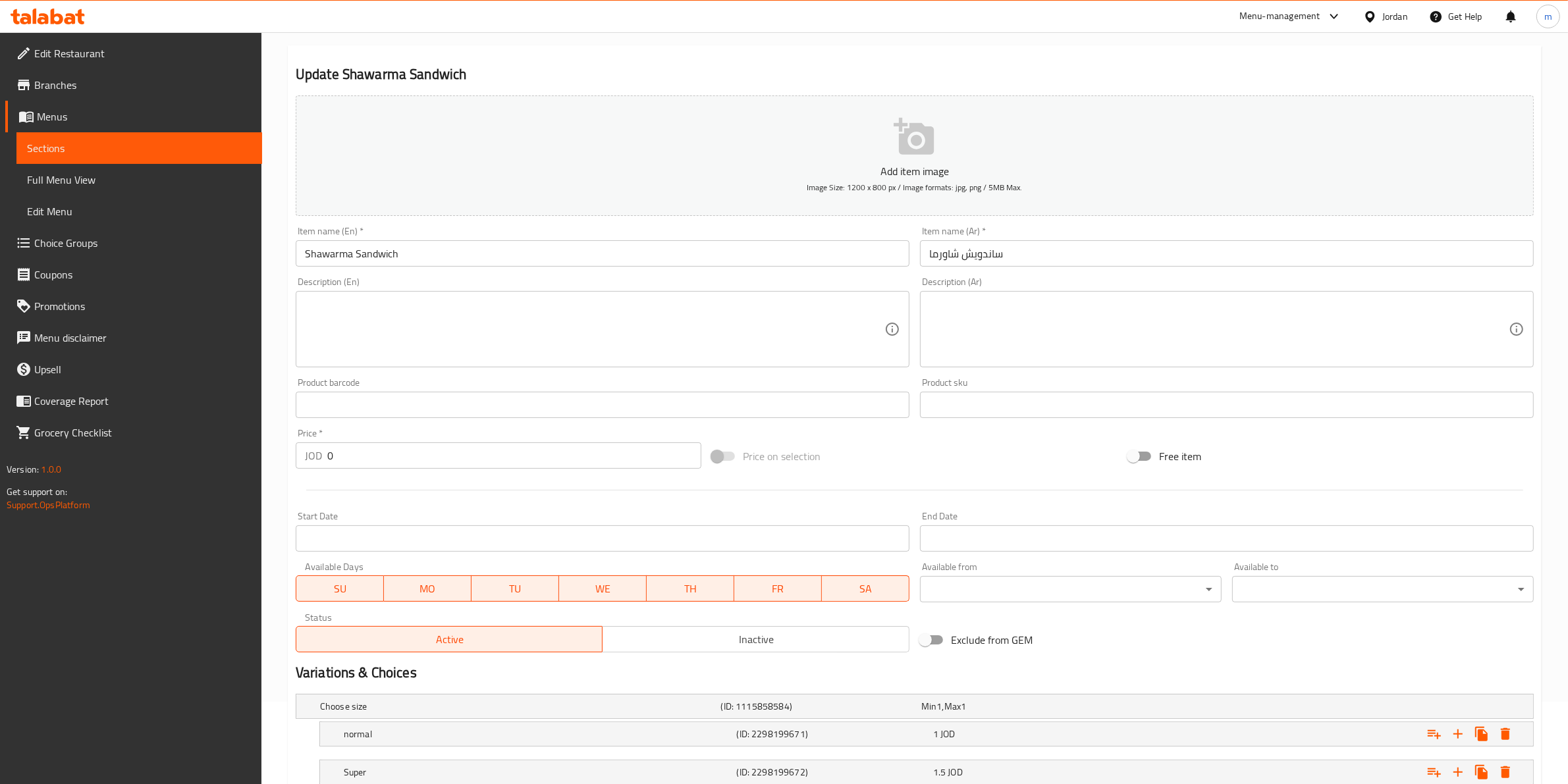
click at [1011, 348] on textarea at bounding box center [1219, 330] width 579 height 62
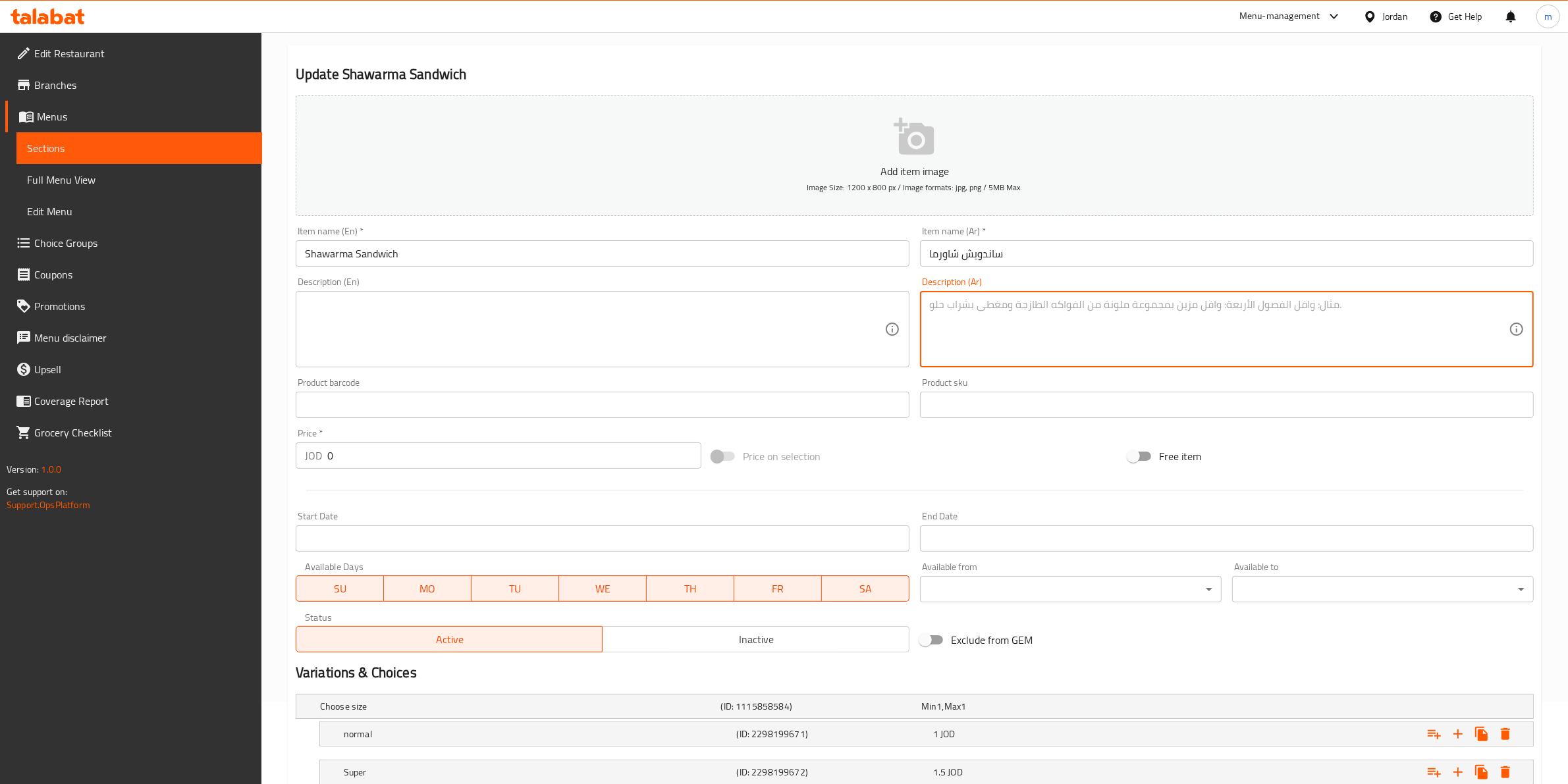
paste textarea "سندويشة شاورما مع مثومة الخاصة ب wow"
type textarea "سندويشة شاورما مع مثومة الخاصة ب wow"
click at [1279, 308] on textarea at bounding box center [1219, 330] width 579 height 62
click at [1279, 310] on textarea at bounding box center [1219, 330] width 579 height 62
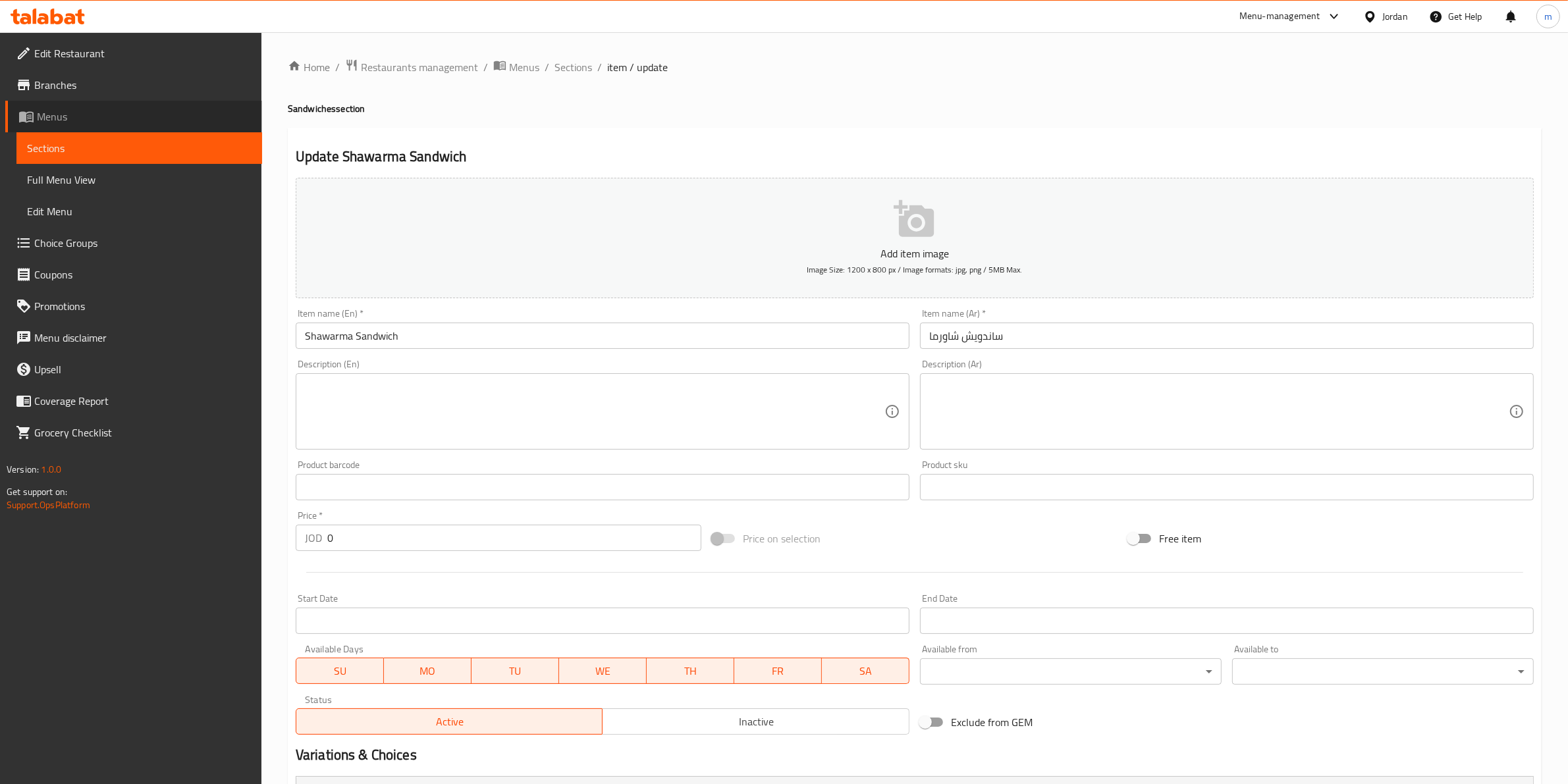
click at [77, 119] on span "Menus" at bounding box center [144, 116] width 215 height 16
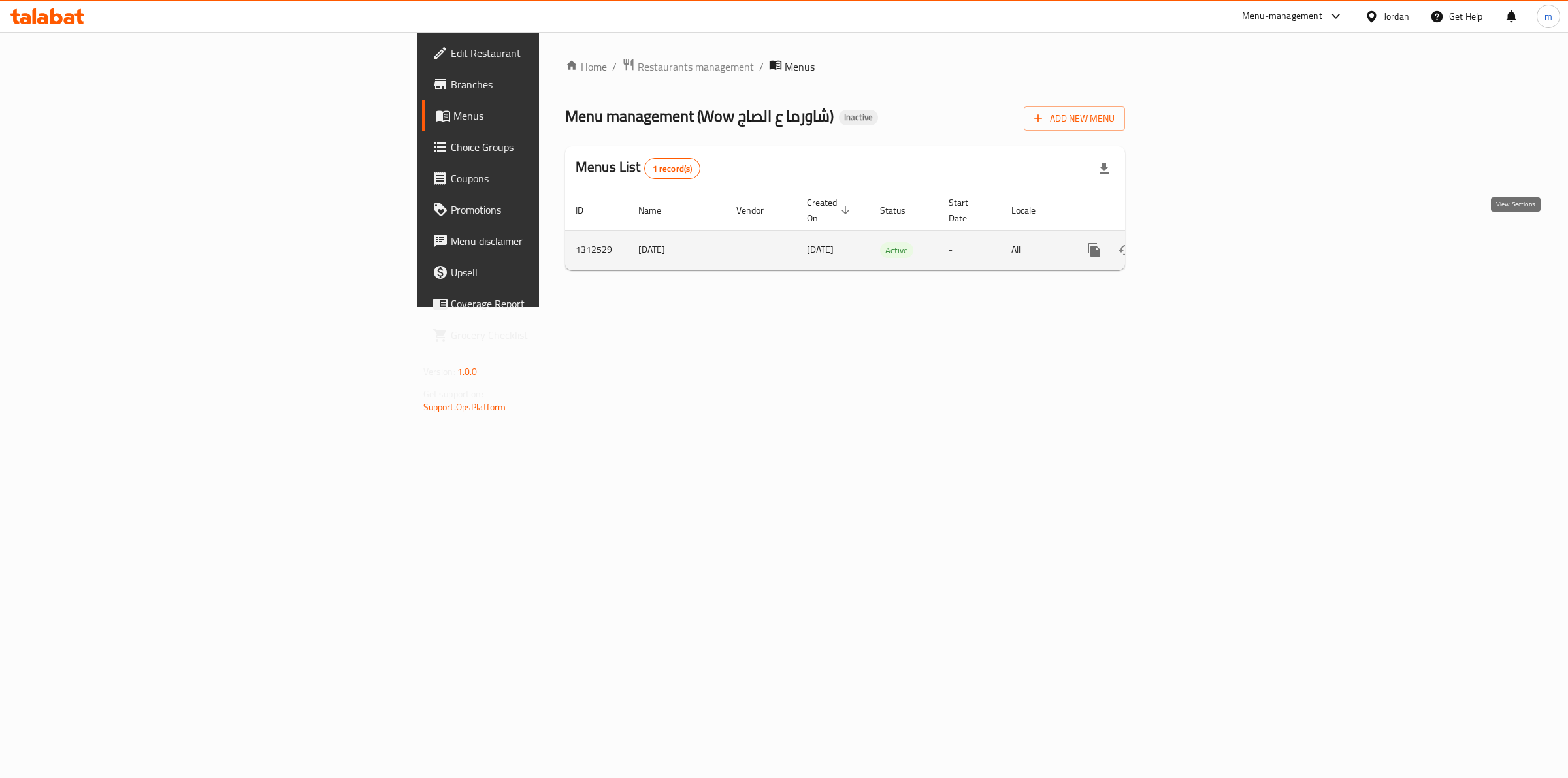
click at [1194, 244] on icon "enhanced table" at bounding box center [1188, 250] width 12 height 12
click at [1161, 244] on icon "enhanced table" at bounding box center [1157, 250] width 9 height 12
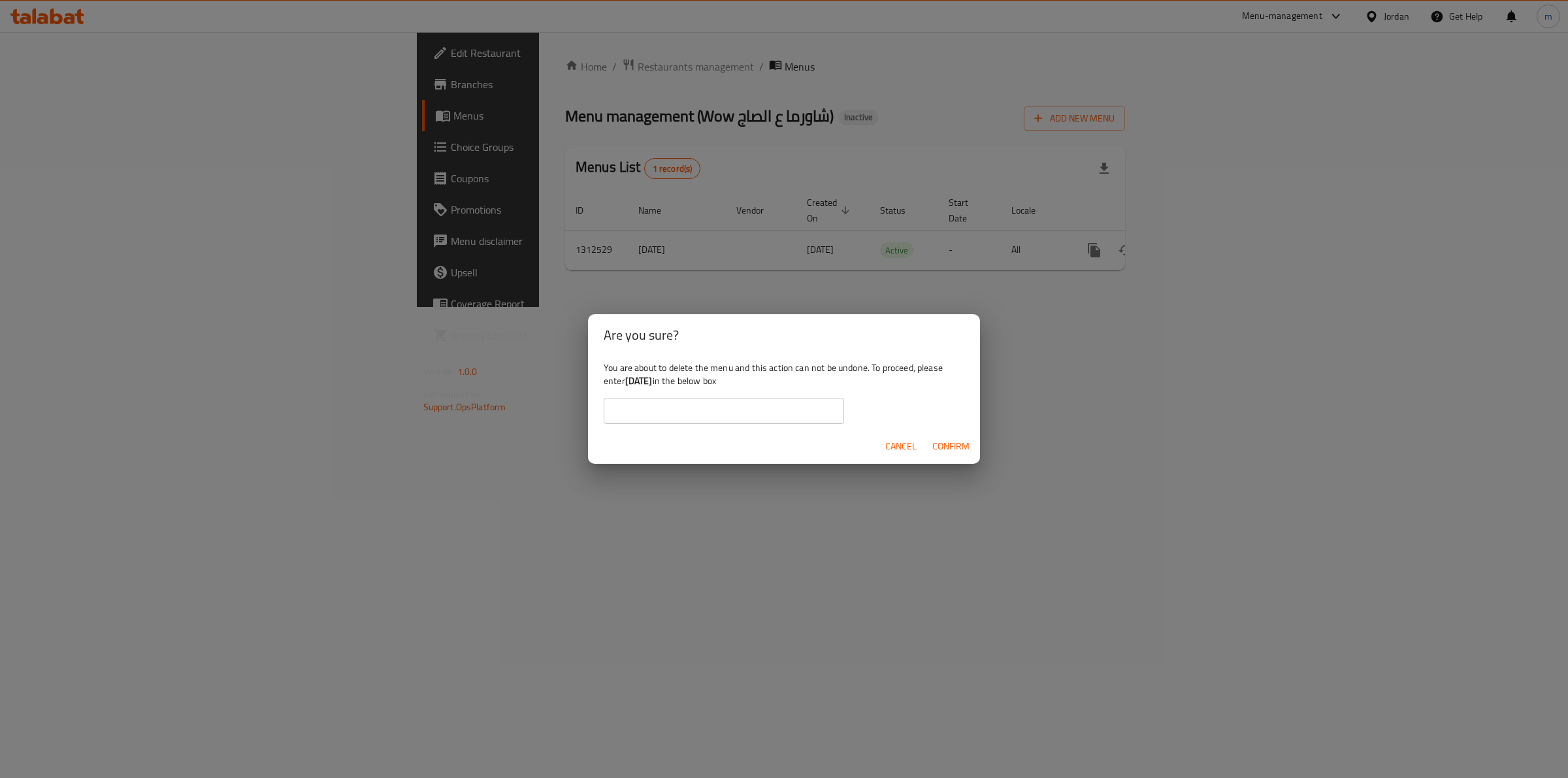
click at [684, 399] on input "text" at bounding box center [723, 411] width 240 height 26
drag, startPoint x: 671, startPoint y: 376, endPoint x: 627, endPoint y: 378, distance: 44.0
click at [627, 378] on div "You are about to delete the menu and this action can not be undone. To proceed,…" at bounding box center [784, 393] width 392 height 74
copy b "[DATE]"
click at [654, 402] on input "text" at bounding box center [723, 411] width 240 height 26
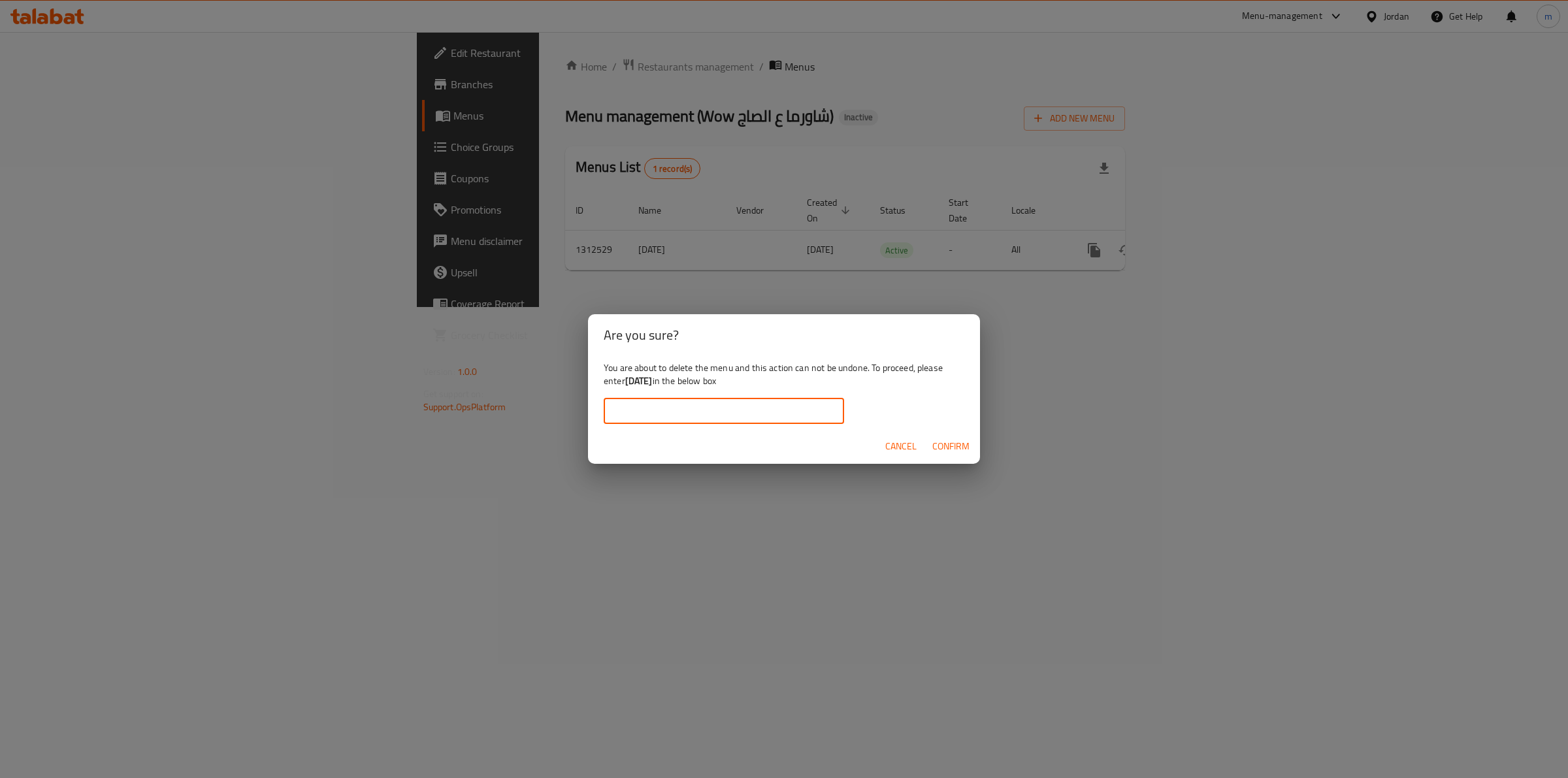
paste input "[DATE]"
click at [614, 409] on input "[DATE]" at bounding box center [723, 411] width 240 height 26
type input "[DATE]"
click at [938, 446] on span "Confirm" at bounding box center [951, 446] width 37 height 16
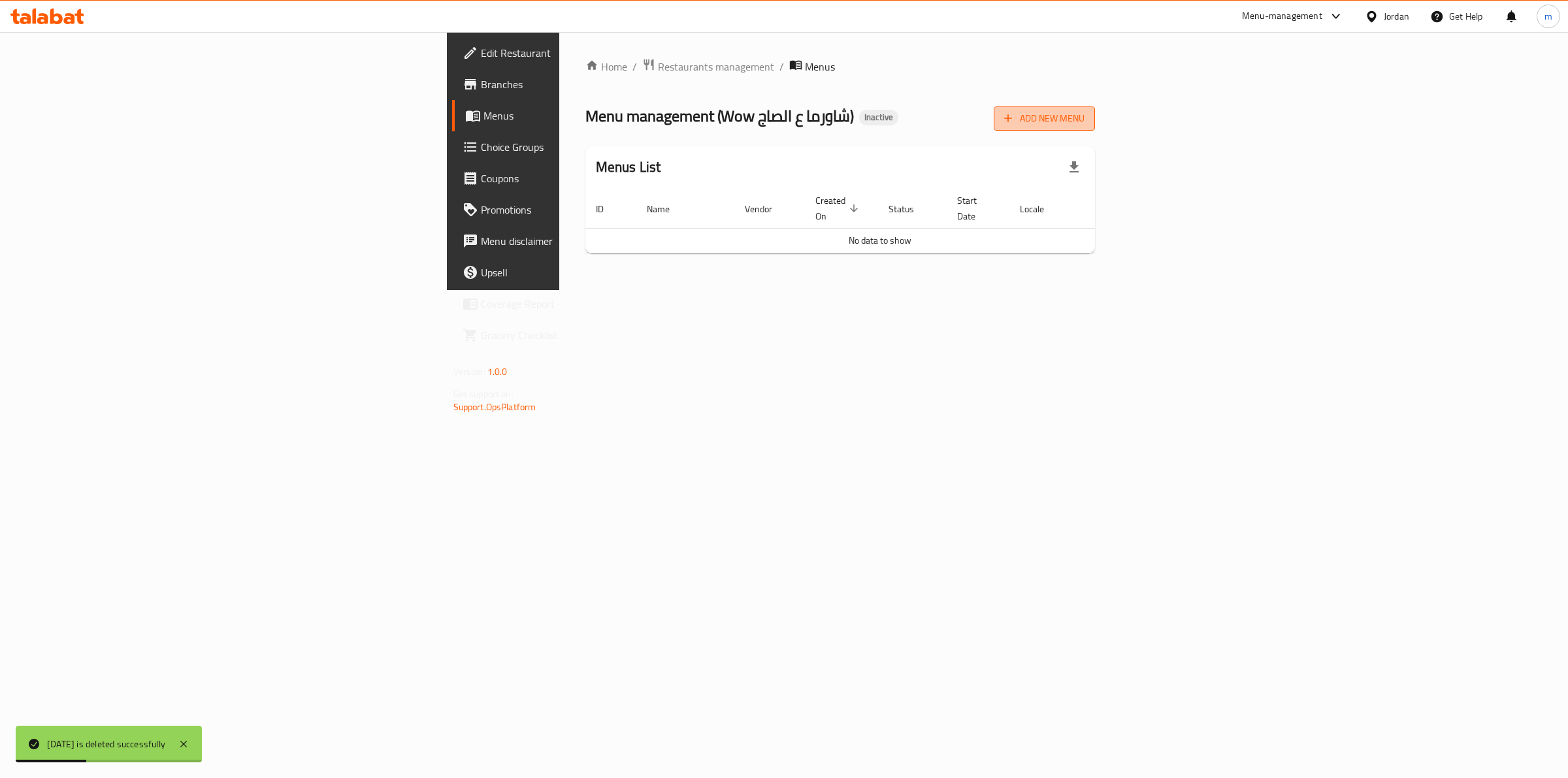
click at [1084, 126] on span "Add New Menu" at bounding box center [1044, 118] width 80 height 16
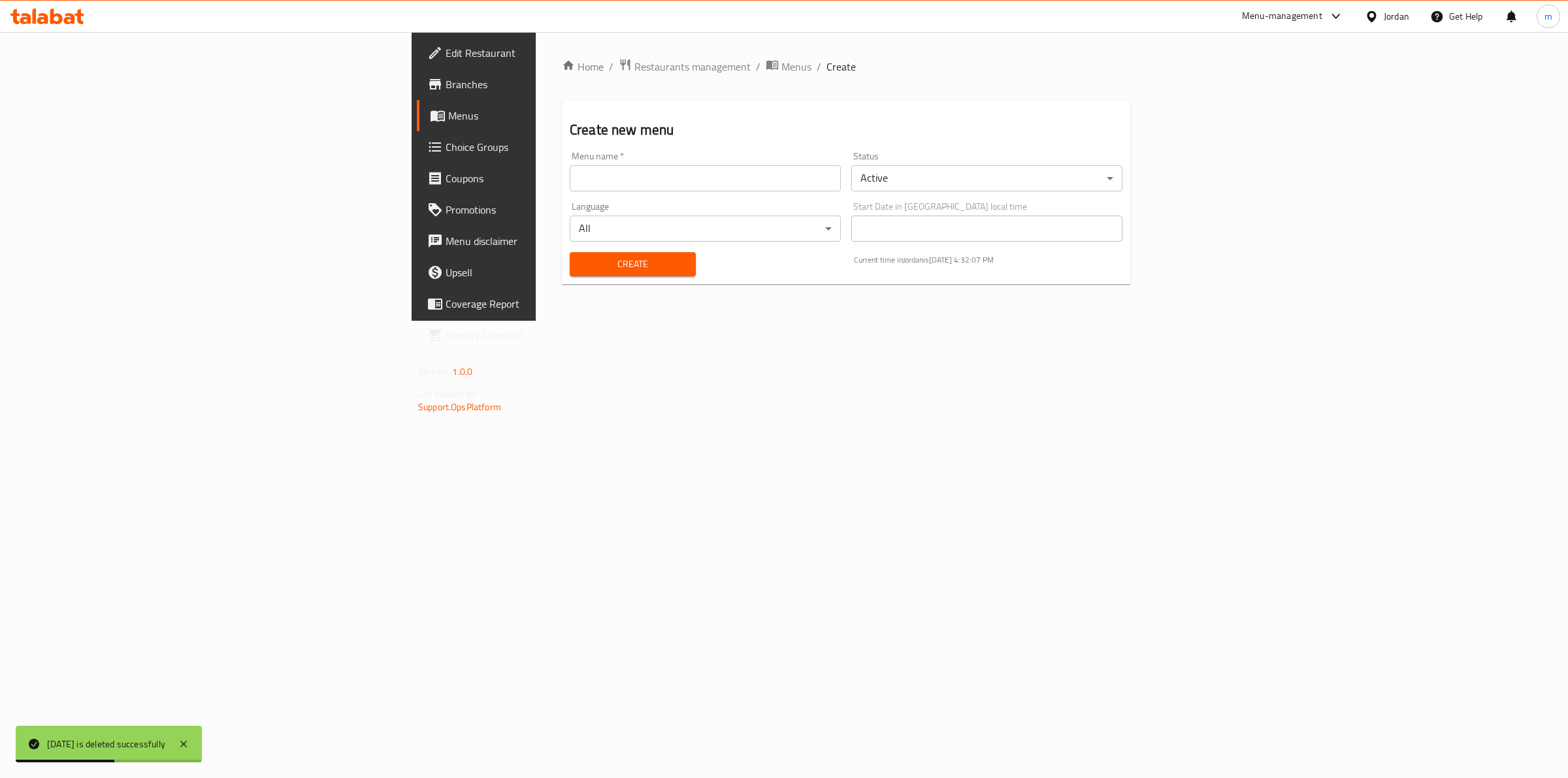
click at [570, 185] on input "text" at bounding box center [705, 179] width 271 height 26
type input "[DATE]"
click at [580, 267] on span "Create" at bounding box center [632, 264] width 105 height 16
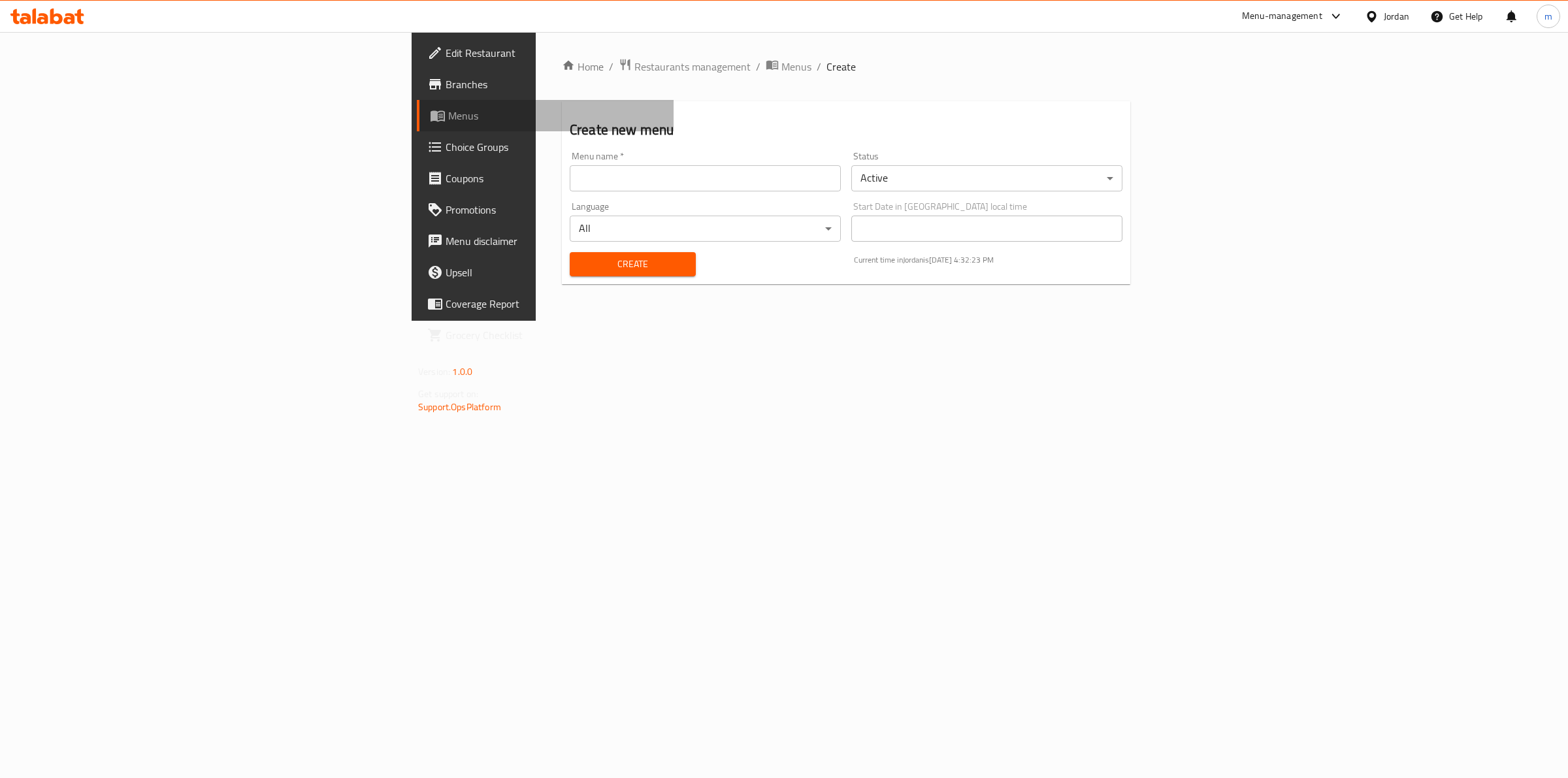
click at [448, 115] on span "Menus" at bounding box center [556, 115] width 215 height 15
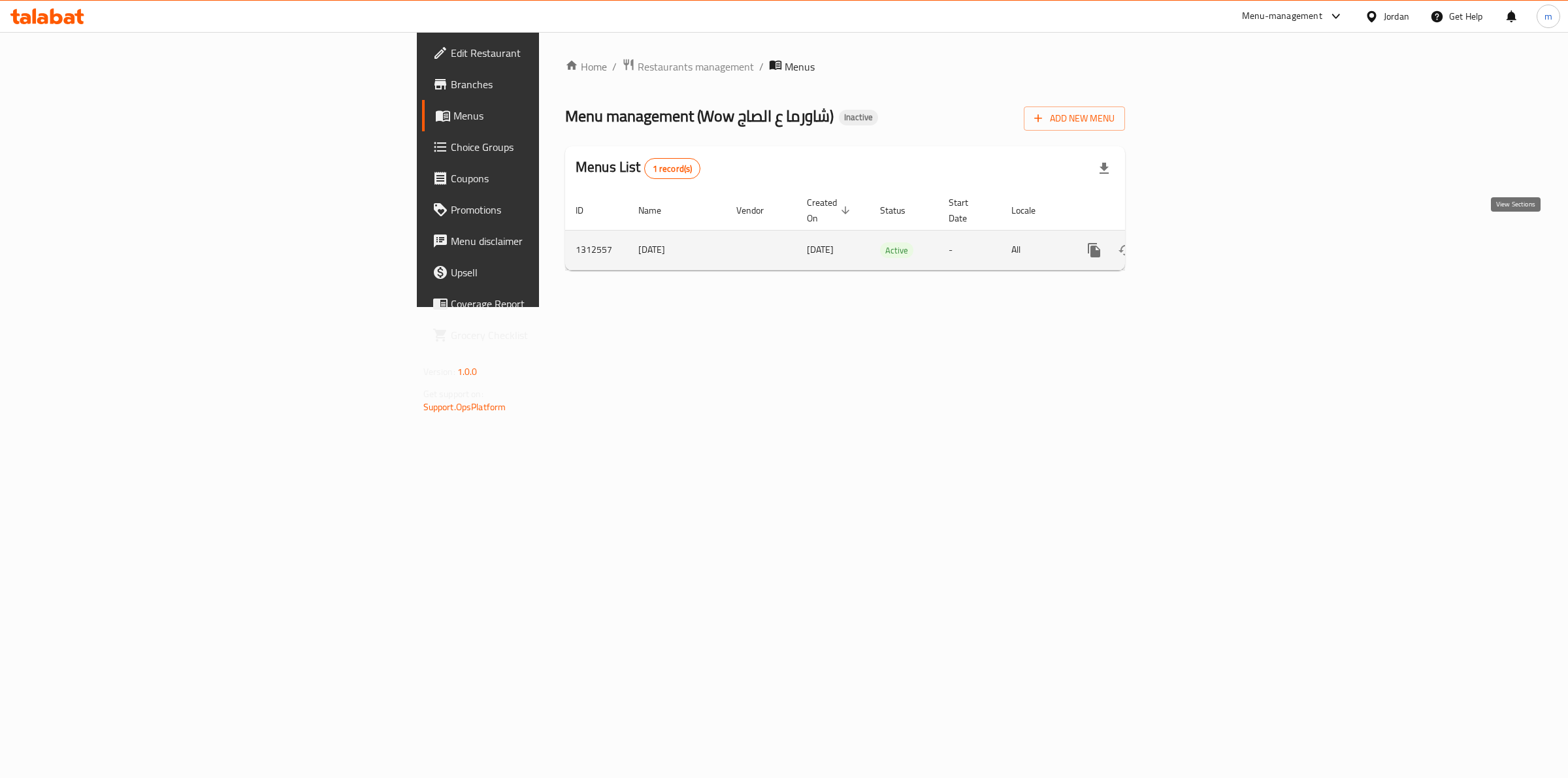
click at [1194, 244] on icon "enhanced table" at bounding box center [1188, 250] width 12 height 12
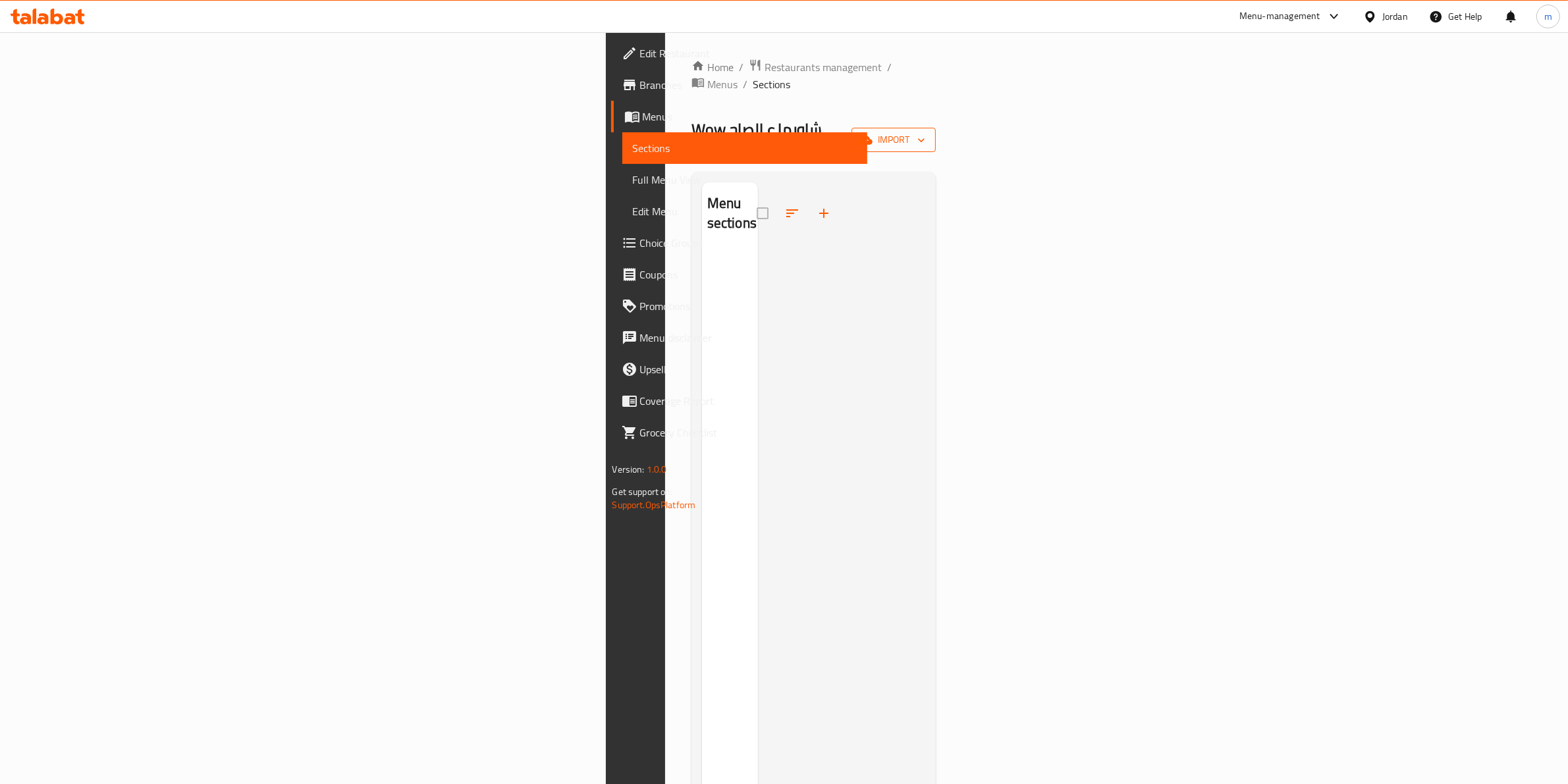
click at [926, 132] on span "import" at bounding box center [893, 140] width 63 height 16
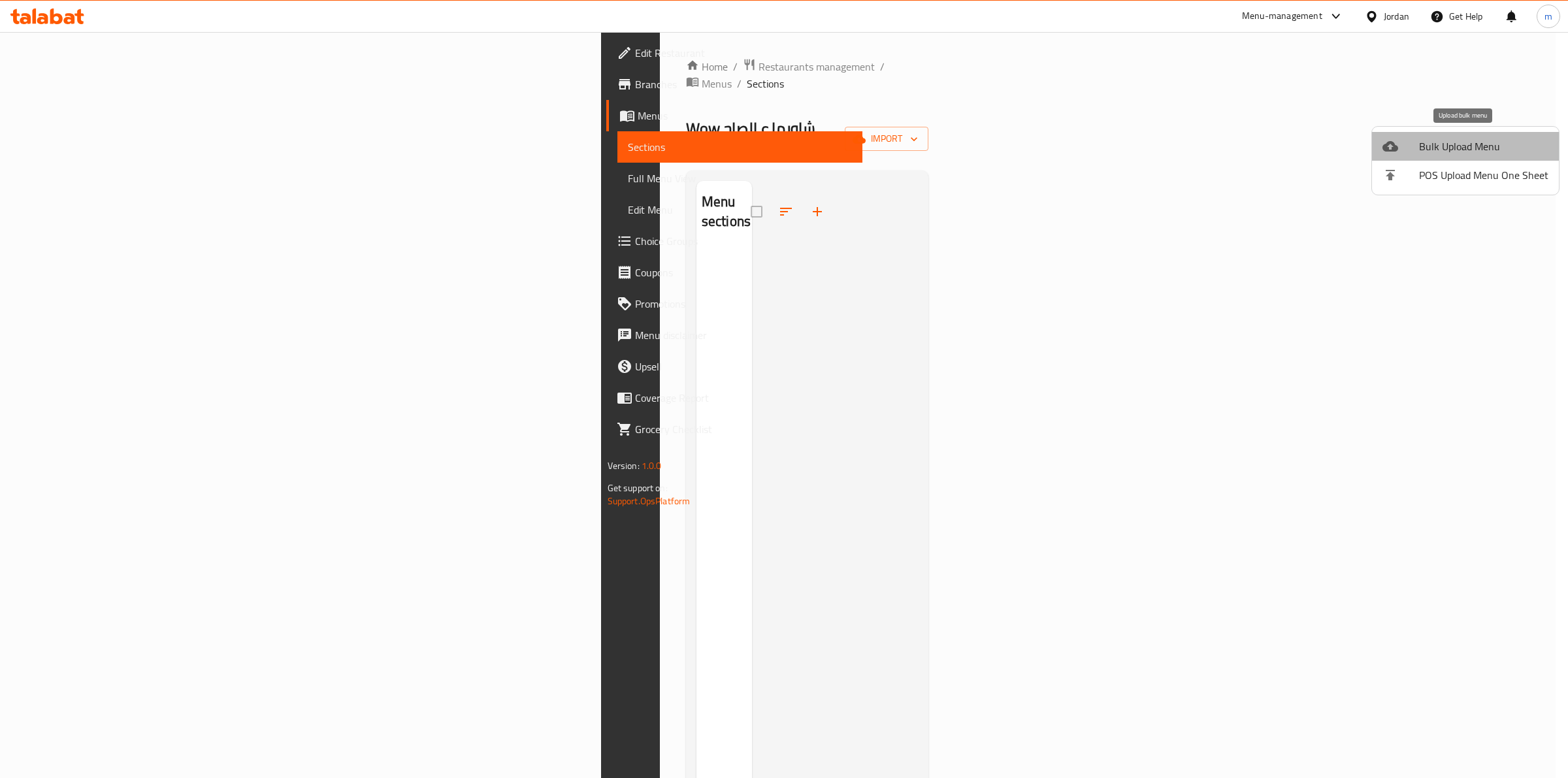
click at [1470, 145] on span "Bulk Upload Menu" at bounding box center [1483, 146] width 129 height 15
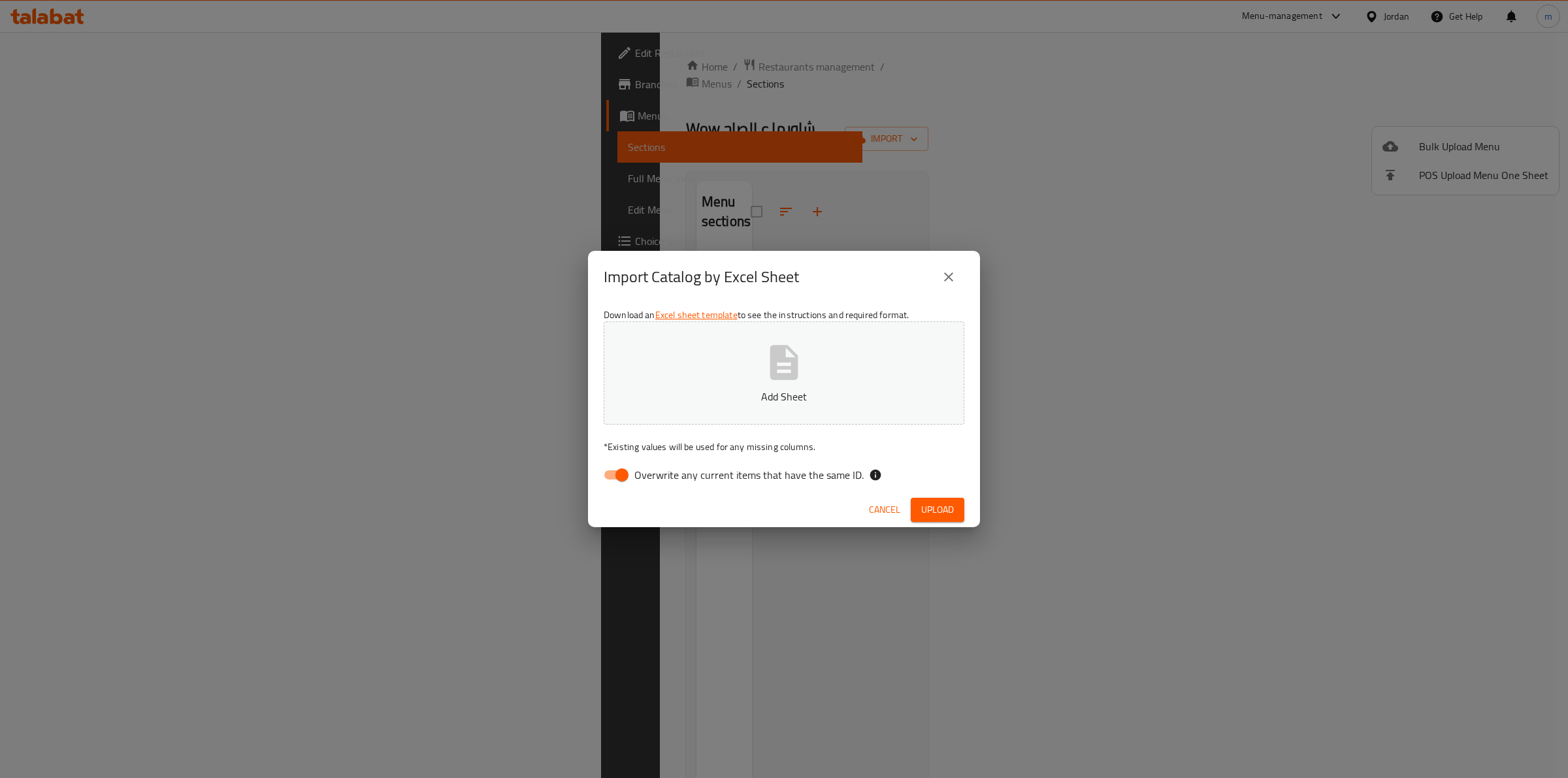
click at [668, 471] on span "Overwrite any current items that have the same ID." at bounding box center [749, 474] width 229 height 15
click at [659, 471] on input "Overwrite any current items that have the same ID." at bounding box center [621, 475] width 74 height 25
checkbox input "false"
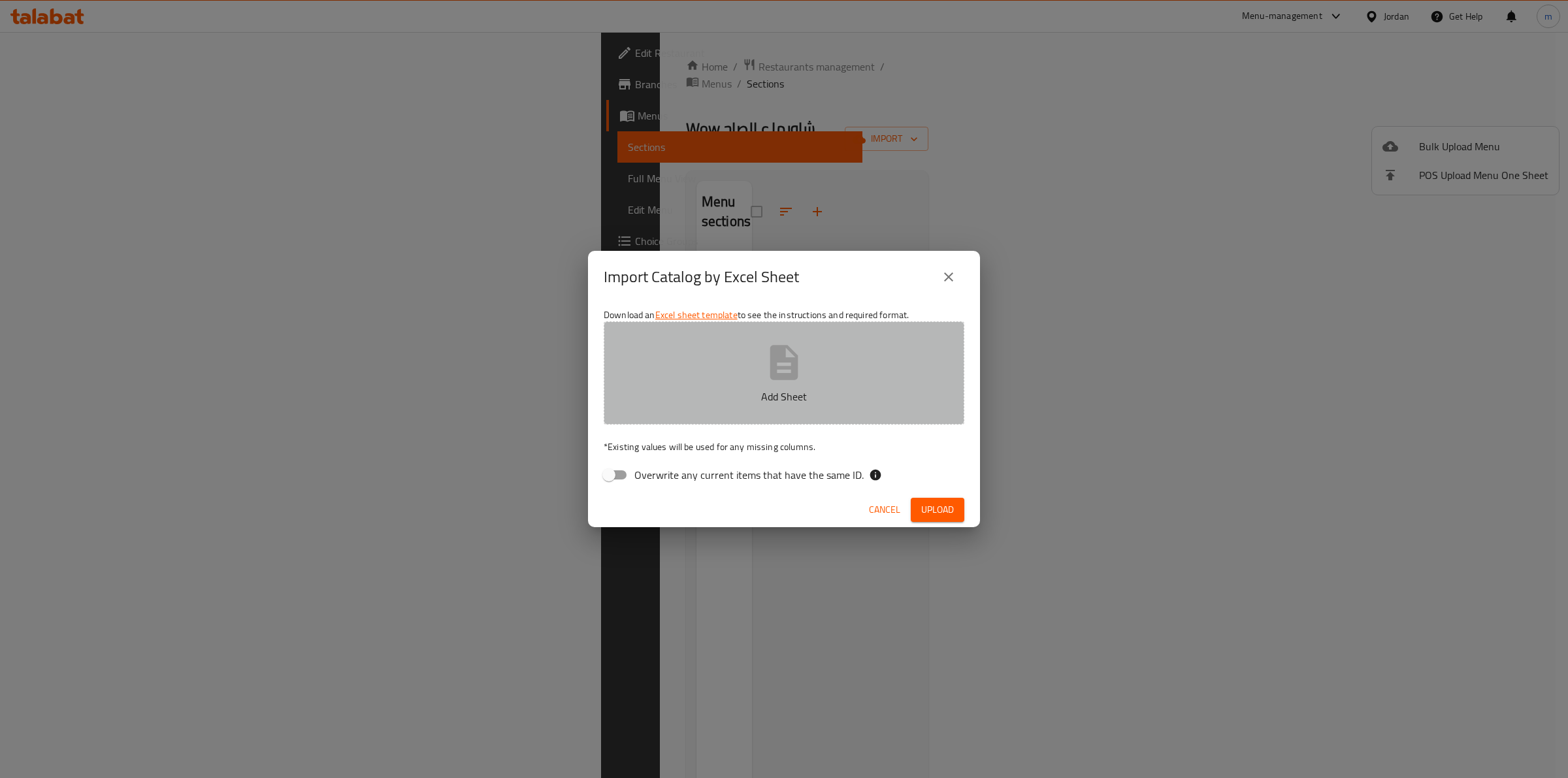
click at [777, 384] on button "Add Sheet" at bounding box center [784, 373] width 361 height 103
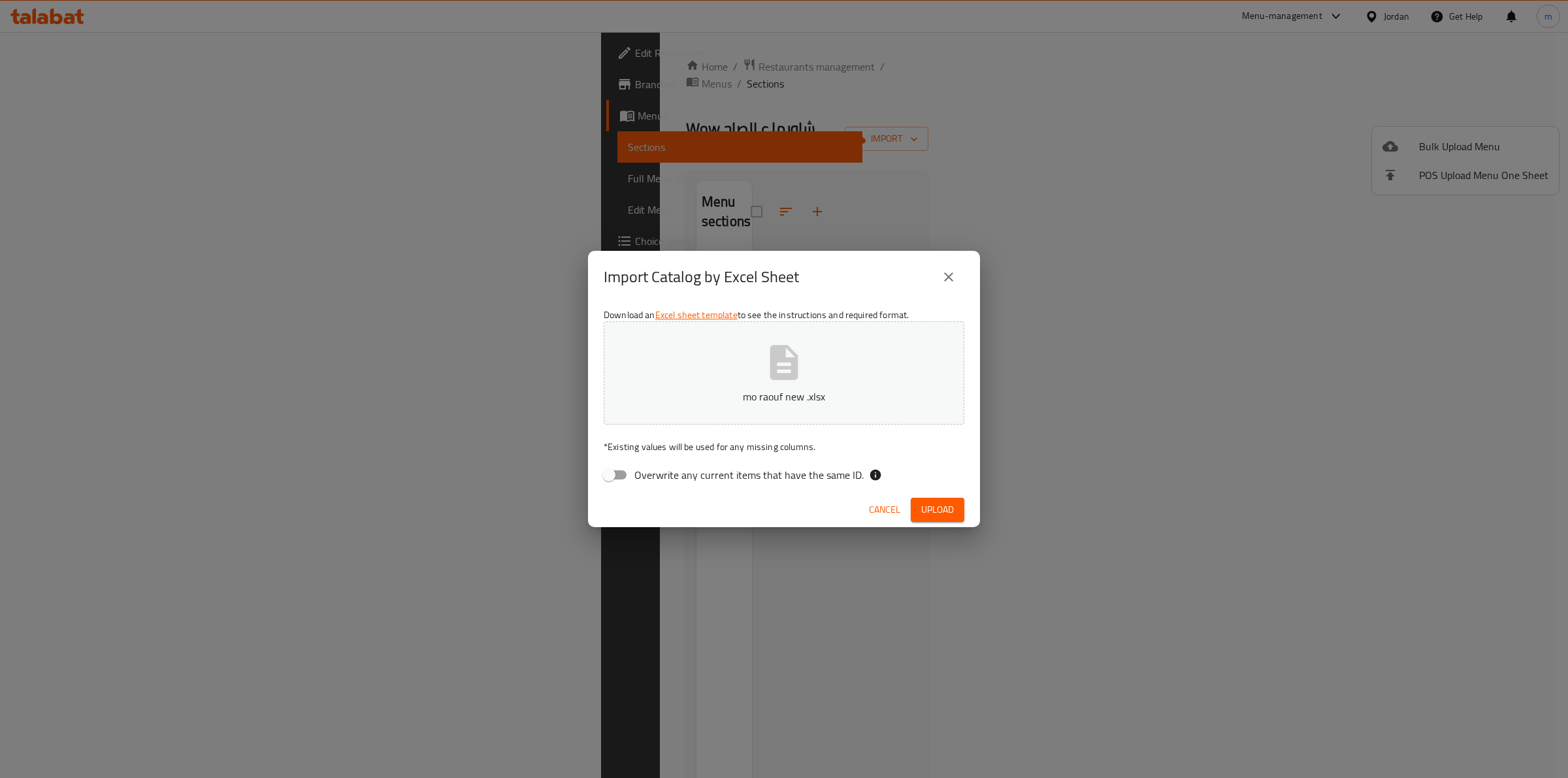
click at [944, 510] on span "Upload" at bounding box center [937, 510] width 32 height 16
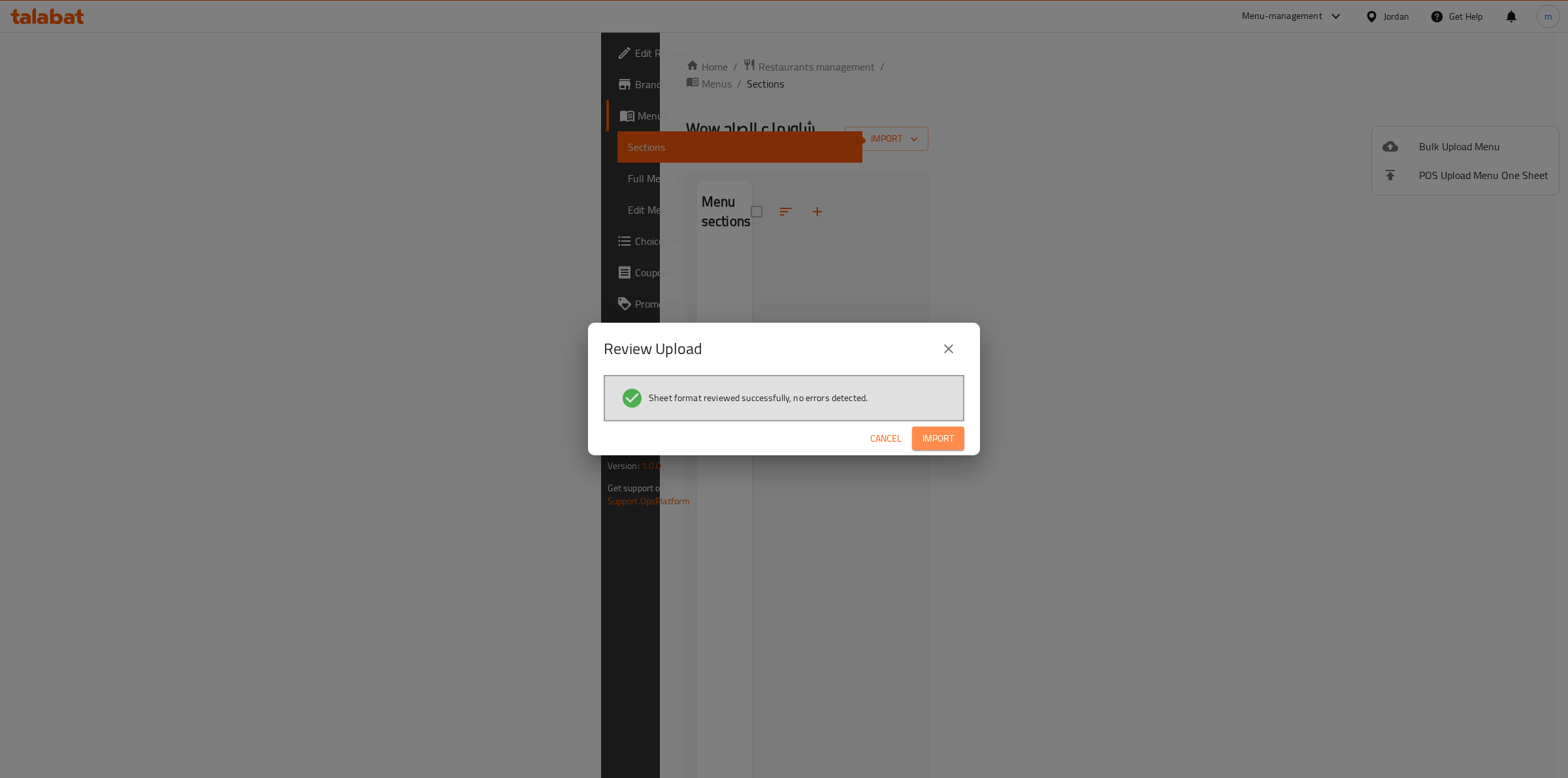
click at [941, 435] on span "Import" at bounding box center [938, 439] width 32 height 16
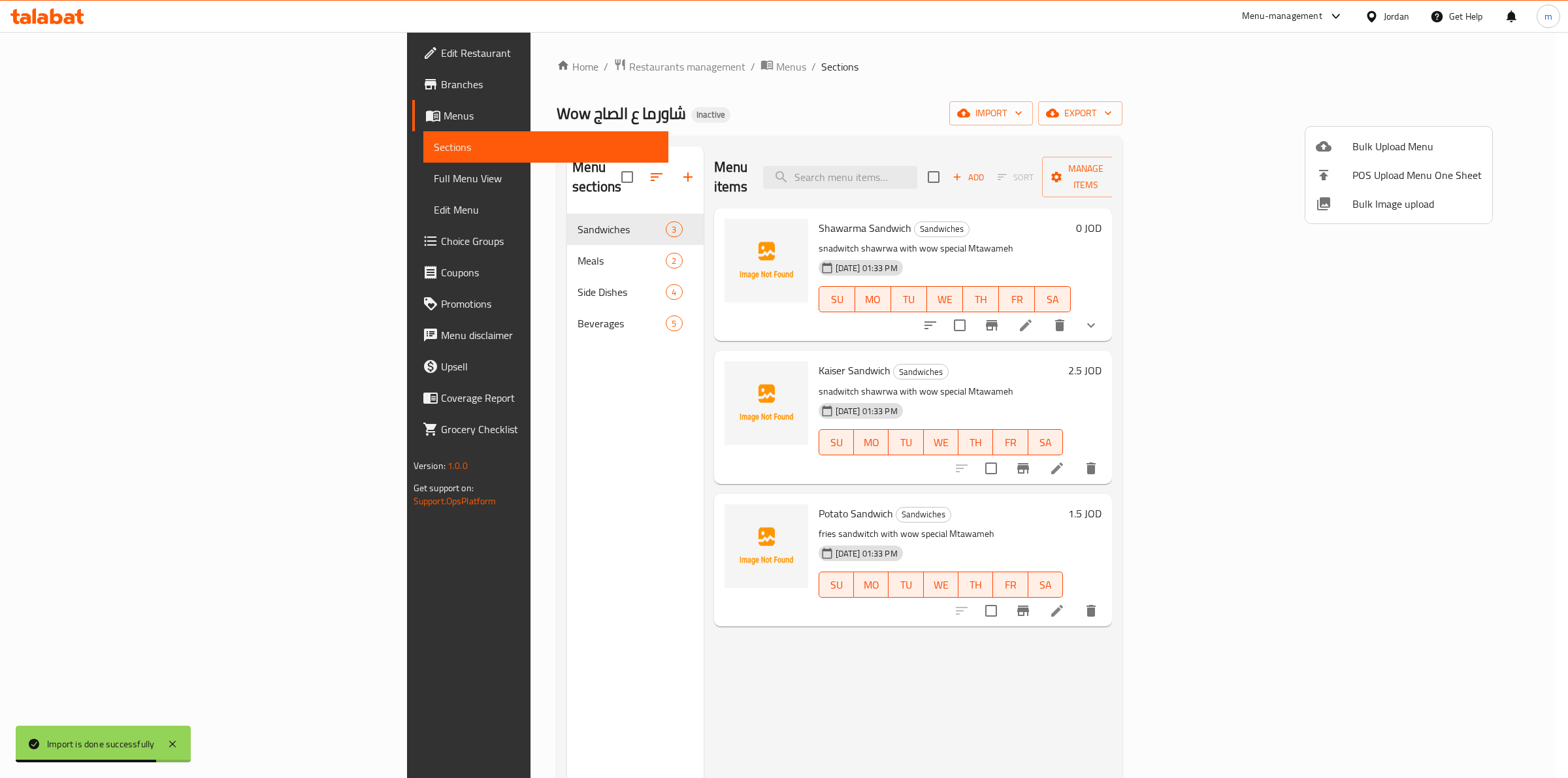
click at [1057, 224] on div at bounding box center [784, 389] width 1568 height 778
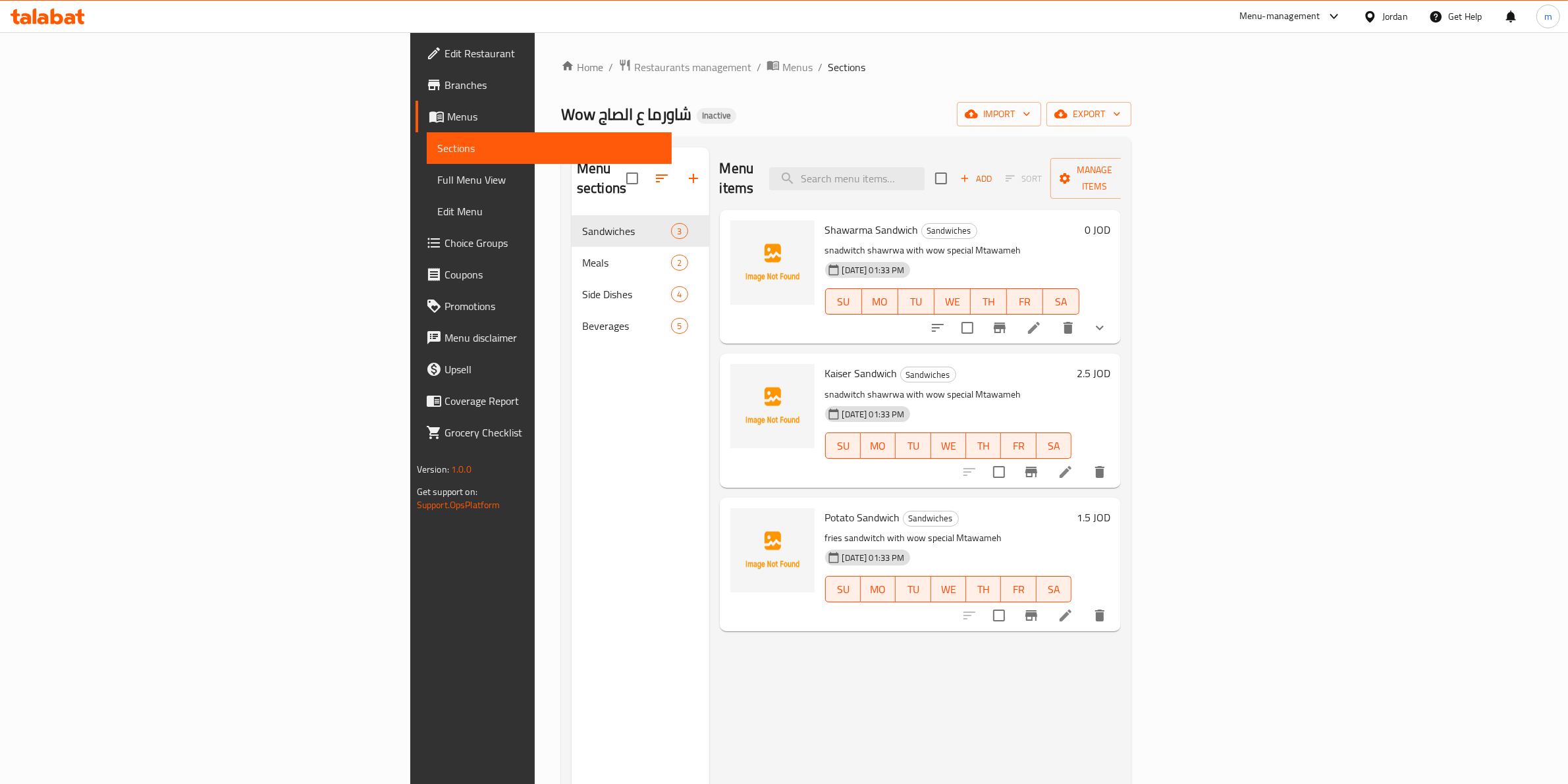
click at [437, 179] on span "Full Menu View" at bounding box center [549, 179] width 225 height 16
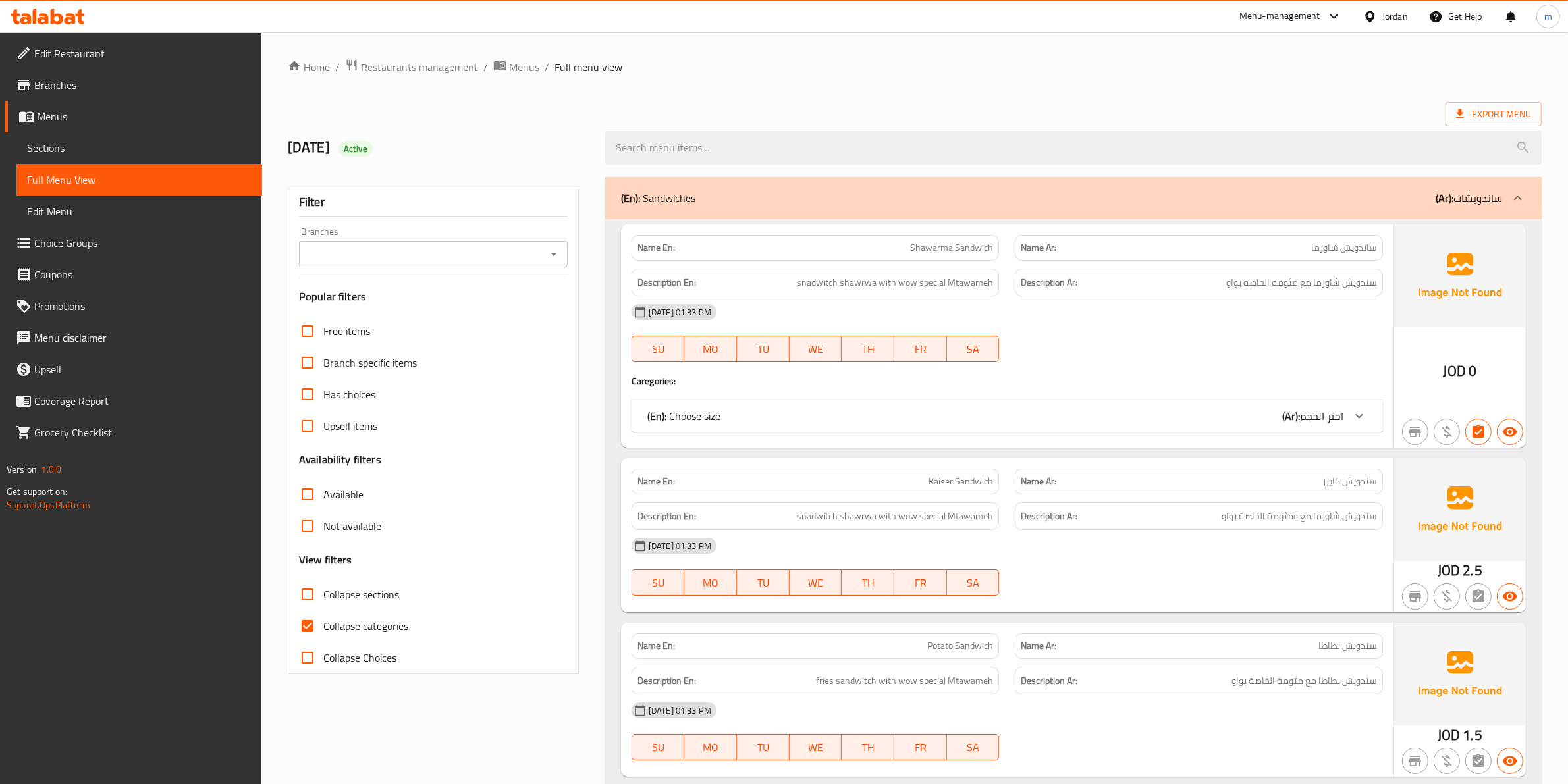
click at [370, 627] on span "Collapse categories" at bounding box center [365, 625] width 85 height 16
click at [323, 627] on input "Collapse categories" at bounding box center [308, 626] width 32 height 32
checkbox input "false"
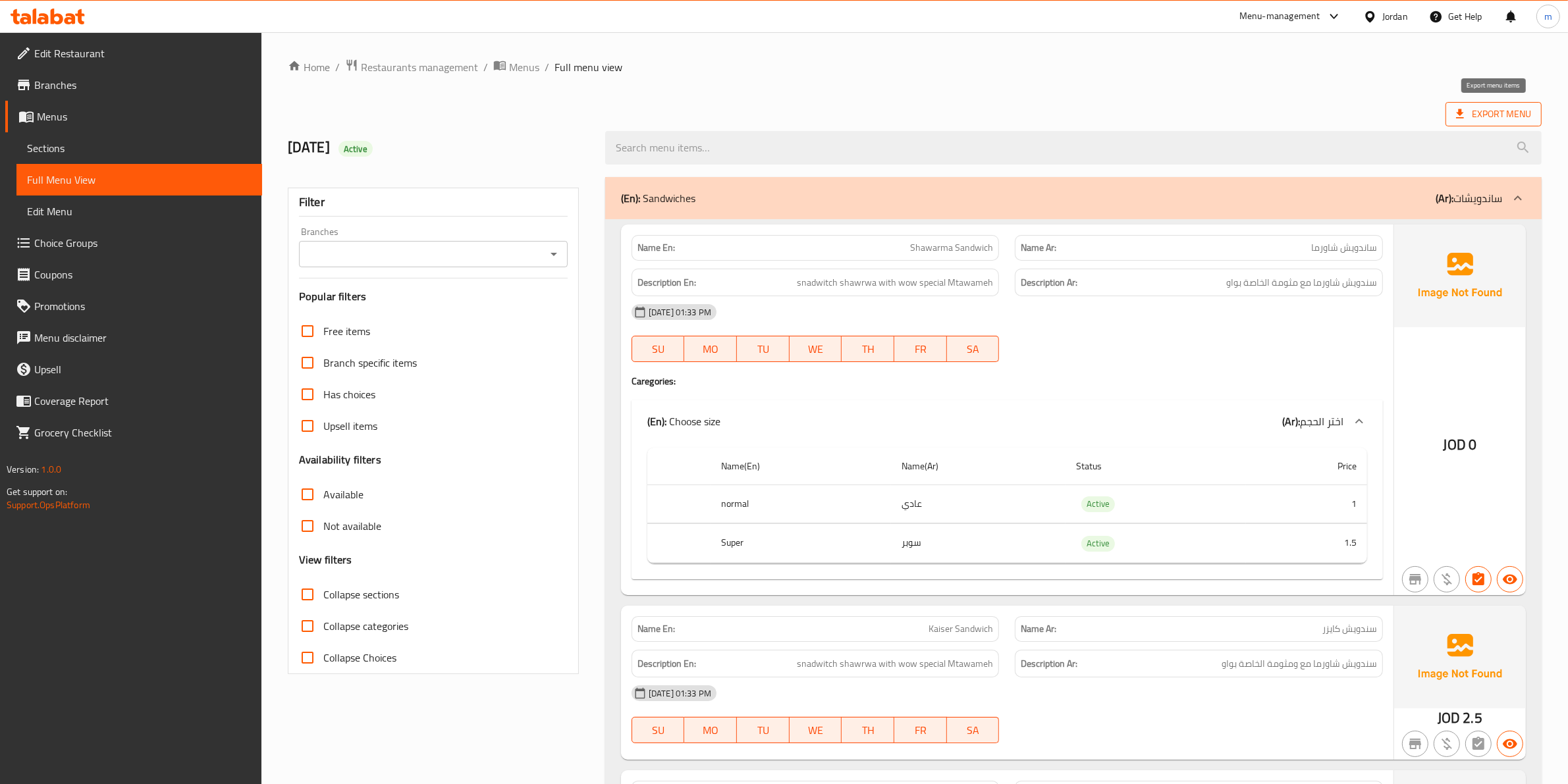
click at [1469, 112] on span "Export Menu" at bounding box center [1493, 114] width 75 height 16
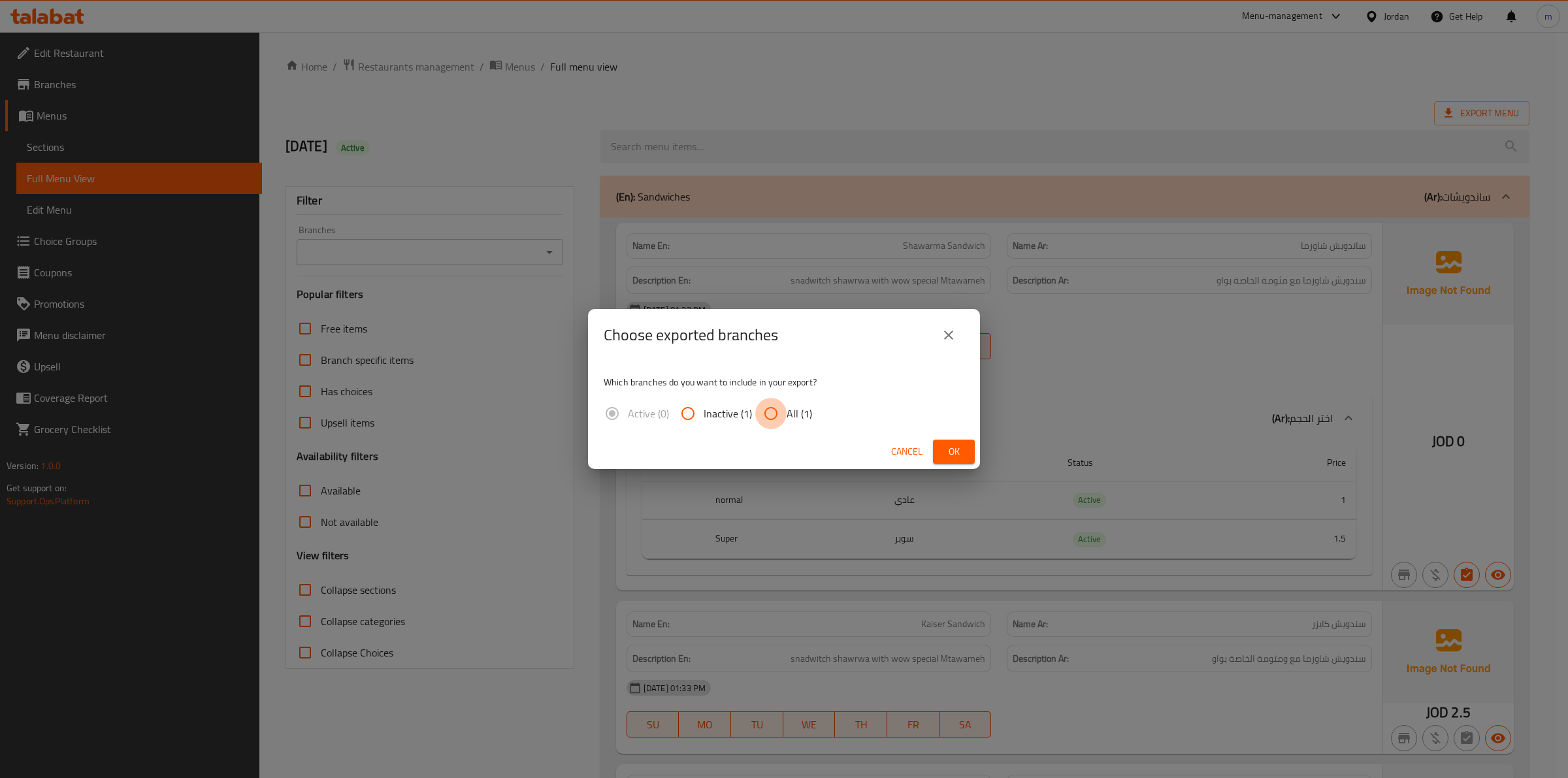
click at [784, 415] on input "All (1)" at bounding box center [770, 413] width 32 height 32
radio input "true"
click at [957, 455] on span "Ok" at bounding box center [953, 452] width 21 height 16
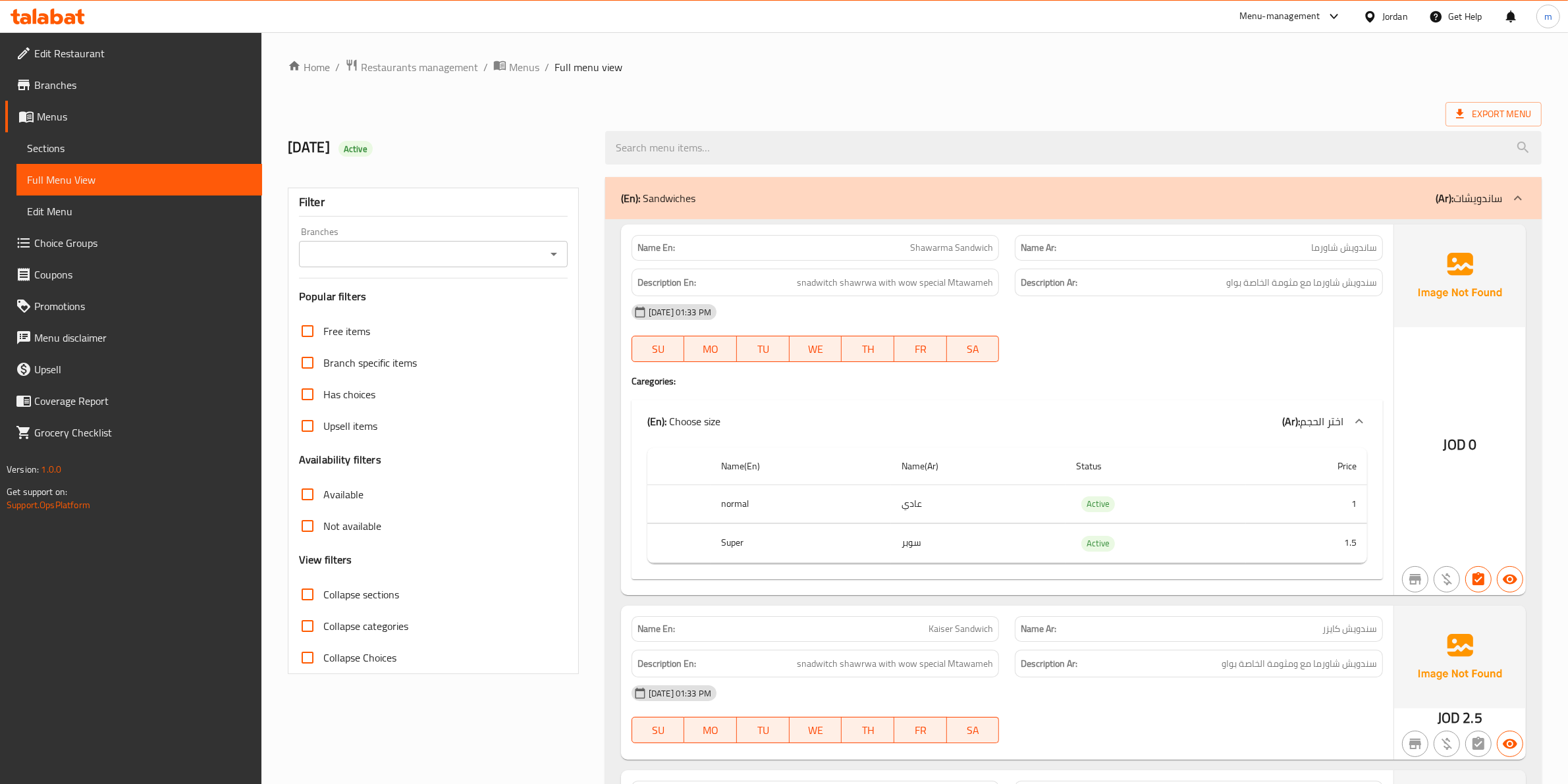
click at [1289, 291] on span "سندويش شاورما مع مثومة الخاصة بواو" at bounding box center [1301, 283] width 150 height 16
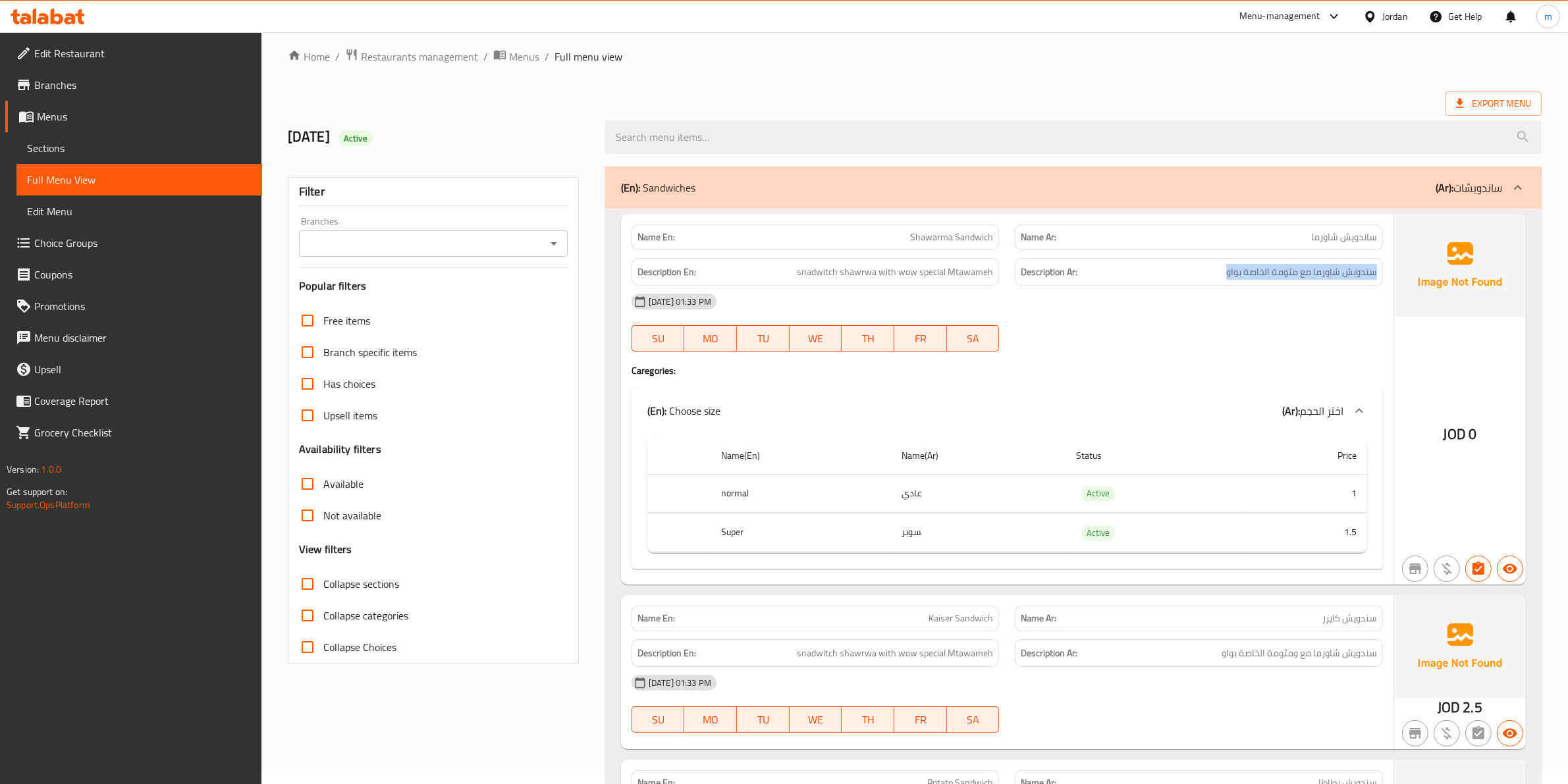
scroll to position [82, 0]
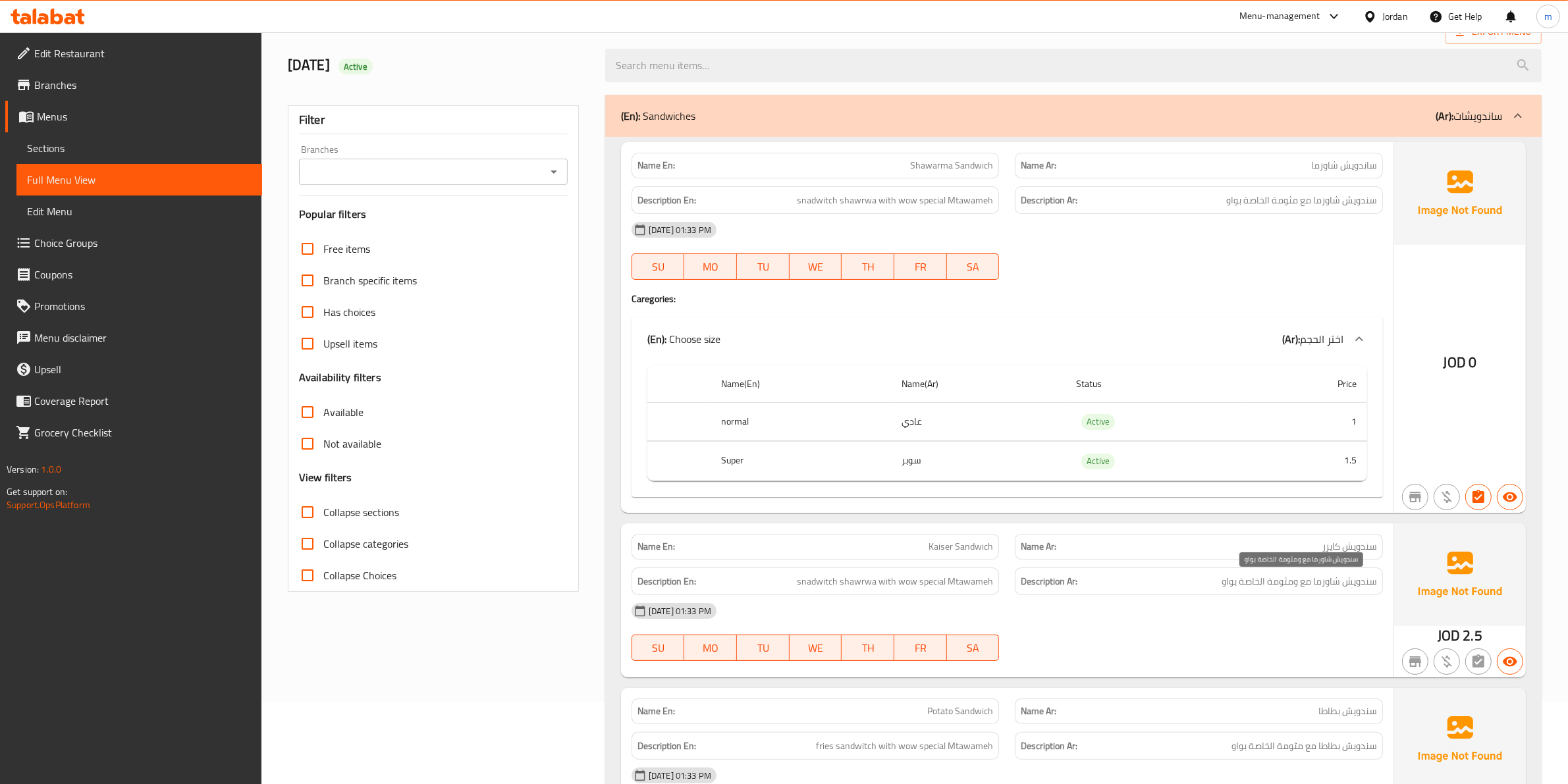
click at [1314, 587] on span "سندويش شاورما مع ومثومة الخاصة بواو" at bounding box center [1299, 582] width 156 height 16
click at [1314, 588] on span "سندويش شاورما مع ومثومة الخاصة بواو" at bounding box center [1299, 582] width 156 height 16
click at [1223, 411] on td "Active" at bounding box center [1155, 422] width 180 height 39
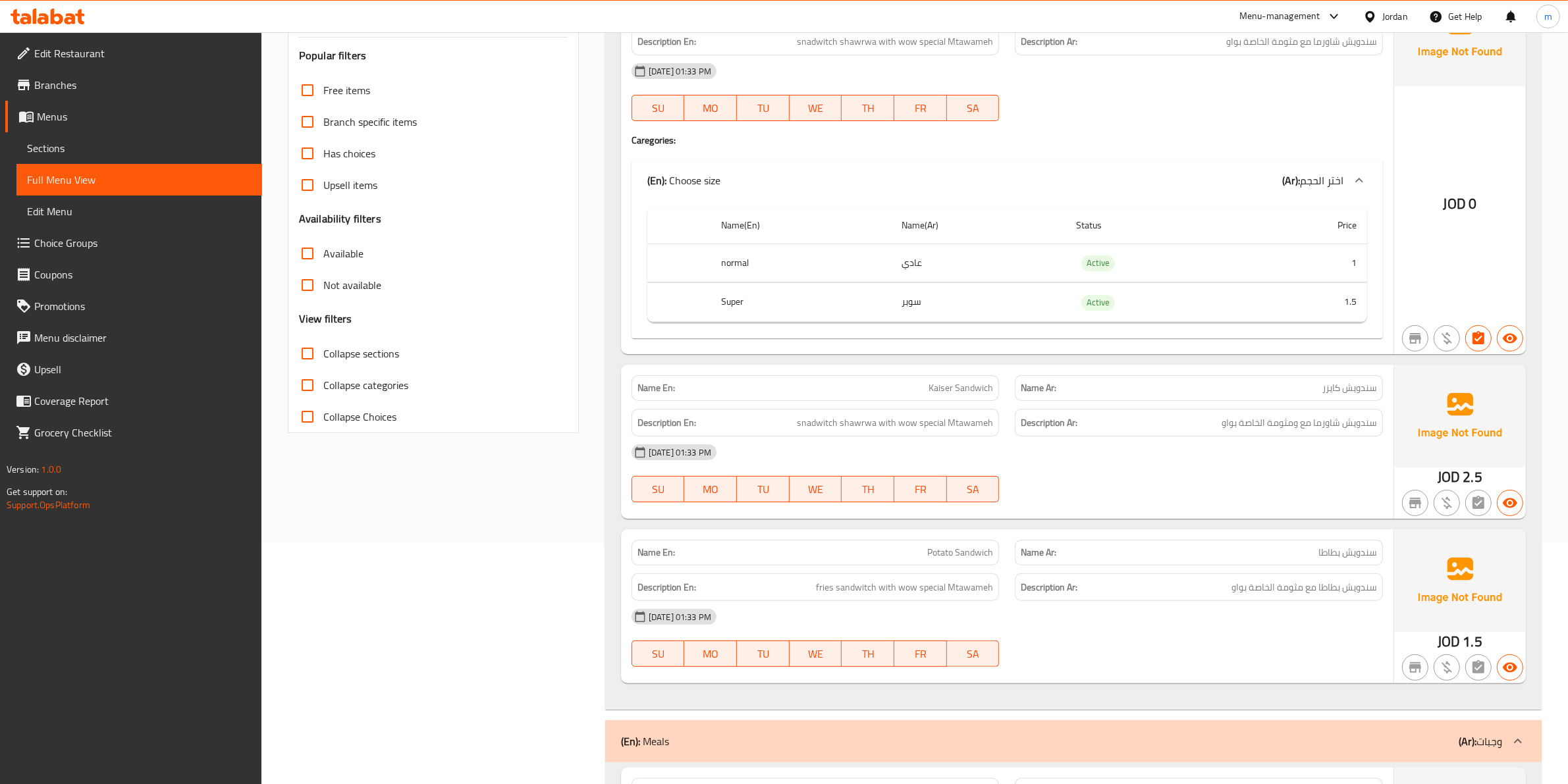
scroll to position [329, 0]
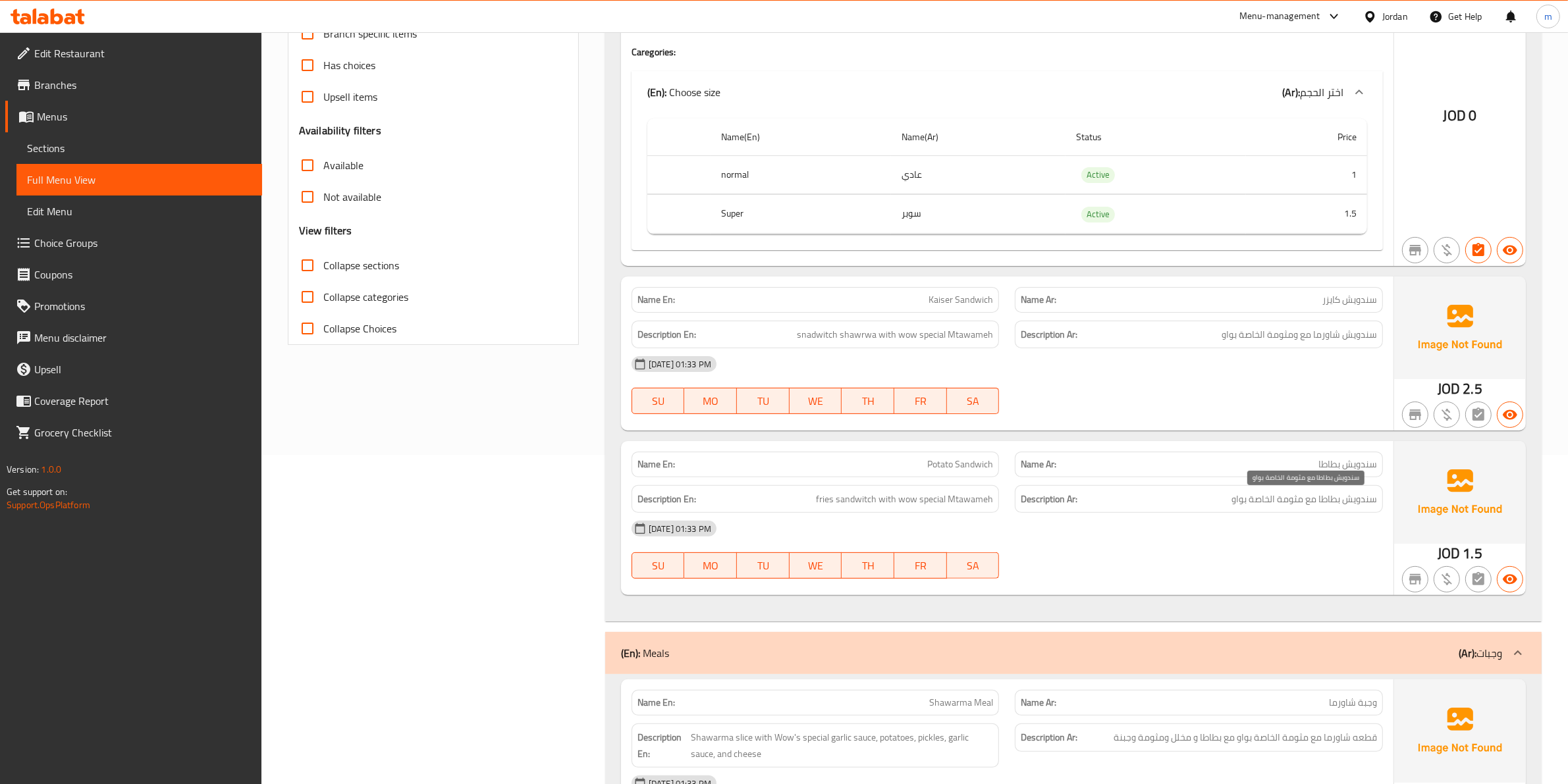
click at [1288, 504] on span "سندويش بطاطا مع مثومة الخاصة بواو" at bounding box center [1304, 499] width 145 height 16
click at [942, 464] on span "Potato Sandwich" at bounding box center [960, 465] width 66 height 14
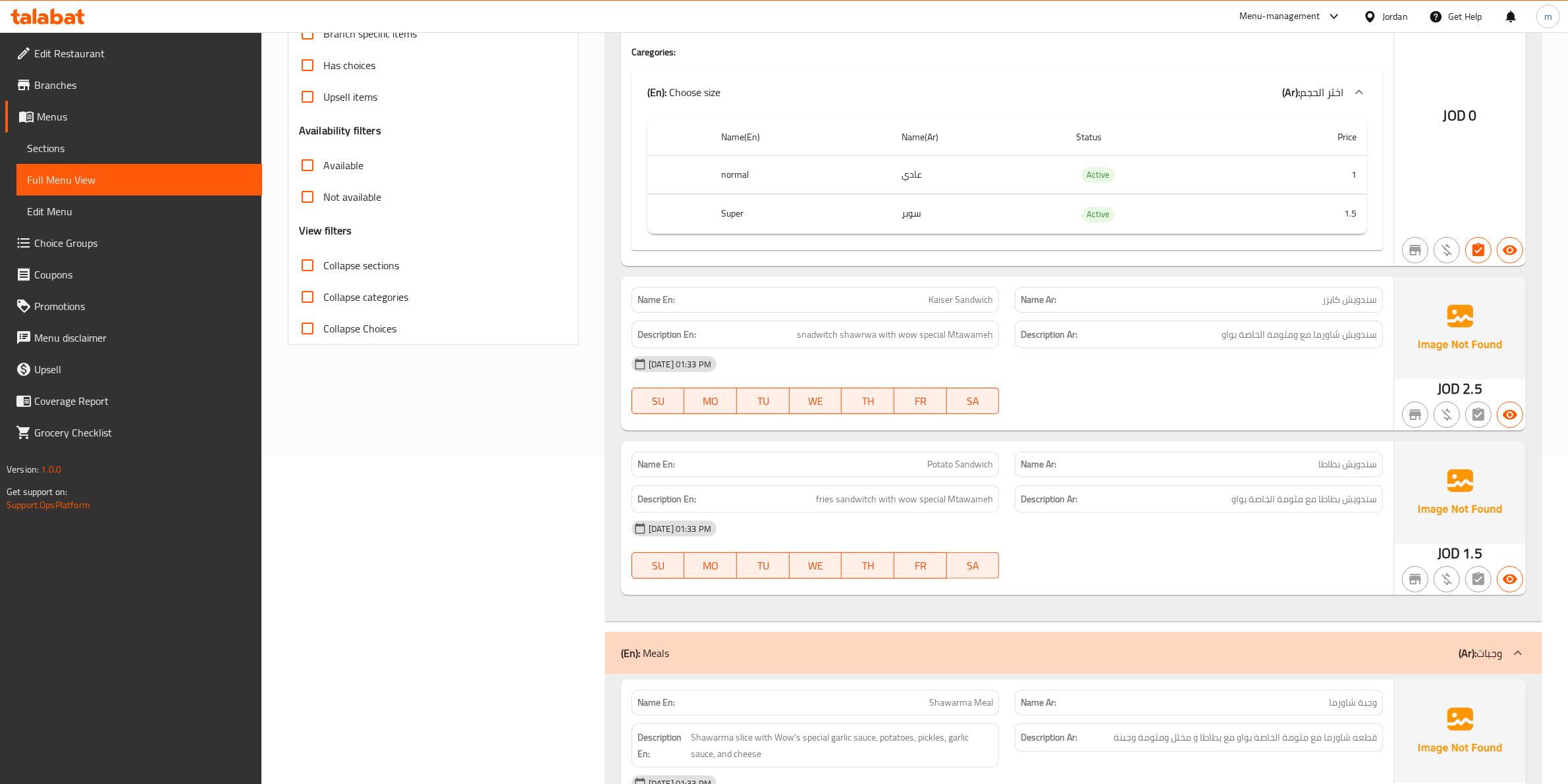
click at [825, 499] on span "fries sandwitch with wow special Mtawameh" at bounding box center [904, 499] width 177 height 16
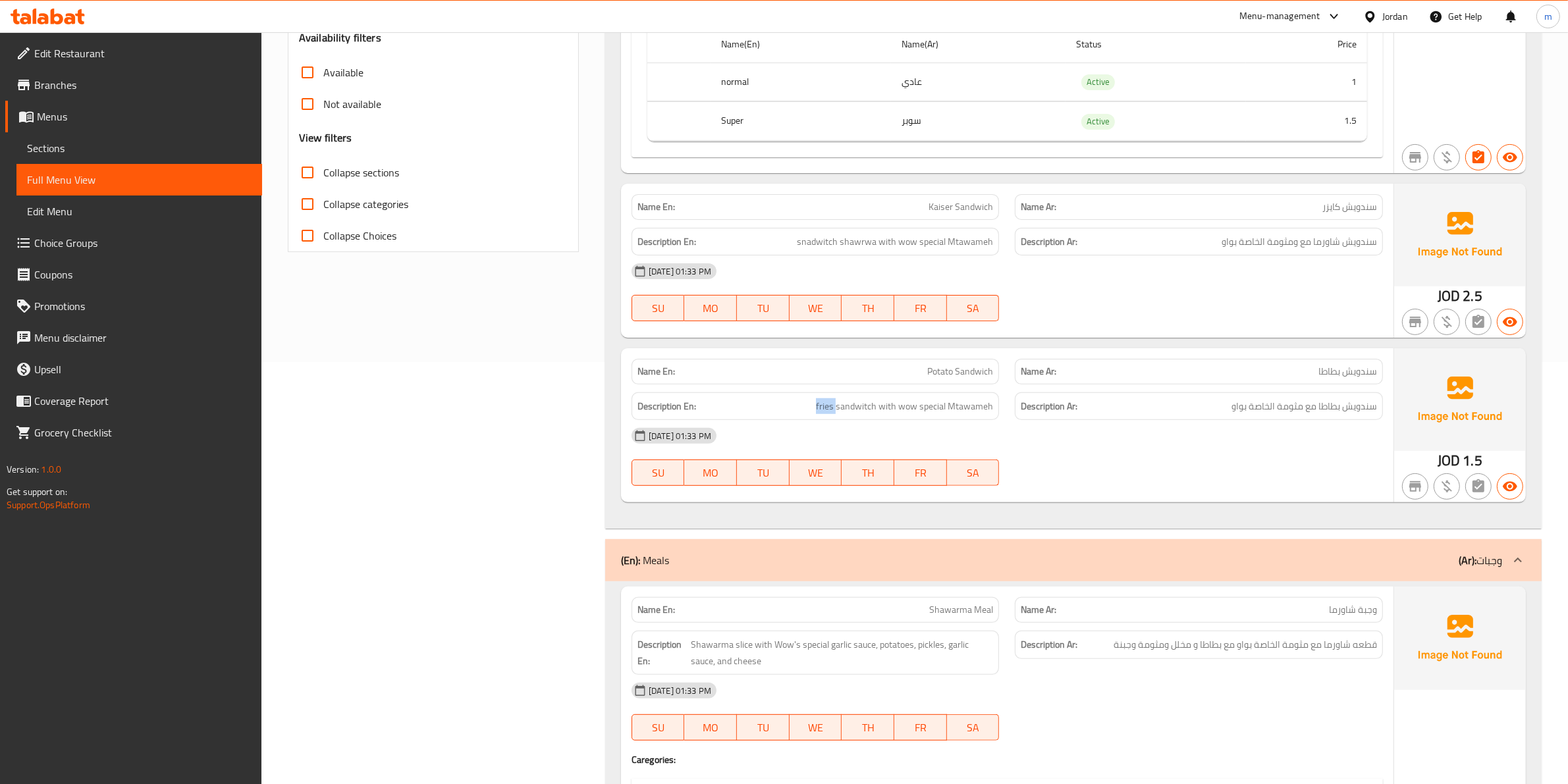
scroll to position [494, 0]
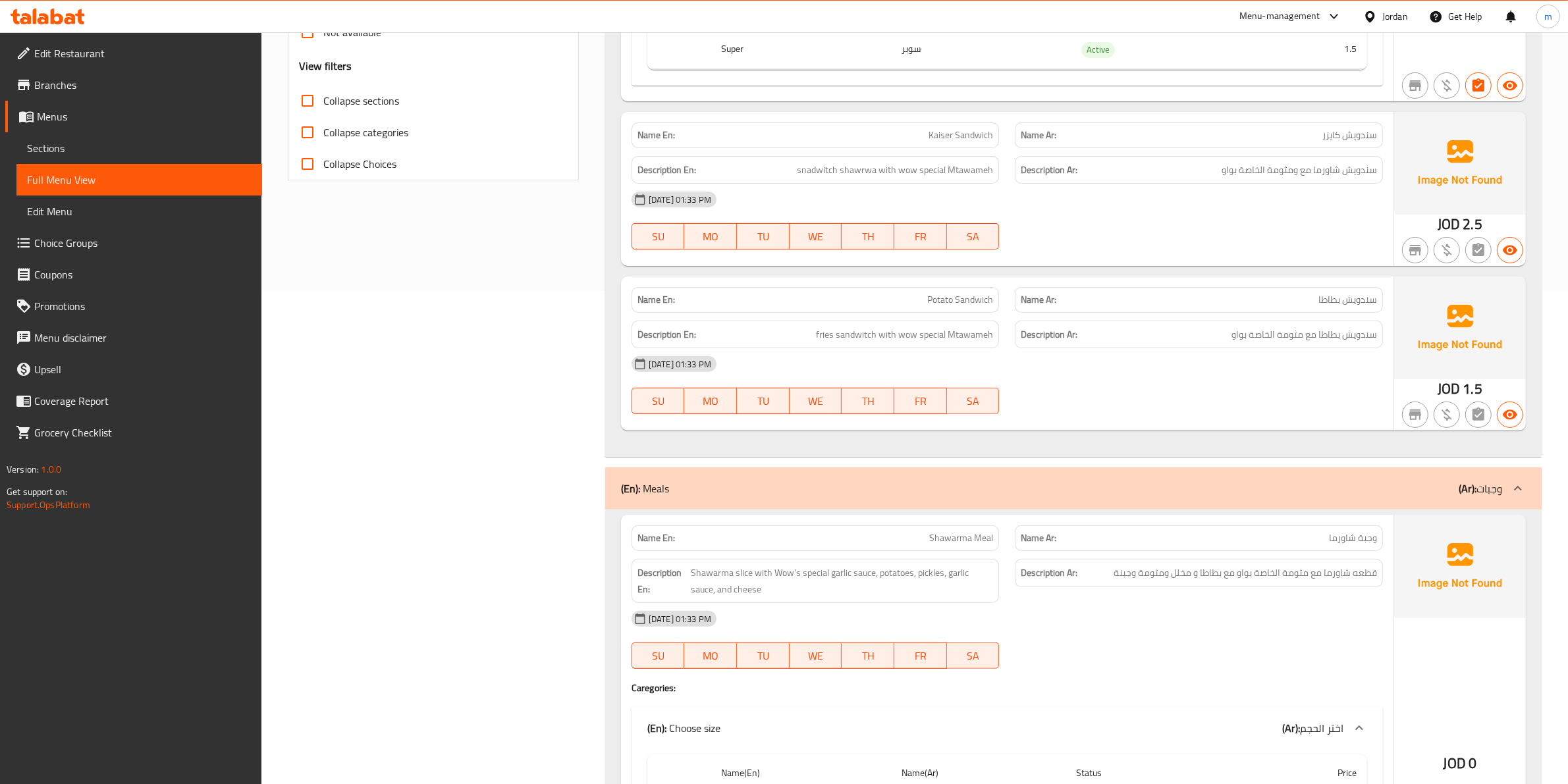
click at [1075, 548] on div "Name Ar: وجبة شاورما" at bounding box center [1198, 538] width 368 height 26
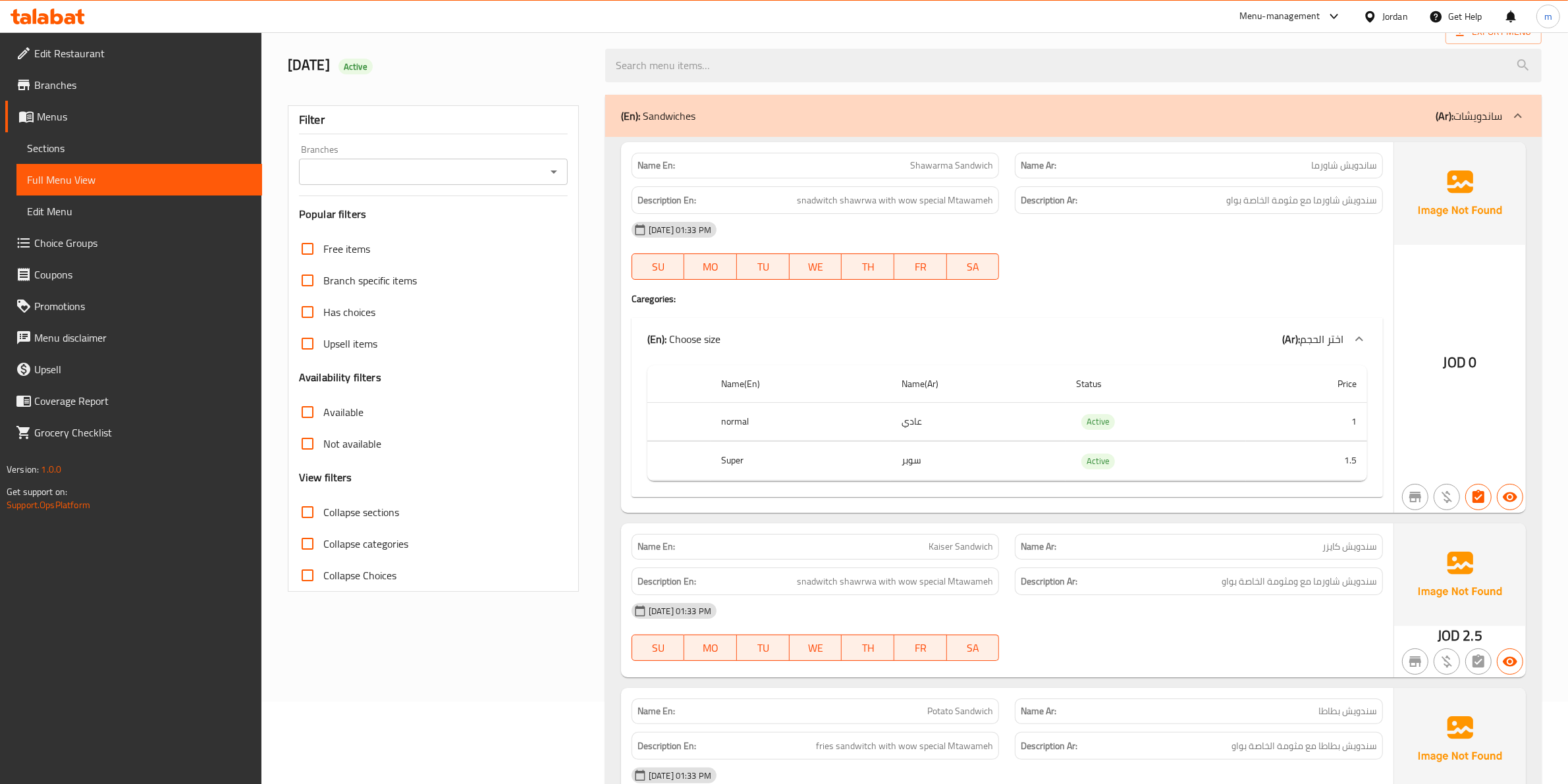
scroll to position [0, 0]
